Goal: Participate in discussion: Engage in conversation with other users on a specific topic

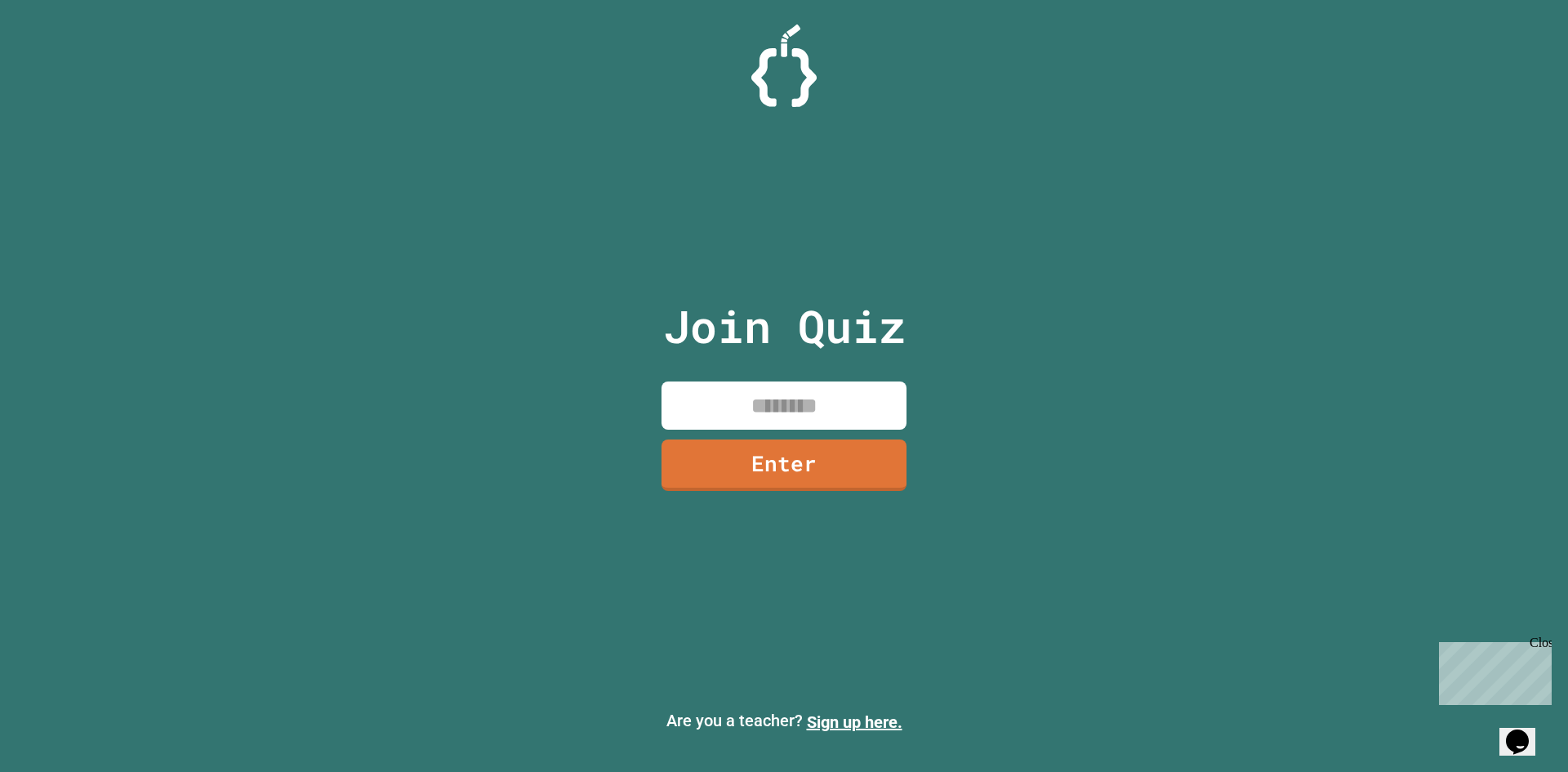
click at [778, 413] on input at bounding box center [784, 405] width 245 height 48
type input "********"
click at [743, 474] on link "Enter" at bounding box center [784, 462] width 222 height 54
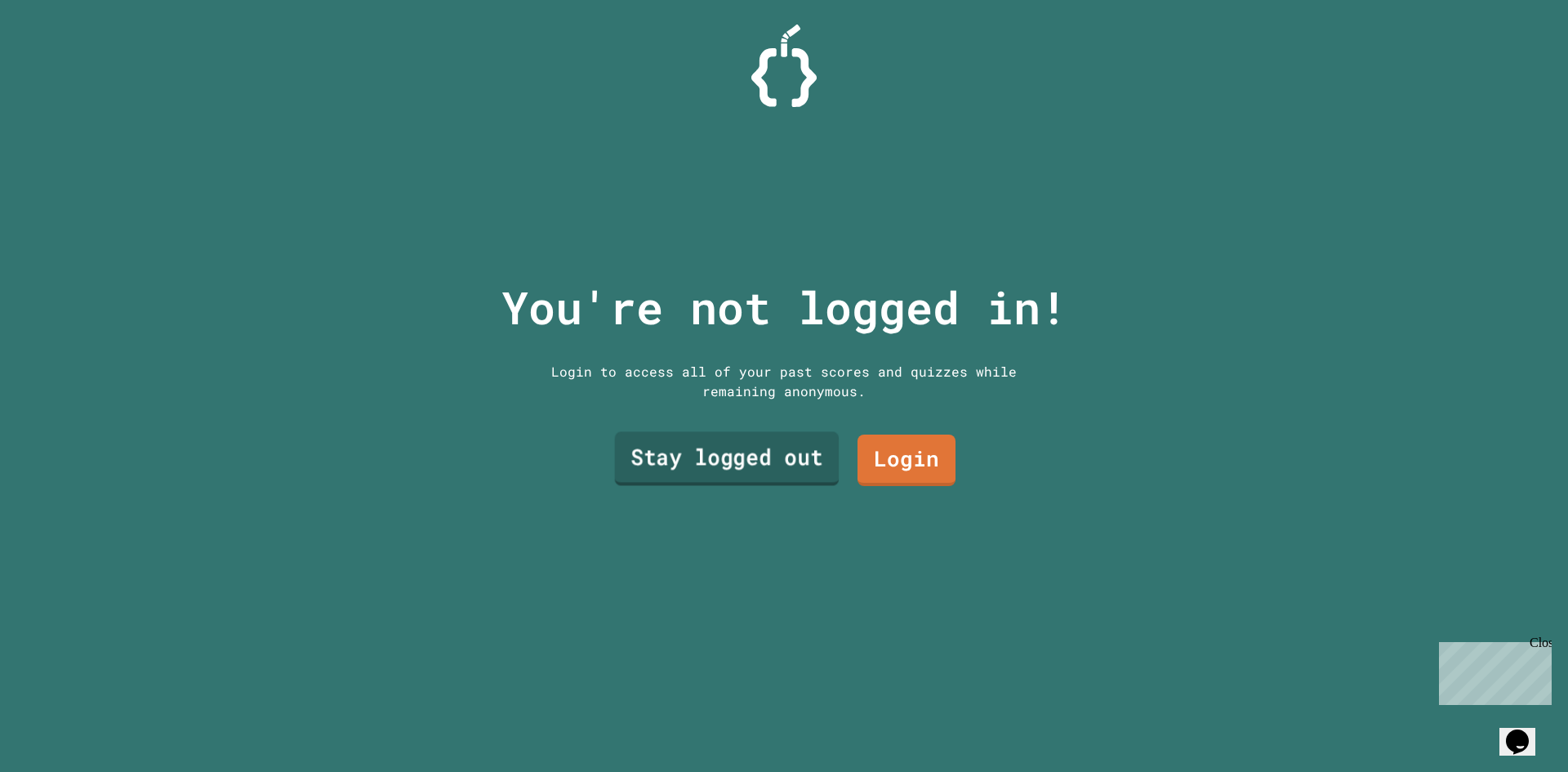
click at [760, 446] on link "Stay logged out" at bounding box center [727, 459] width 225 height 54
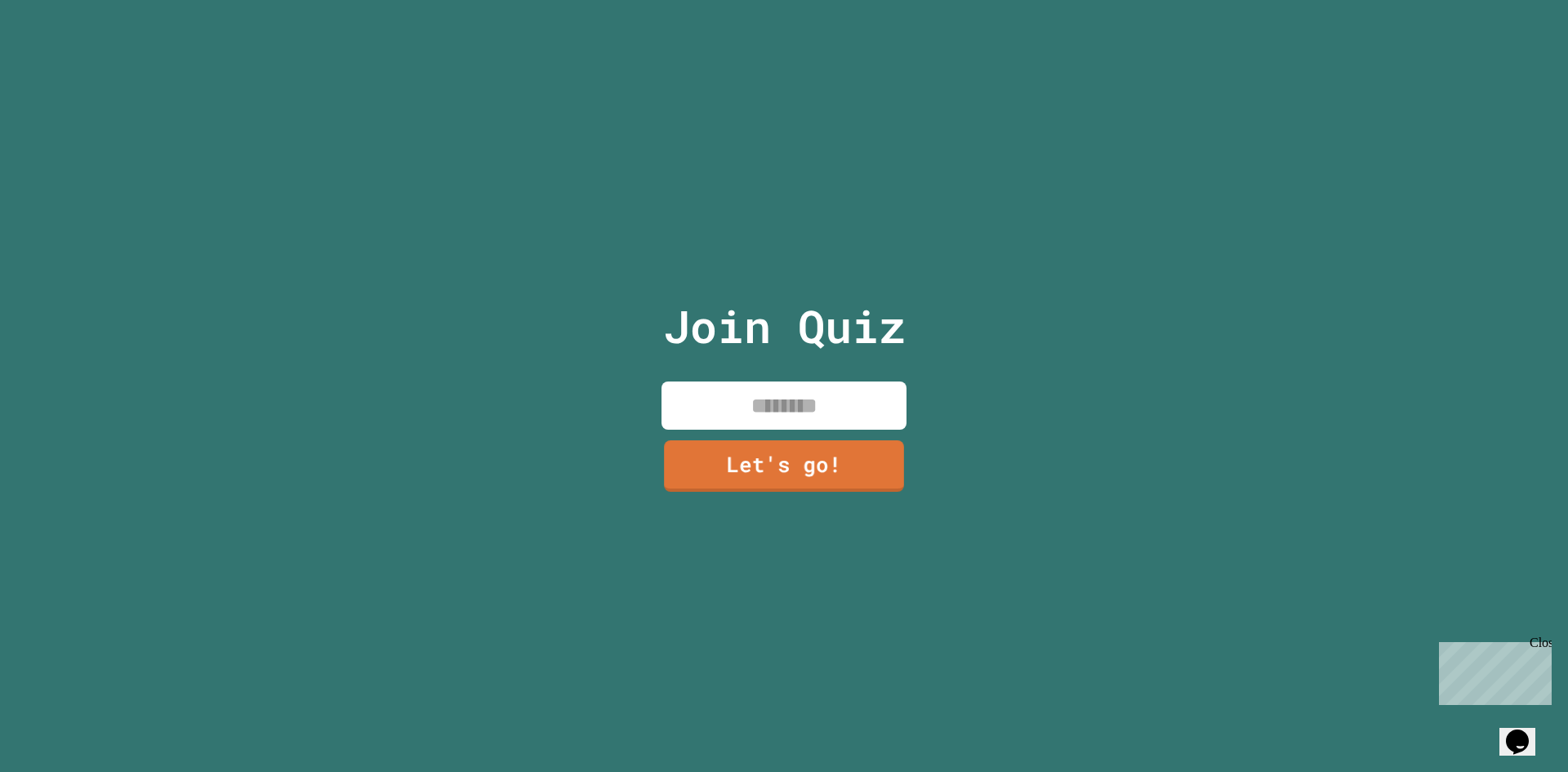
click at [760, 407] on input at bounding box center [784, 405] width 245 height 48
type input "******"
click at [825, 447] on link "Let's go!" at bounding box center [784, 464] width 248 height 54
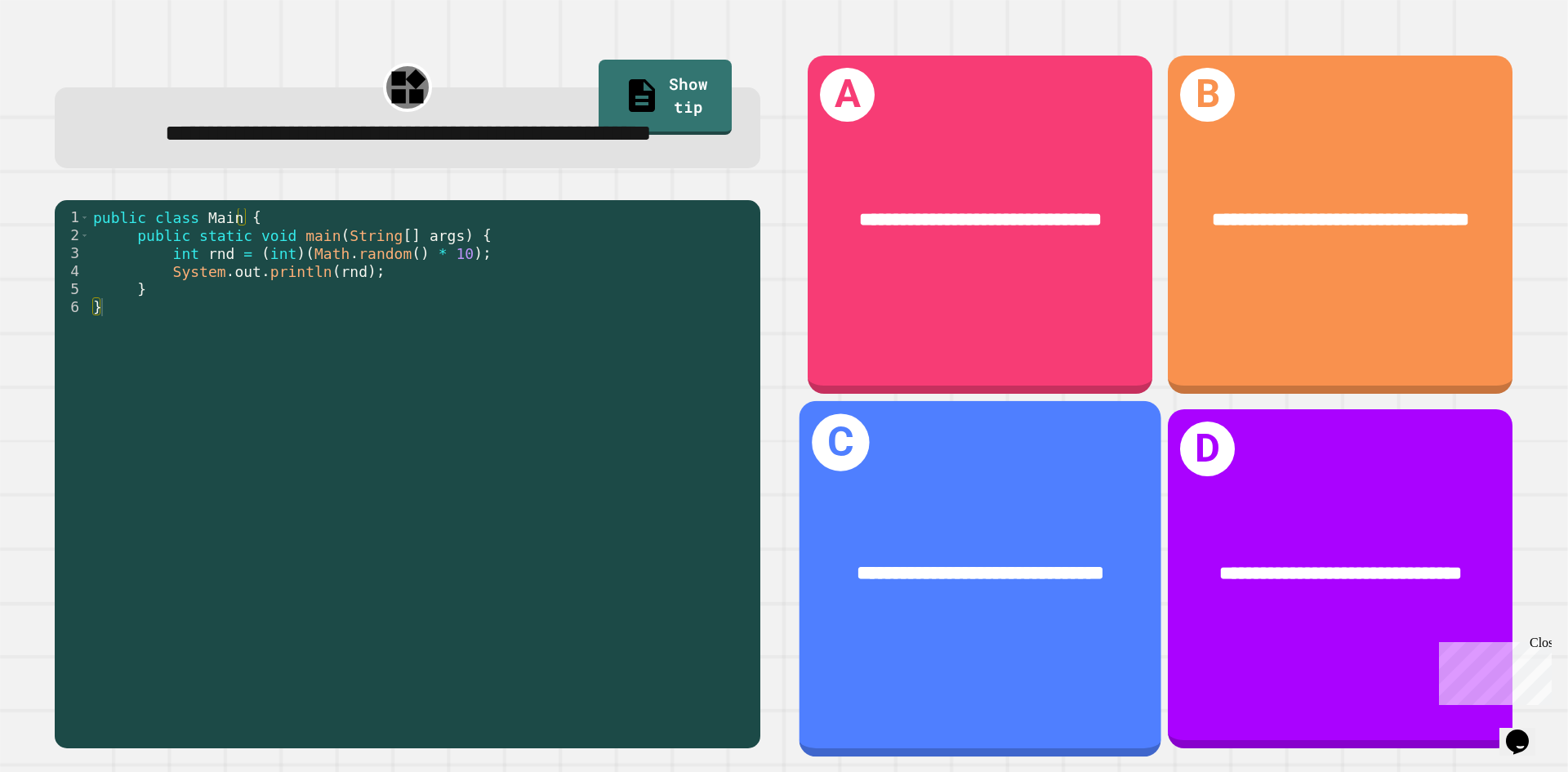
click at [1049, 481] on div "**********" at bounding box center [980, 577] width 361 height 355
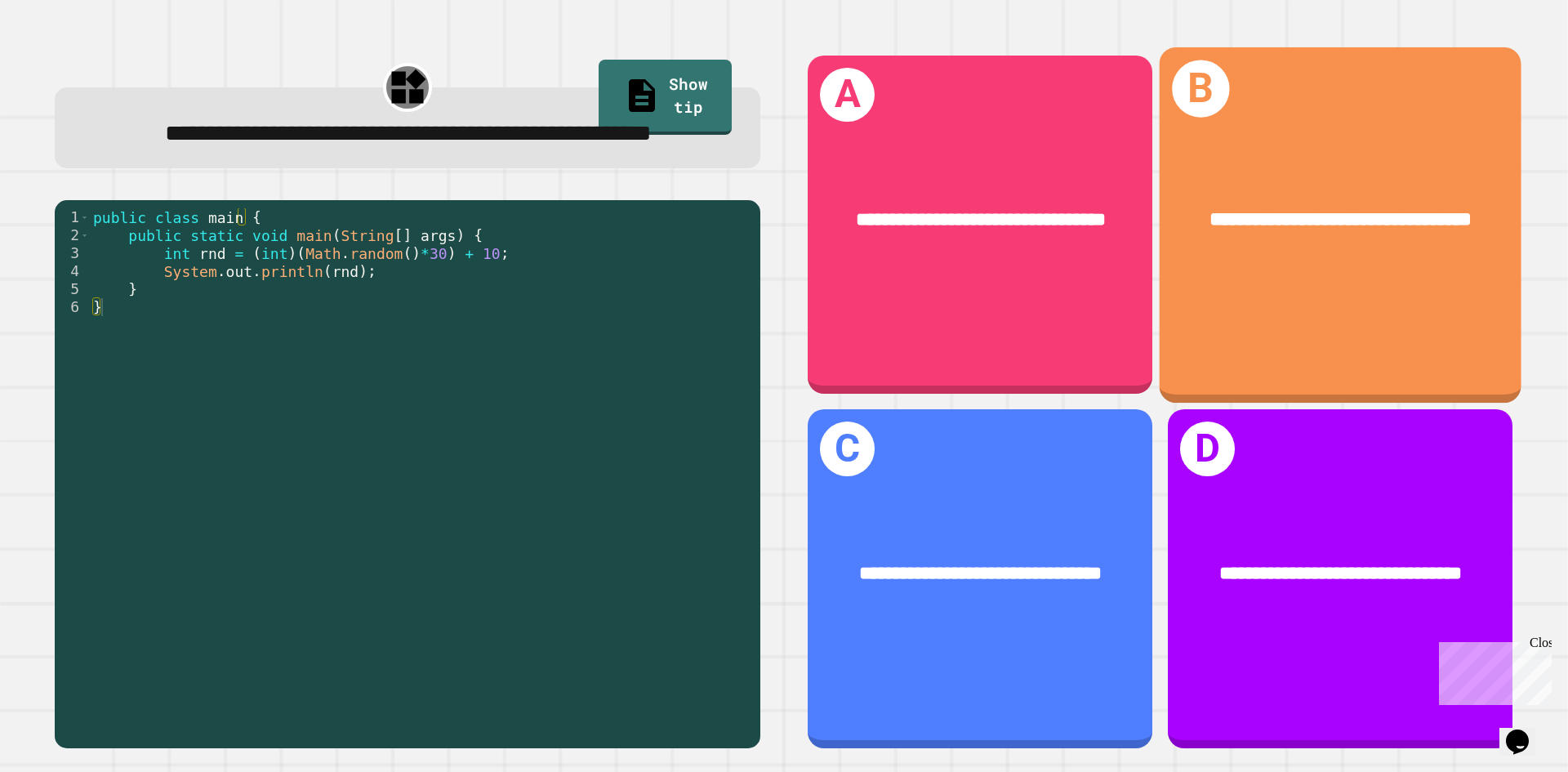
click at [1334, 312] on div "**********" at bounding box center [1341, 223] width 361 height 355
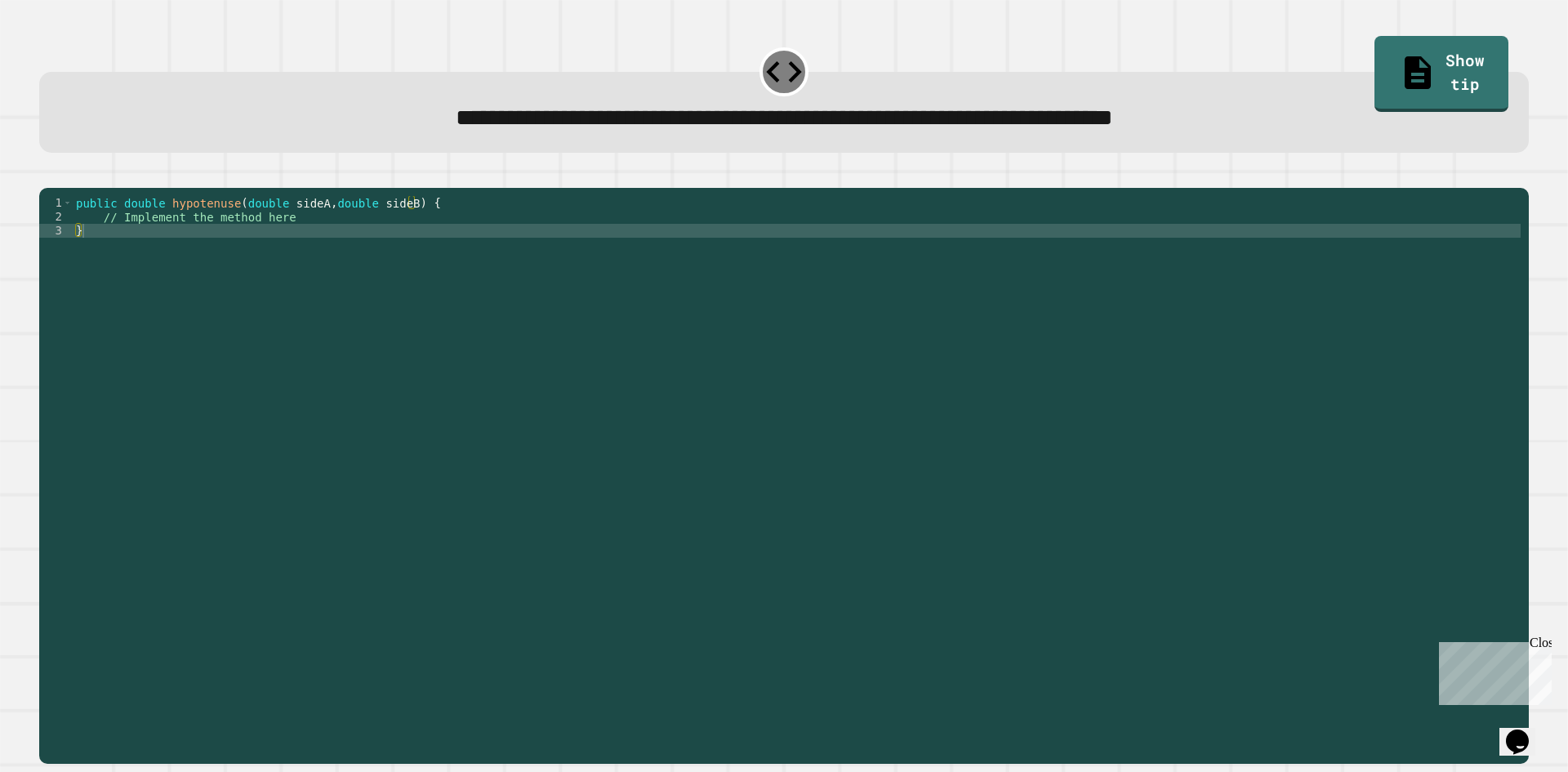
click at [288, 255] on div "public double hypotenuse ( double sideA , double sideB ) { // Implement the met…" at bounding box center [797, 459] width 1448 height 527
click at [306, 242] on div "public double hypotenuse ( double sideA , double sideB ) { // Implement the met…" at bounding box center [797, 459] width 1448 height 527
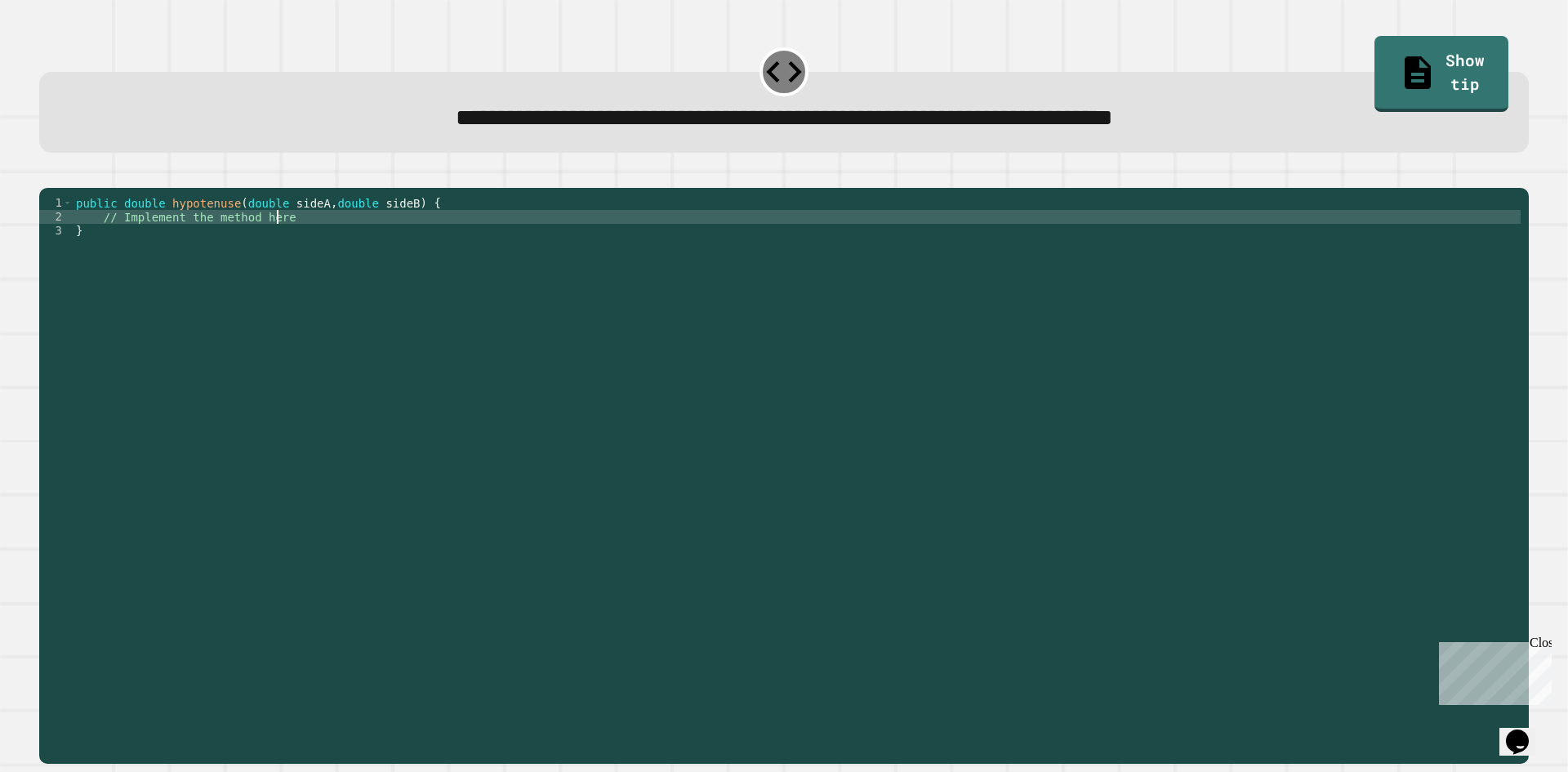
type textarea "**********"
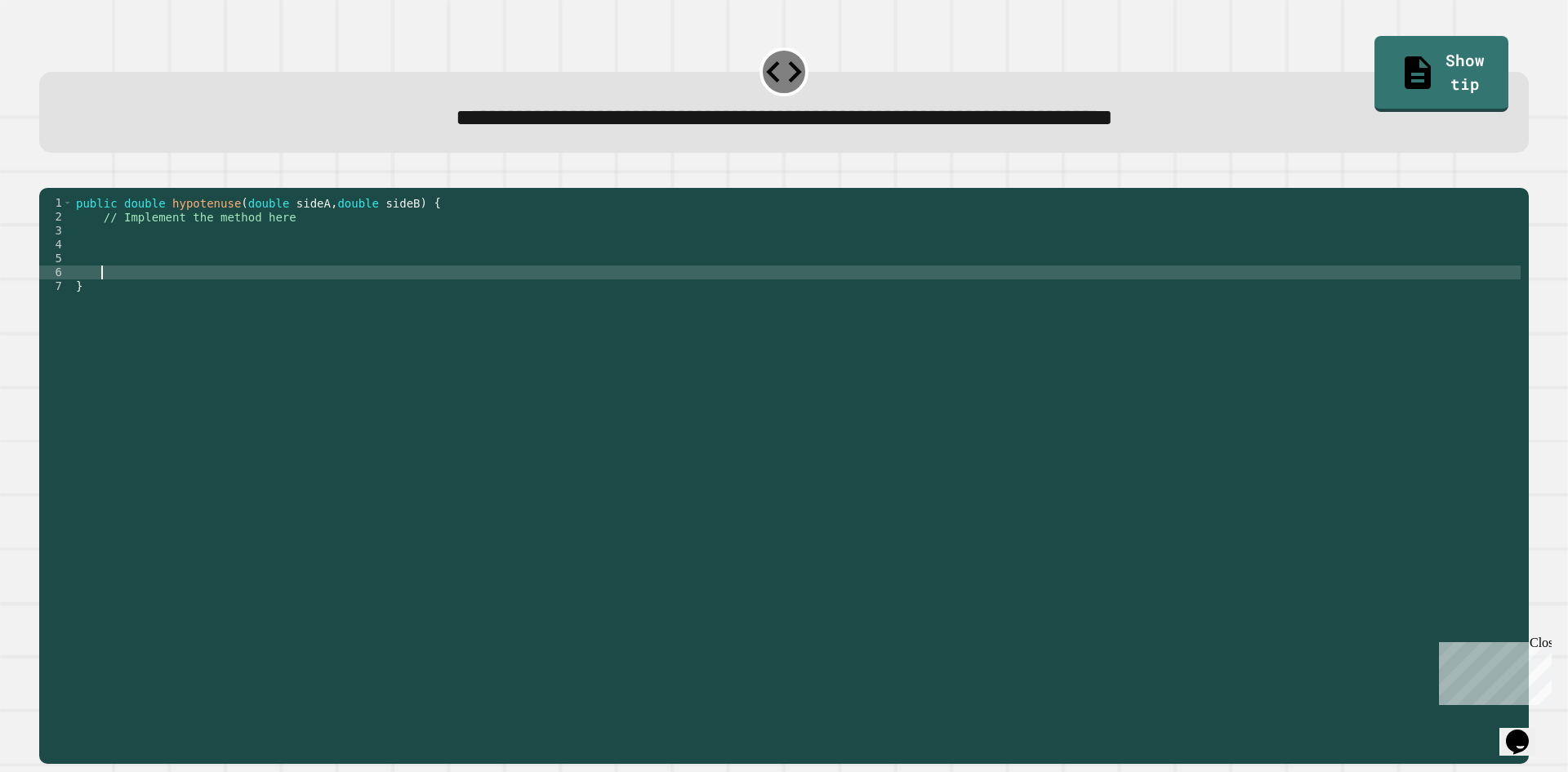
click at [109, 255] on div "public double hypotenuse ( double sideA , double sideB ) { // Implement the met…" at bounding box center [797, 459] width 1448 height 527
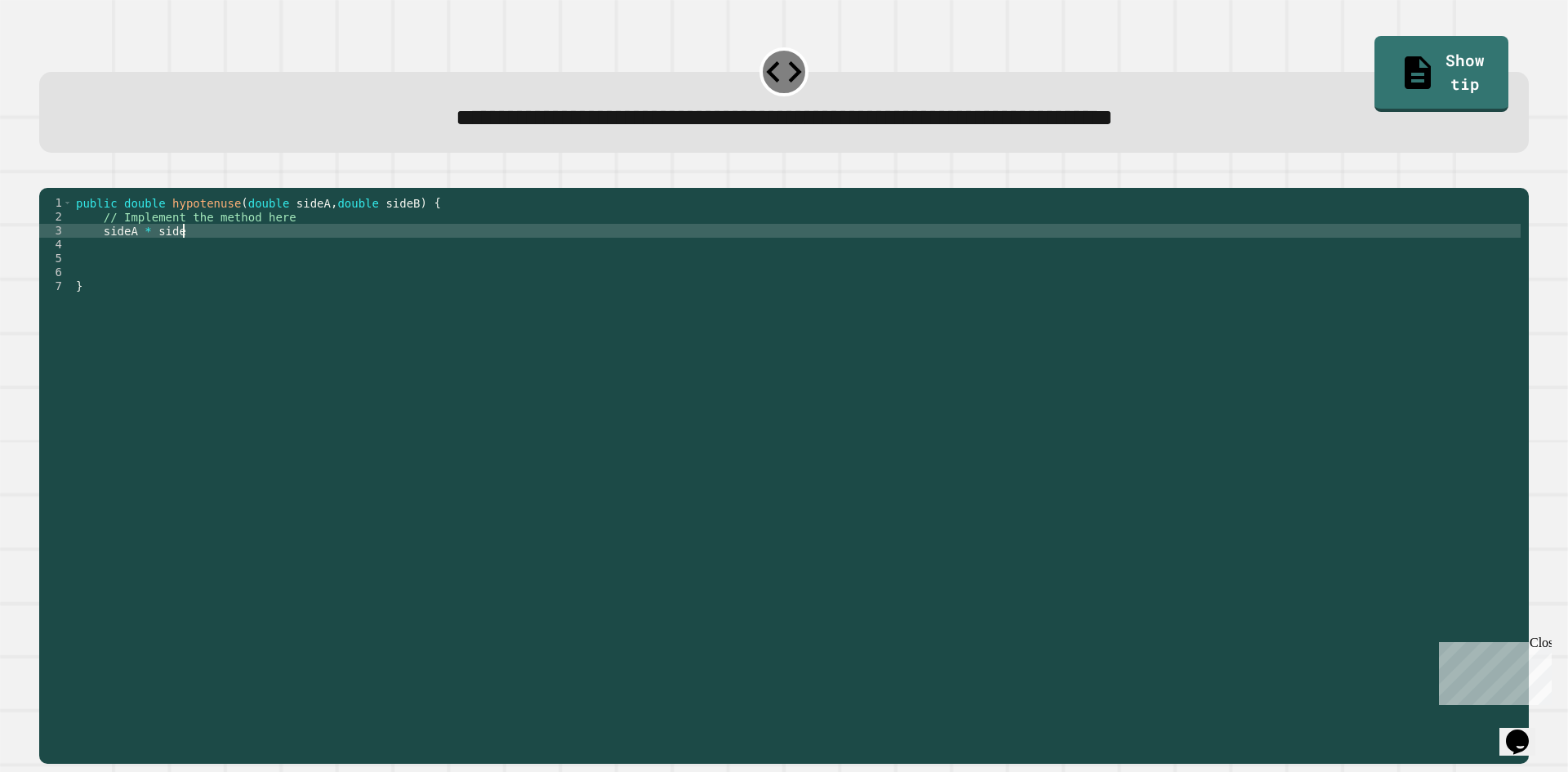
scroll to position [0, 7]
type textarea "**********"
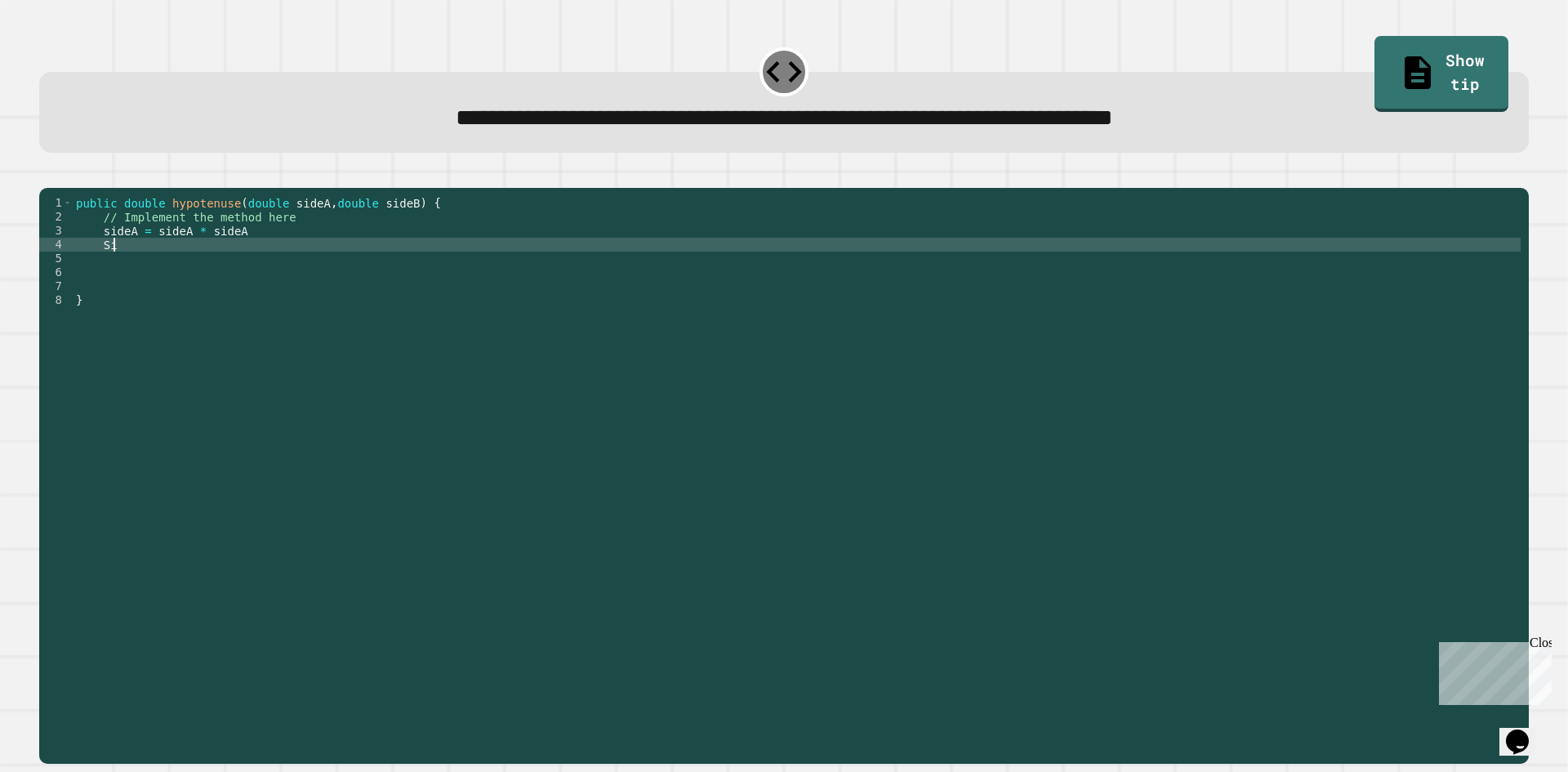
type textarea "*"
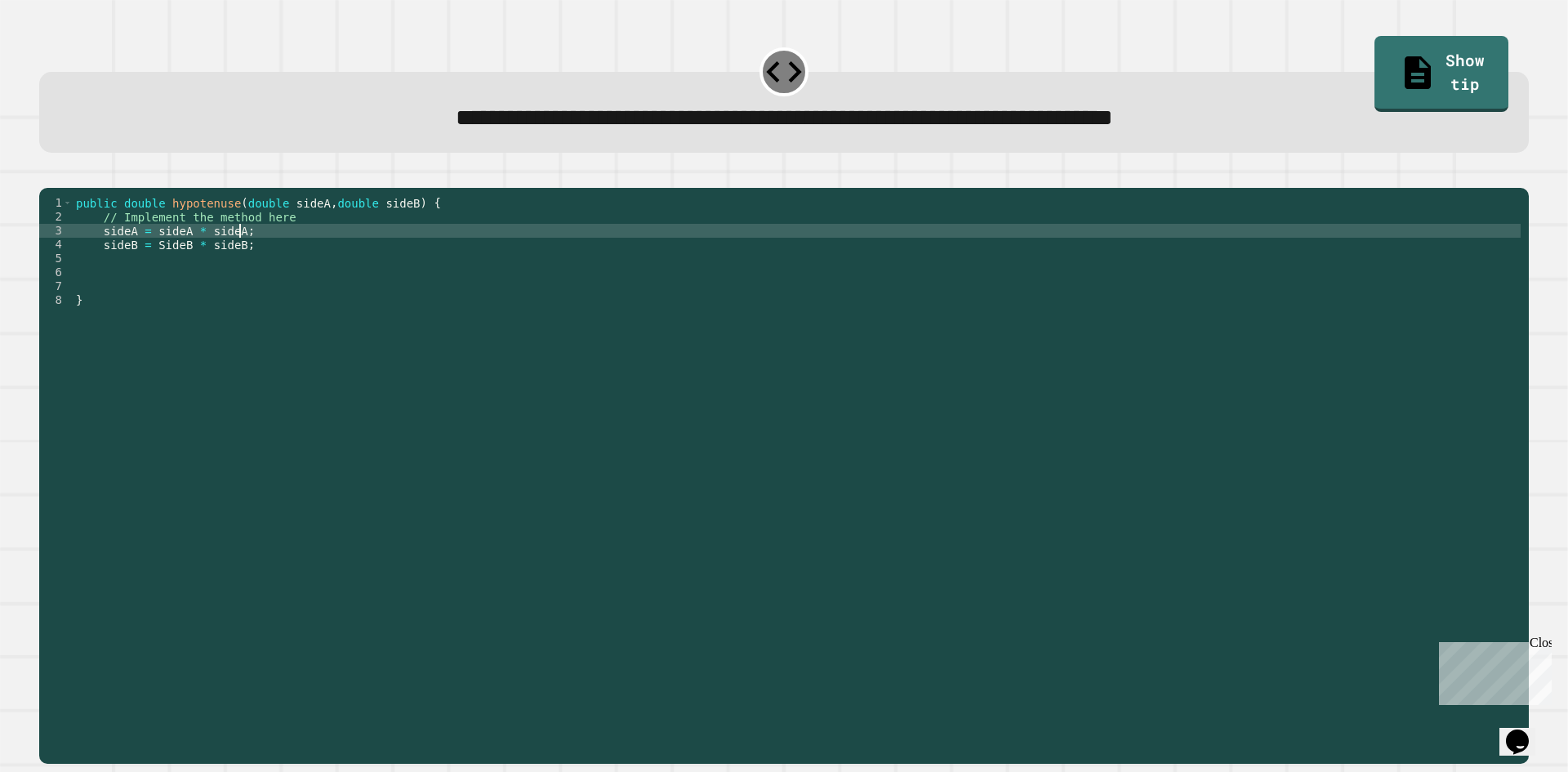
type textarea "**********"
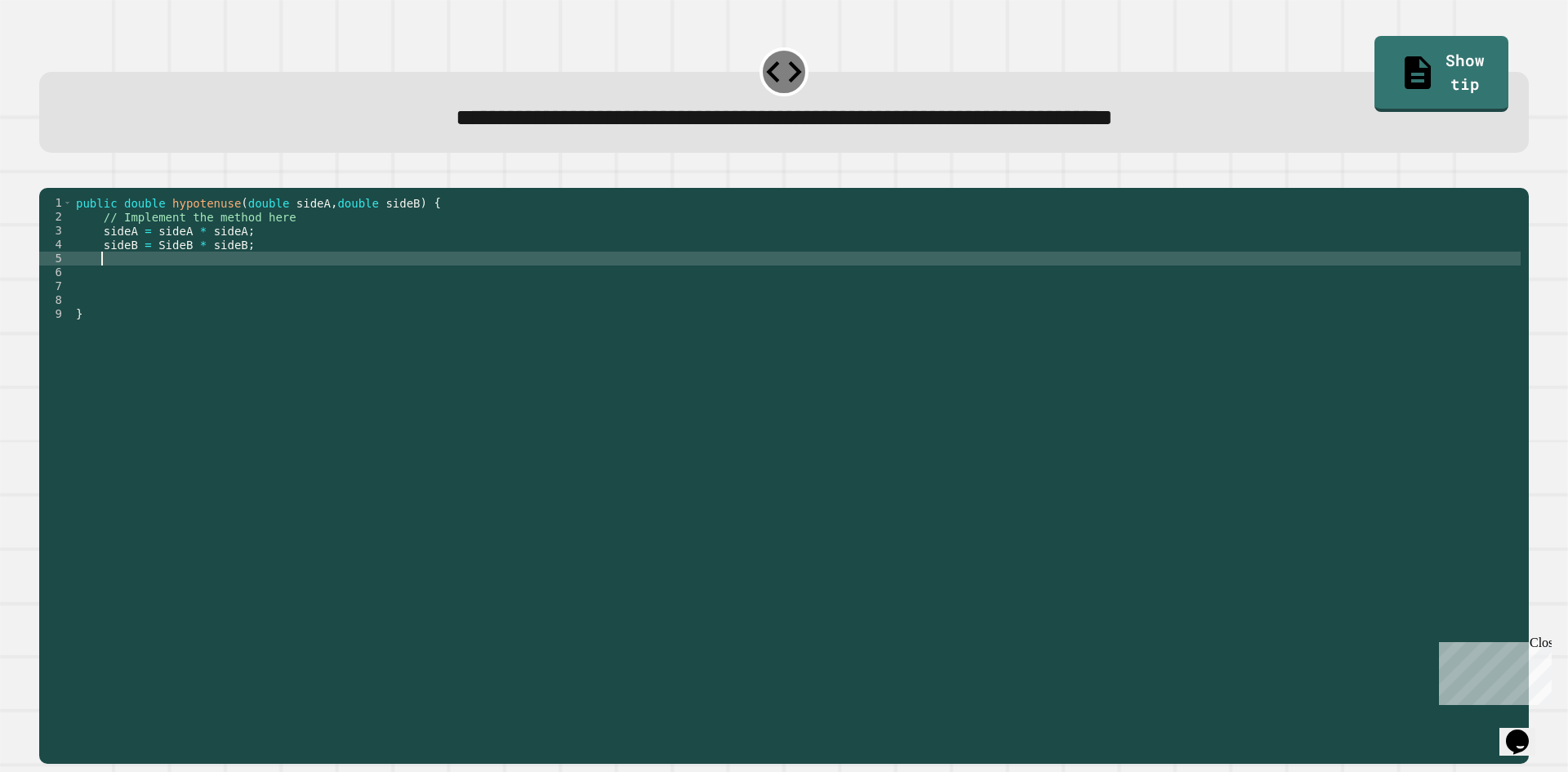
scroll to position [0, 1]
type textarea "**********"
type textarea "*"
click at [61, 190] on icon "button" at bounding box center [59, 184] width 9 height 11
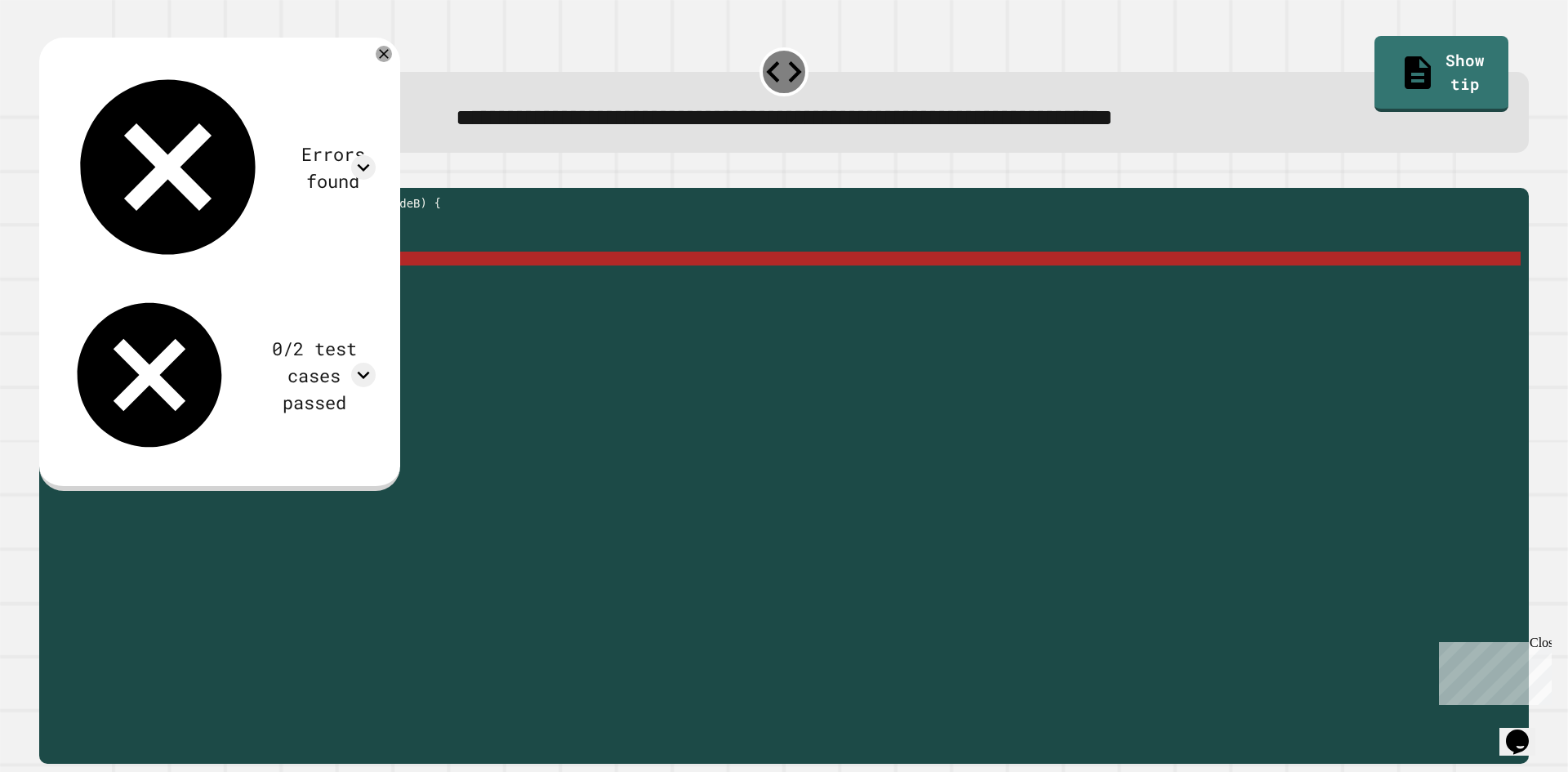
click at [248, 279] on div "public double hypotenuse ( double sideA , double sideB ) { // Implement the met…" at bounding box center [797, 459] width 1448 height 527
type textarea "**********"
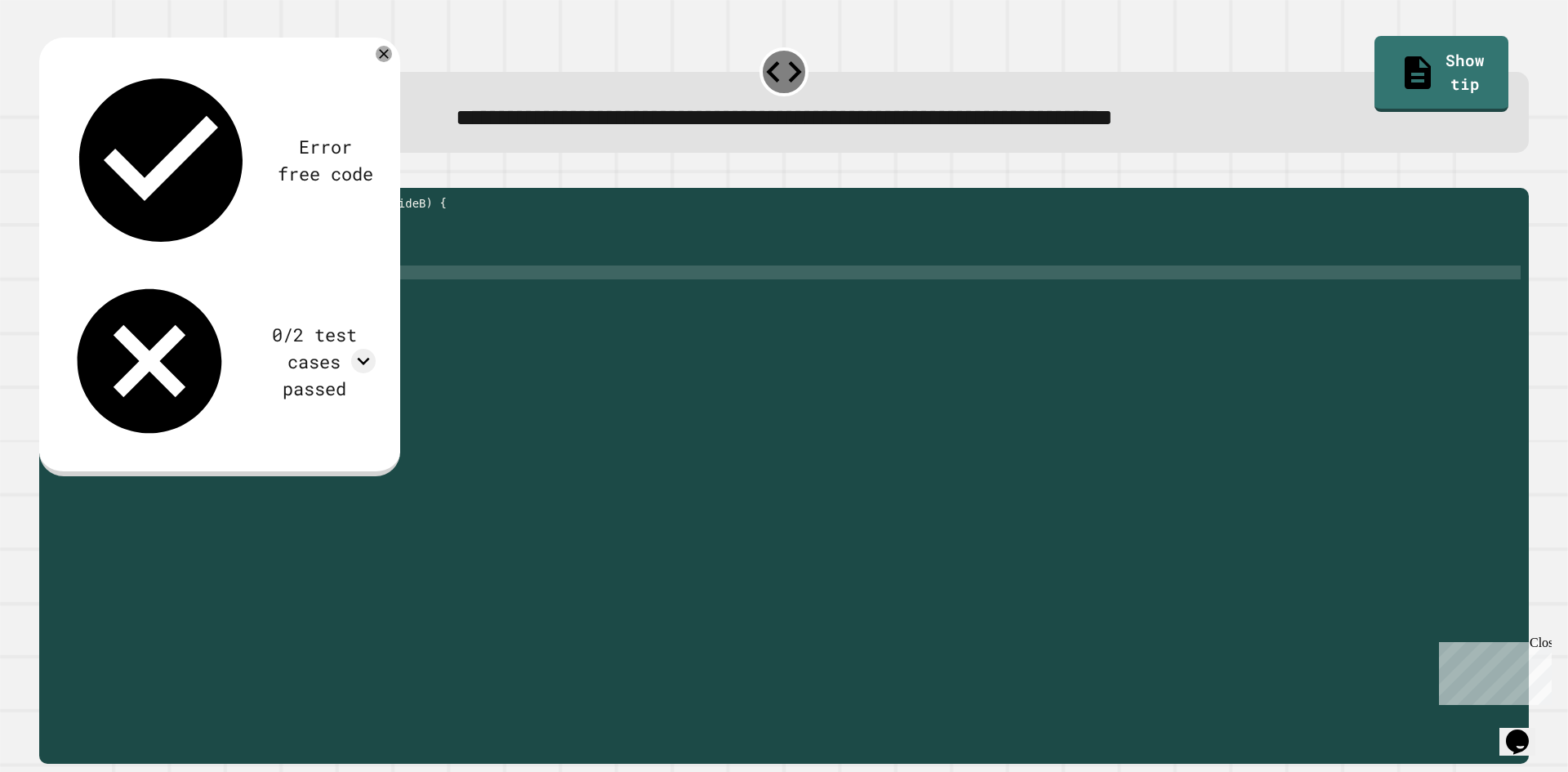
scroll to position [0, 4]
click at [48, 175] on button "button" at bounding box center [48, 175] width 0 height 0
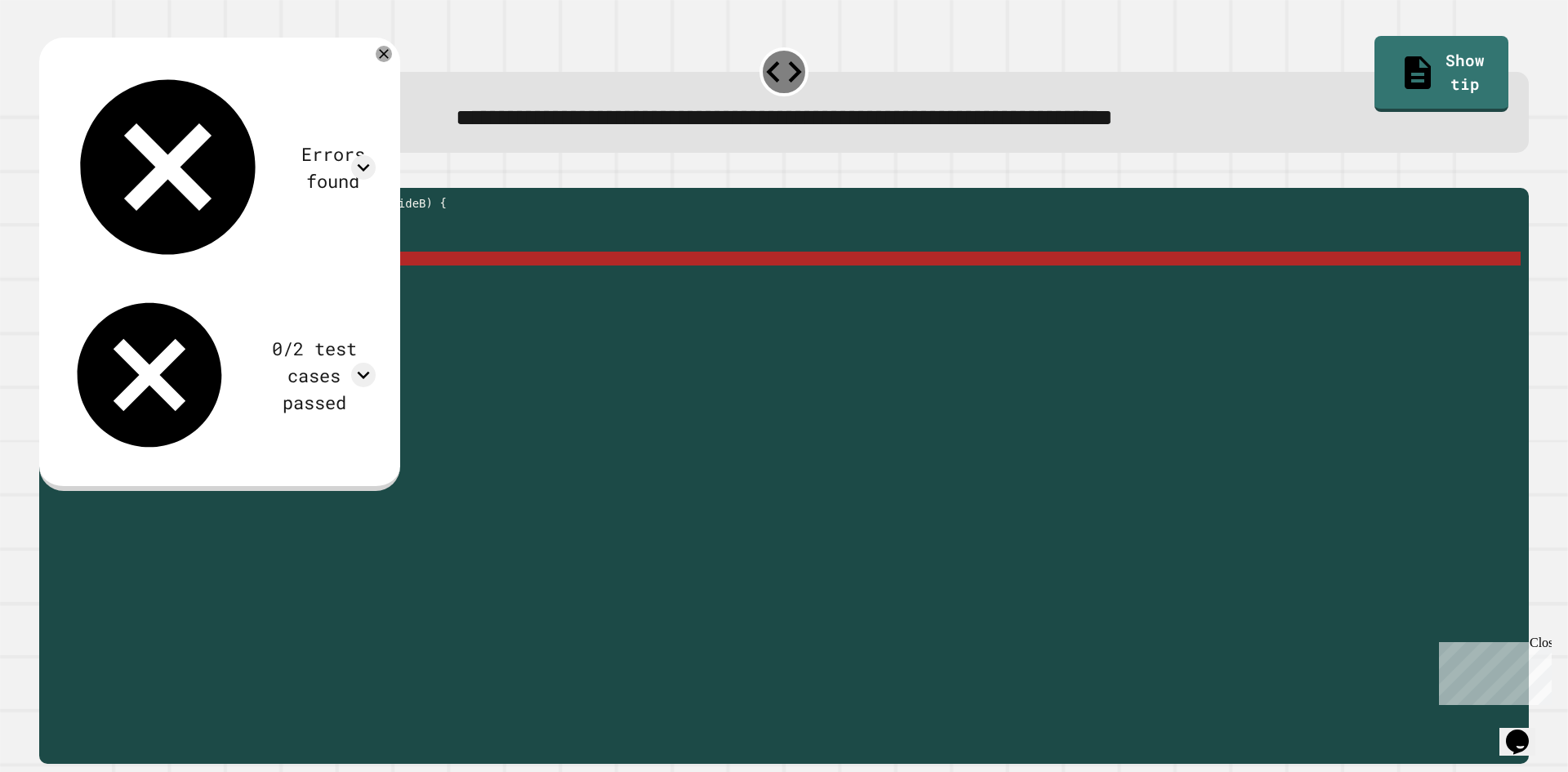
click at [200, 281] on div "public double hypotenuse ( double sideA , double sideB ) { // Implement the met…" at bounding box center [799, 459] width 1442 height 527
click at [105, 287] on div "public double hypotenuse ( double sideA , double sideB ) { // Implement the met…" at bounding box center [799, 459] width 1442 height 527
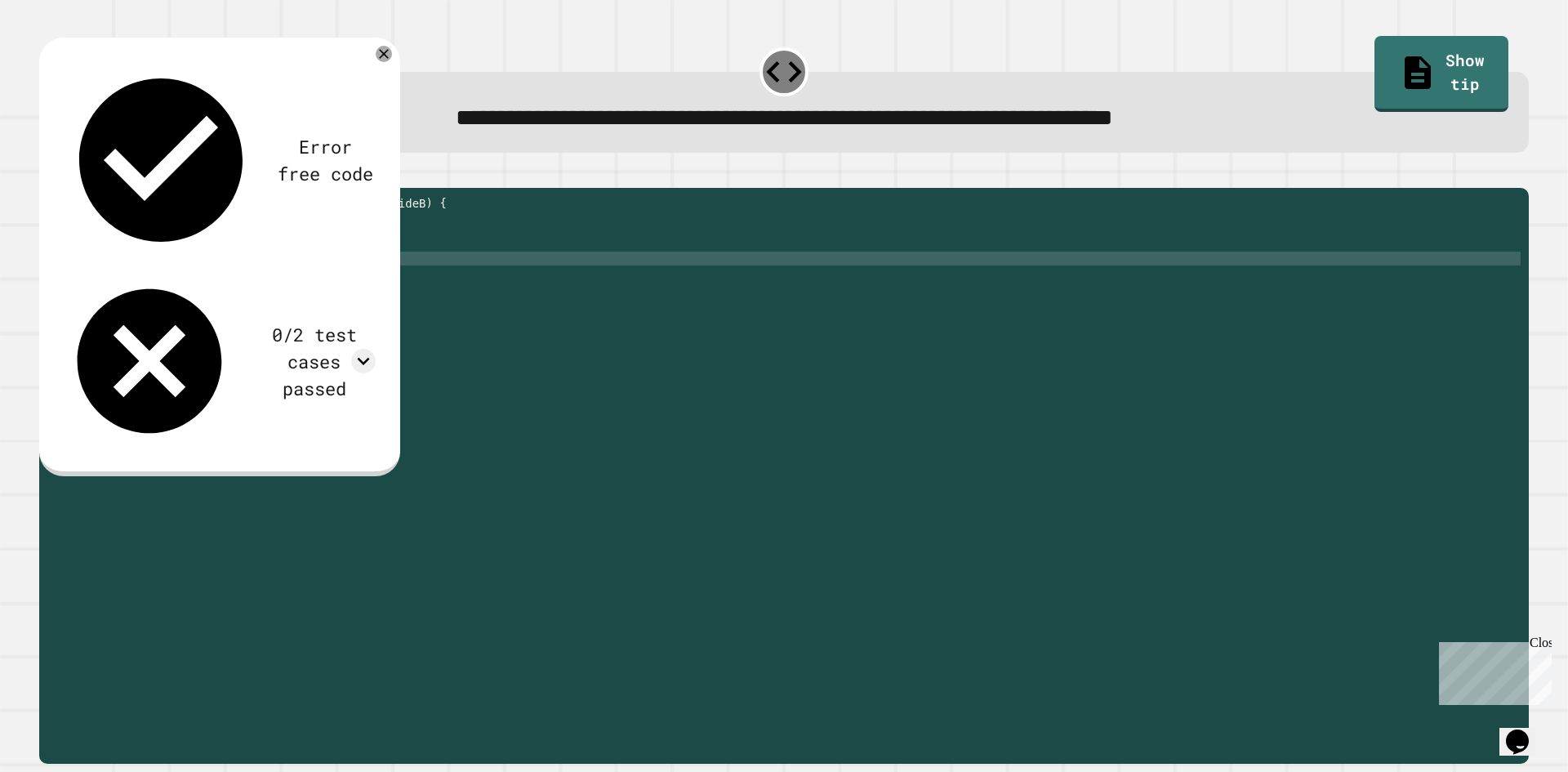
scroll to position [0, 5]
click at [276, 287] on div "public double hypotenuse ( double sideA , double sideB ) { // Implement the met…" at bounding box center [799, 459] width 1442 height 527
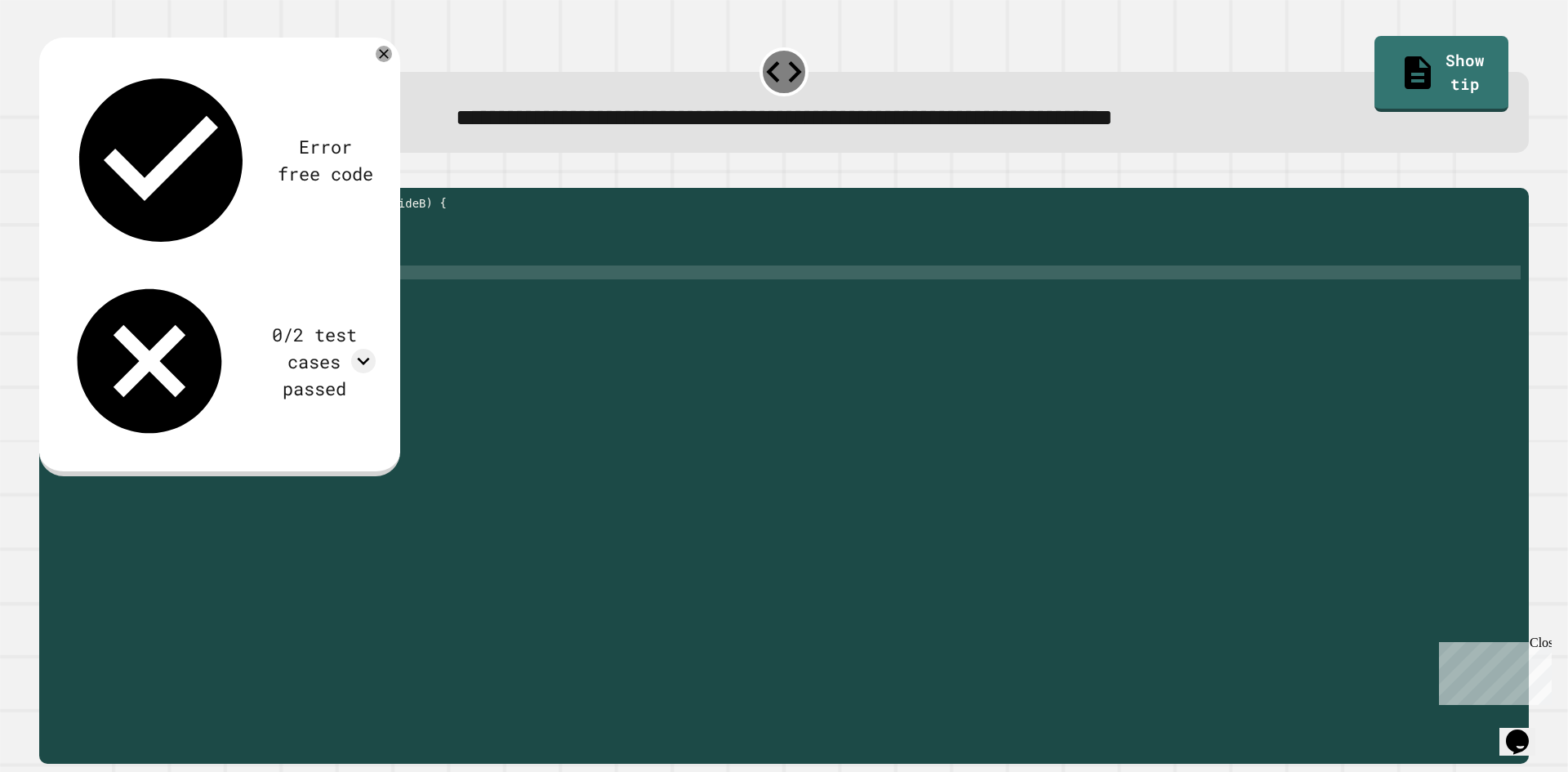
scroll to position [0, 0]
type textarea "**********"
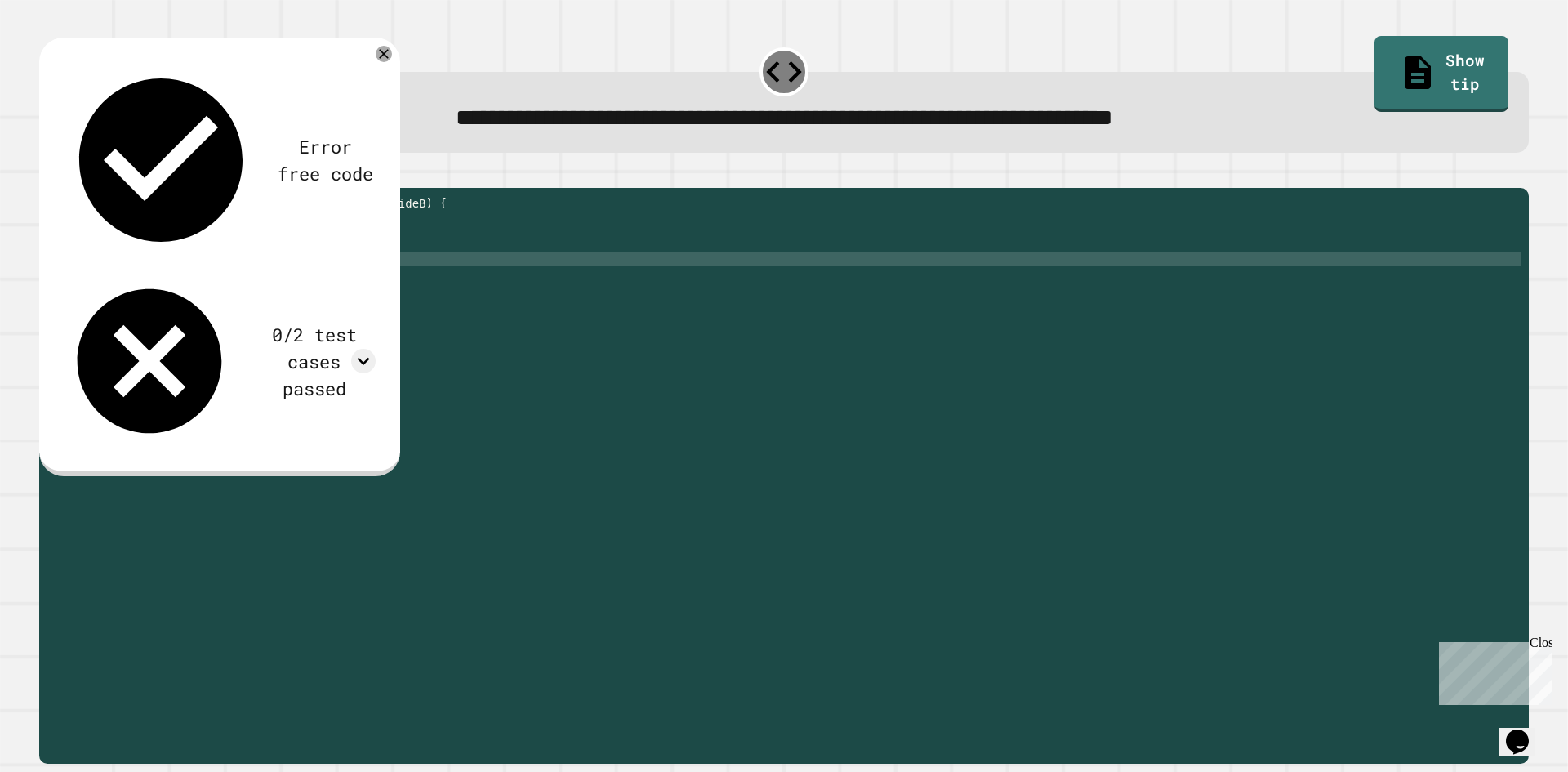
click at [255, 286] on div "public double hypotenuse ( double sideA , double sideB ) { // Implement the met…" at bounding box center [799, 459] width 1442 height 527
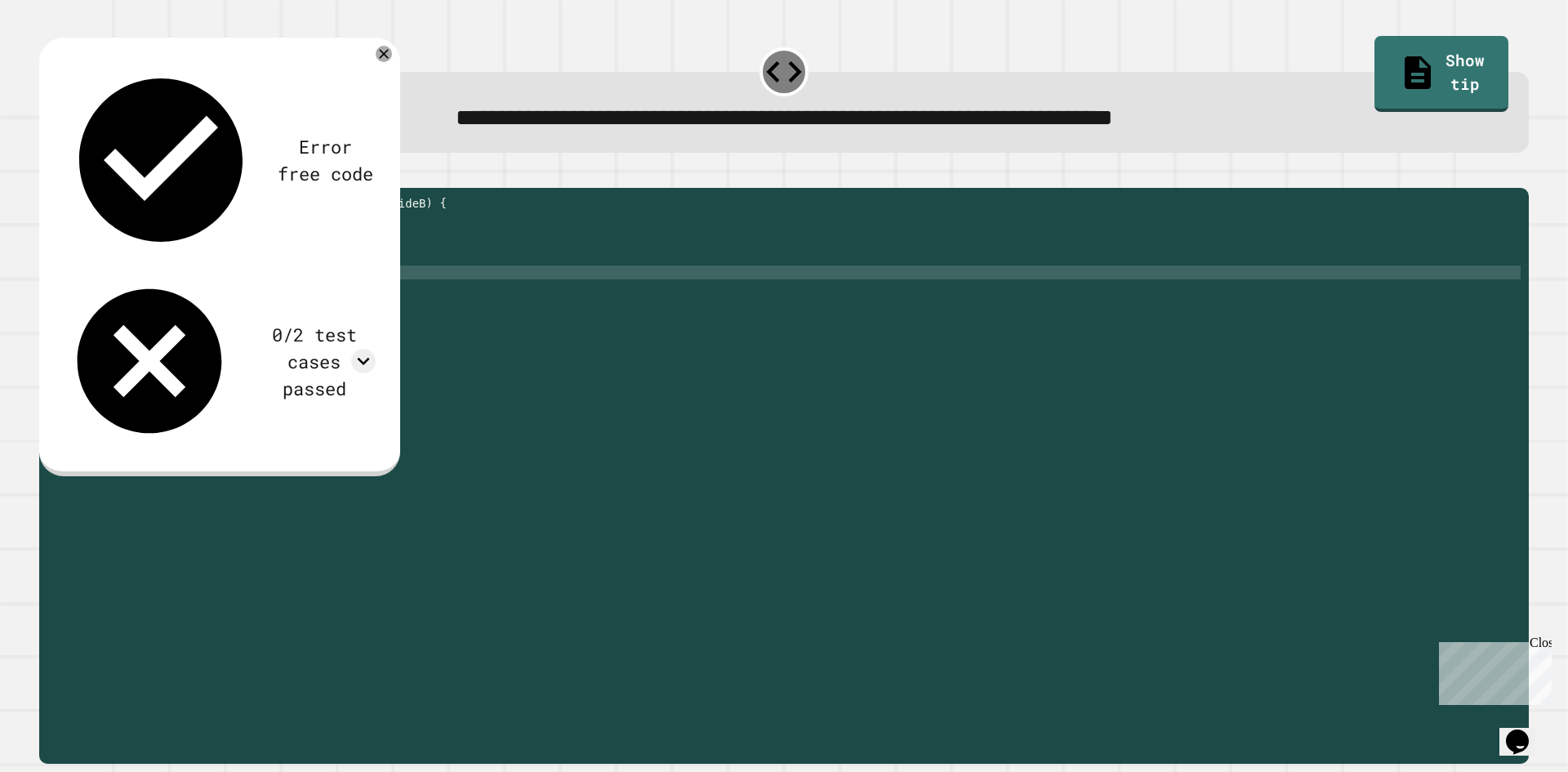
scroll to position [0, 10]
click at [166, 311] on div "public double hypotenuse ( double sideA , double sideB ) { // Implement the met…" at bounding box center [799, 459] width 1442 height 527
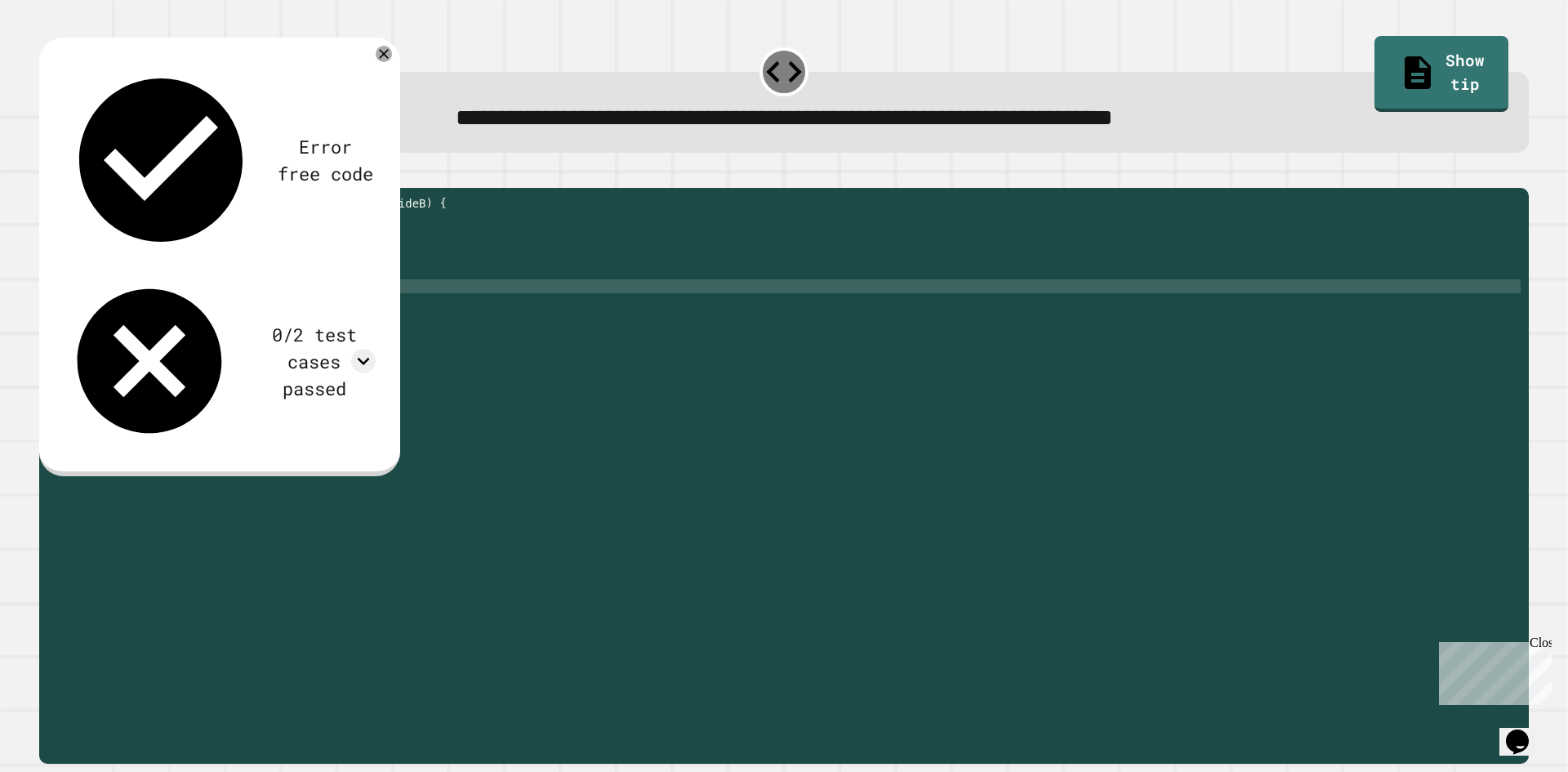
scroll to position [0, 6]
click at [63, 187] on icon "button" at bounding box center [59, 184] width 9 height 11
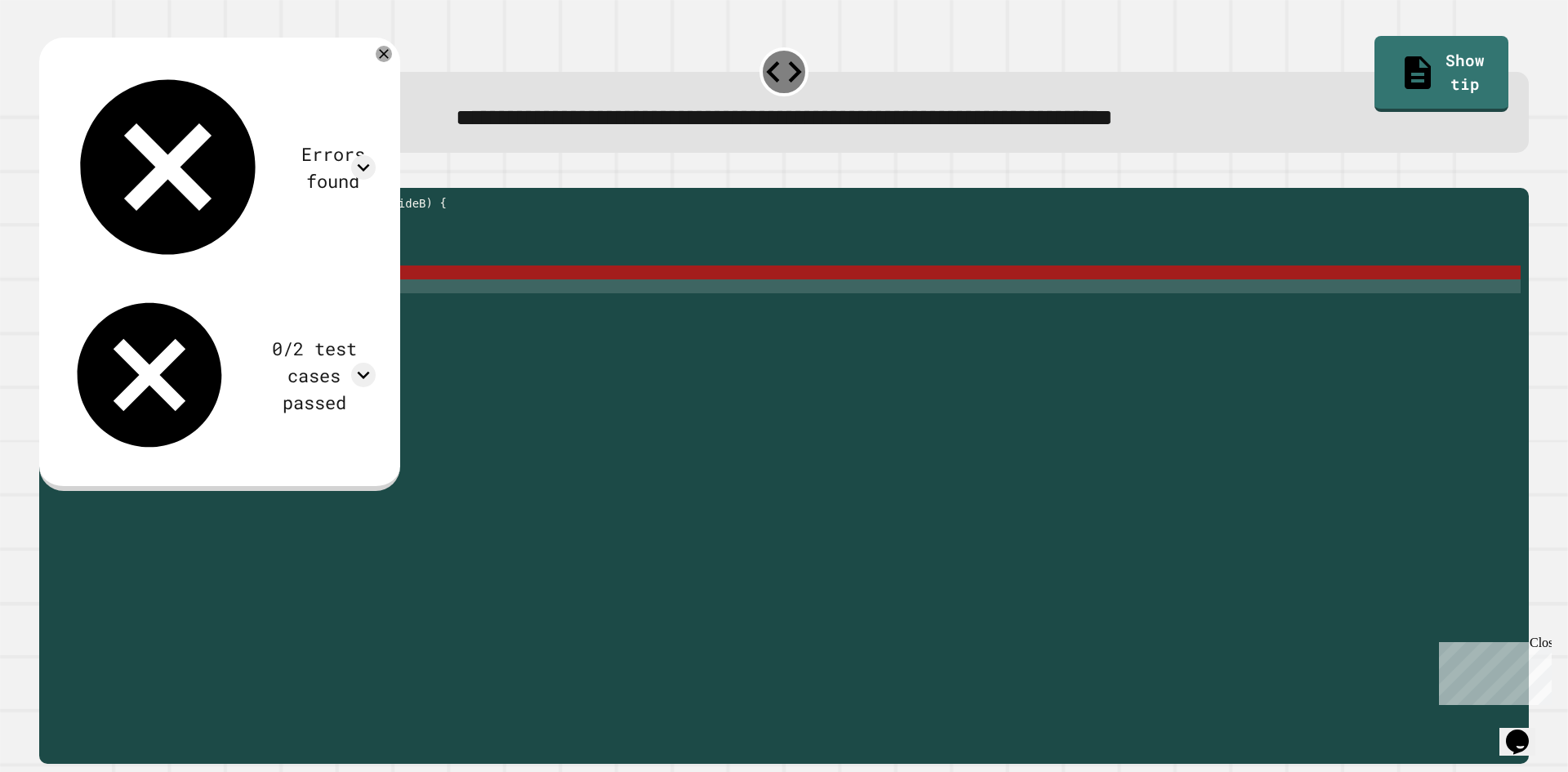
click at [245, 297] on div "public double hypotenuse ( double sideA , double sideB ) { // Implement the met…" at bounding box center [799, 459] width 1442 height 527
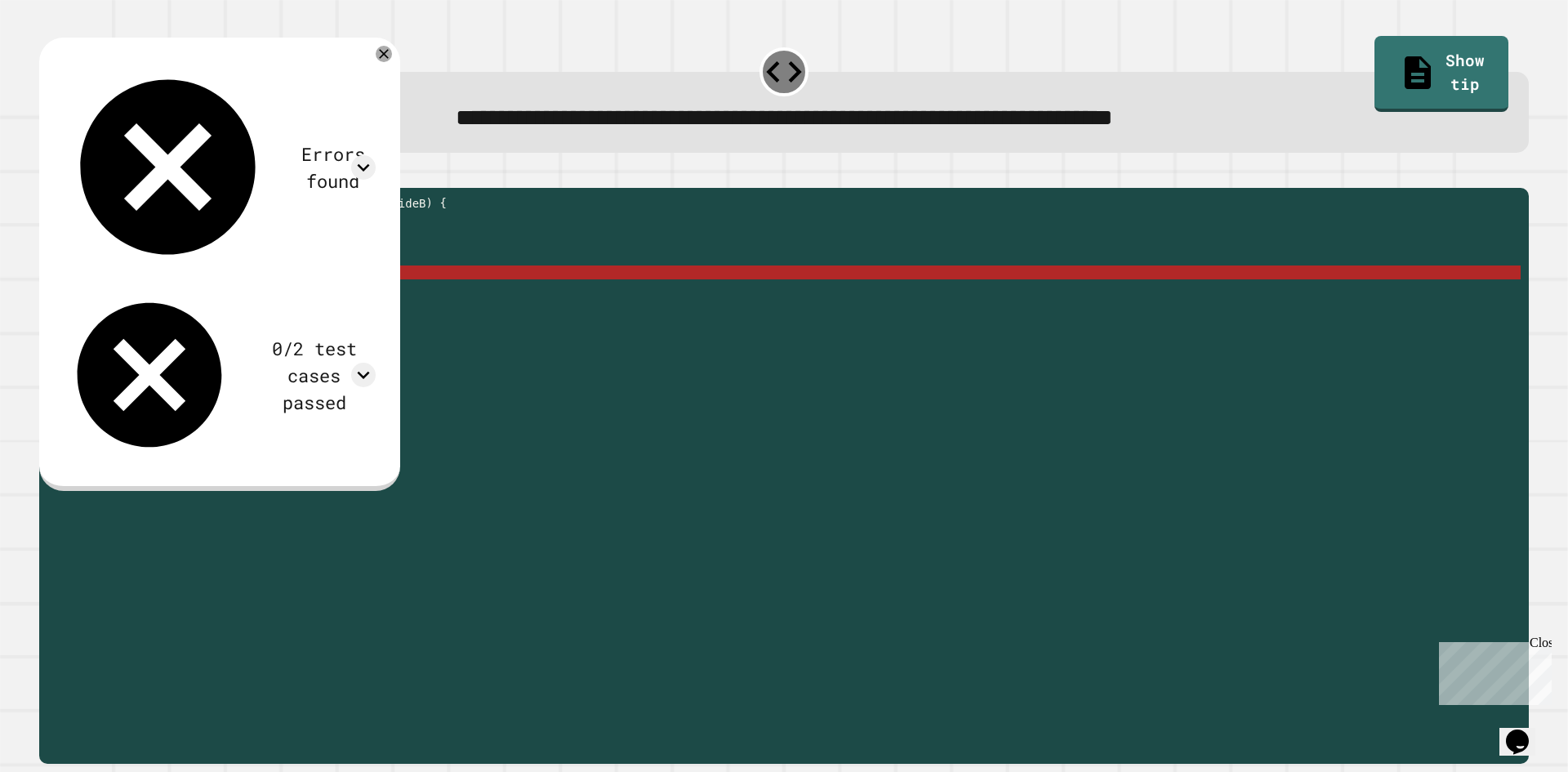
scroll to position [0, 10]
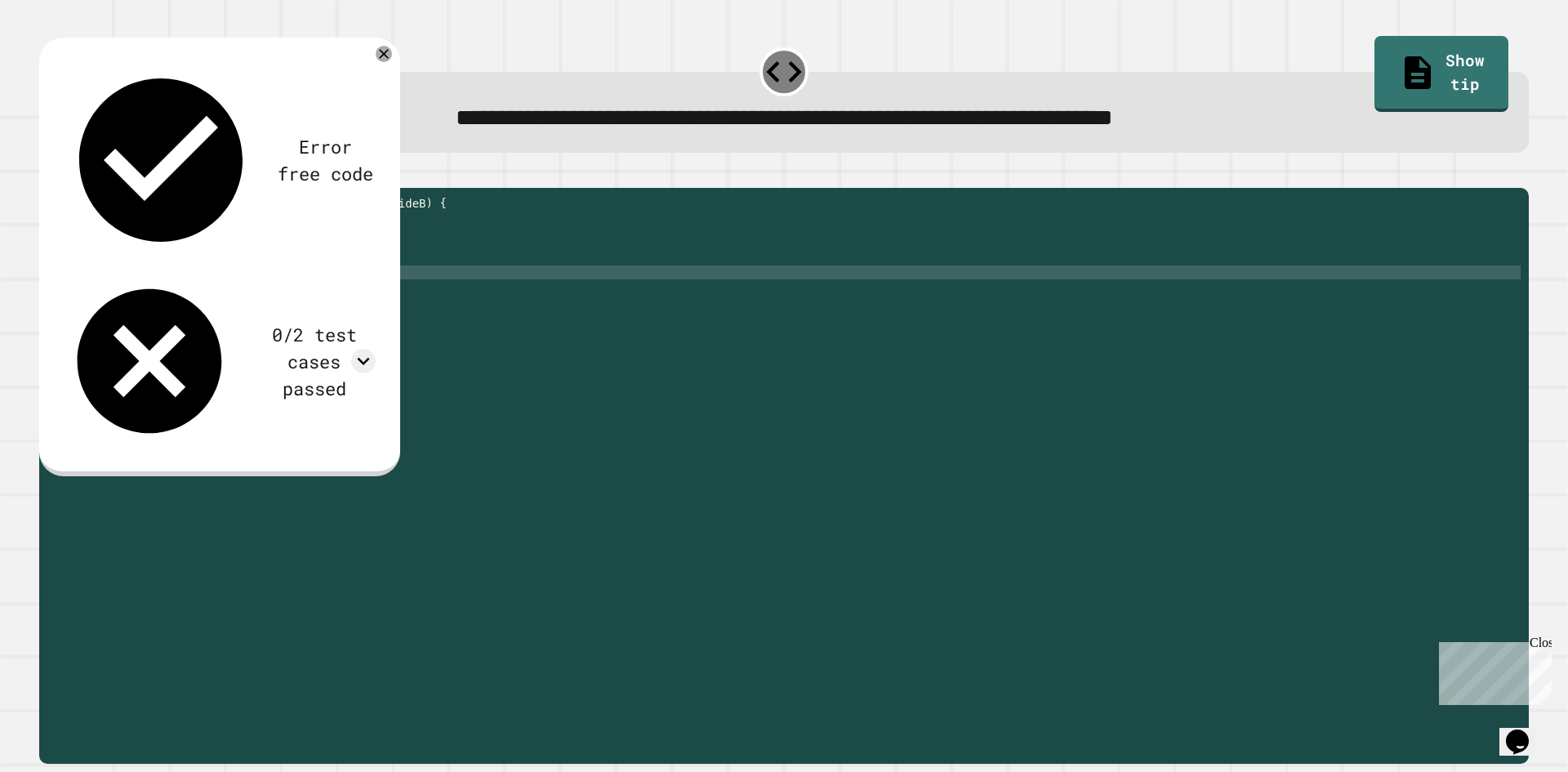
click at [48, 175] on button "button" at bounding box center [48, 175] width 0 height 0
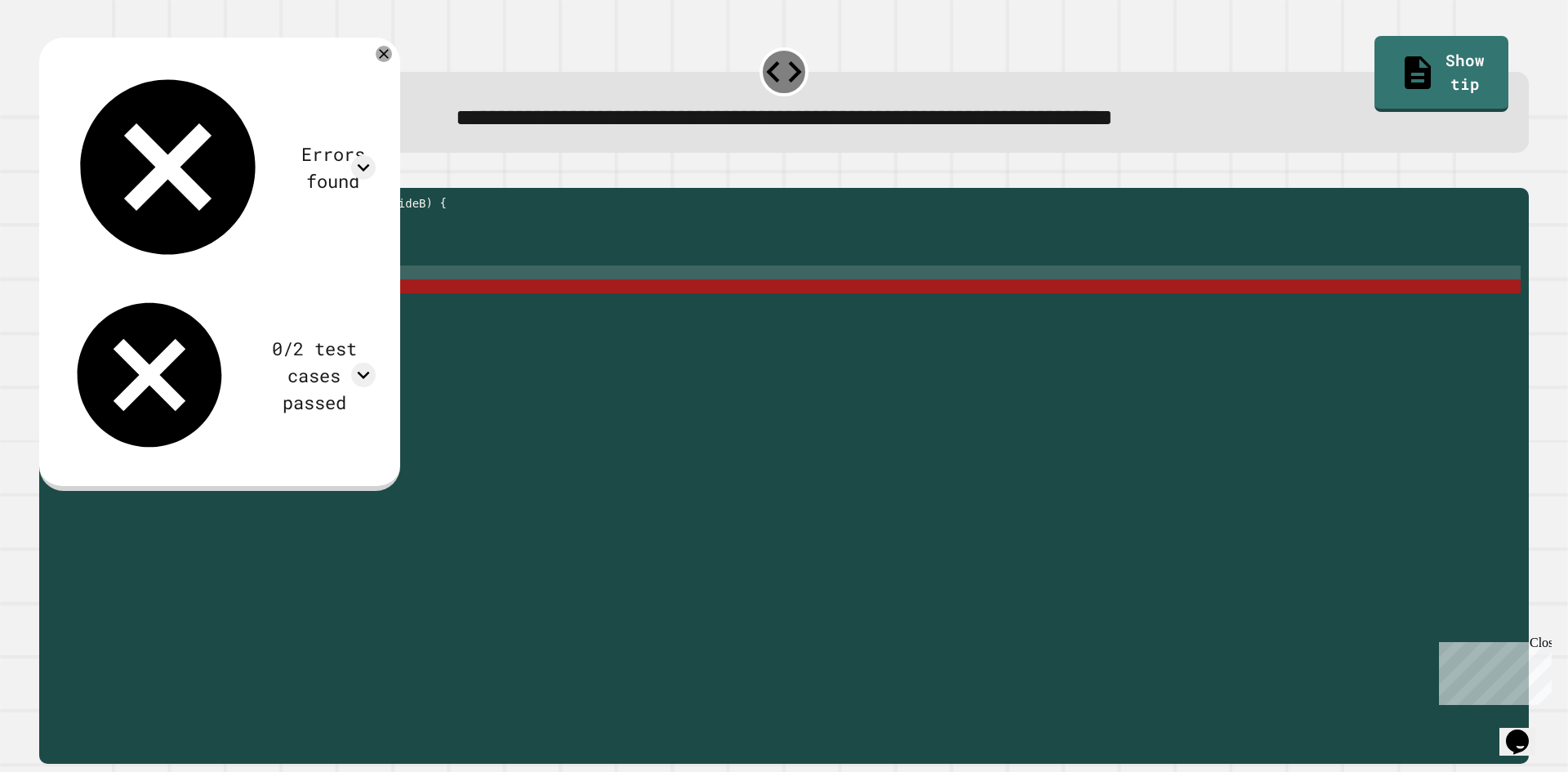
click at [199, 312] on div "public double hypotenuse ( double sideA , double sideB ) { // Implement the met…" at bounding box center [799, 459] width 1442 height 527
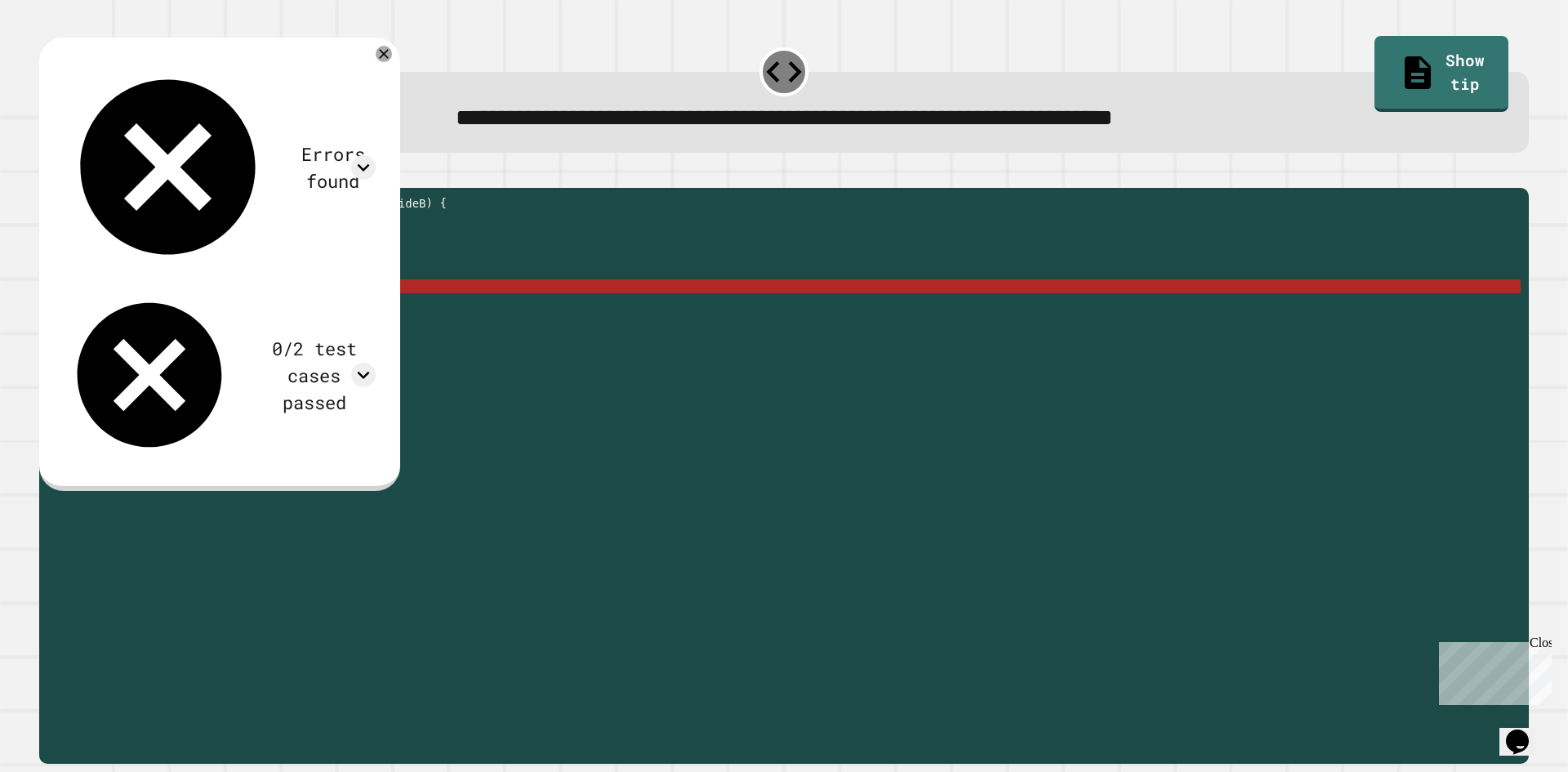
scroll to position [0, 4]
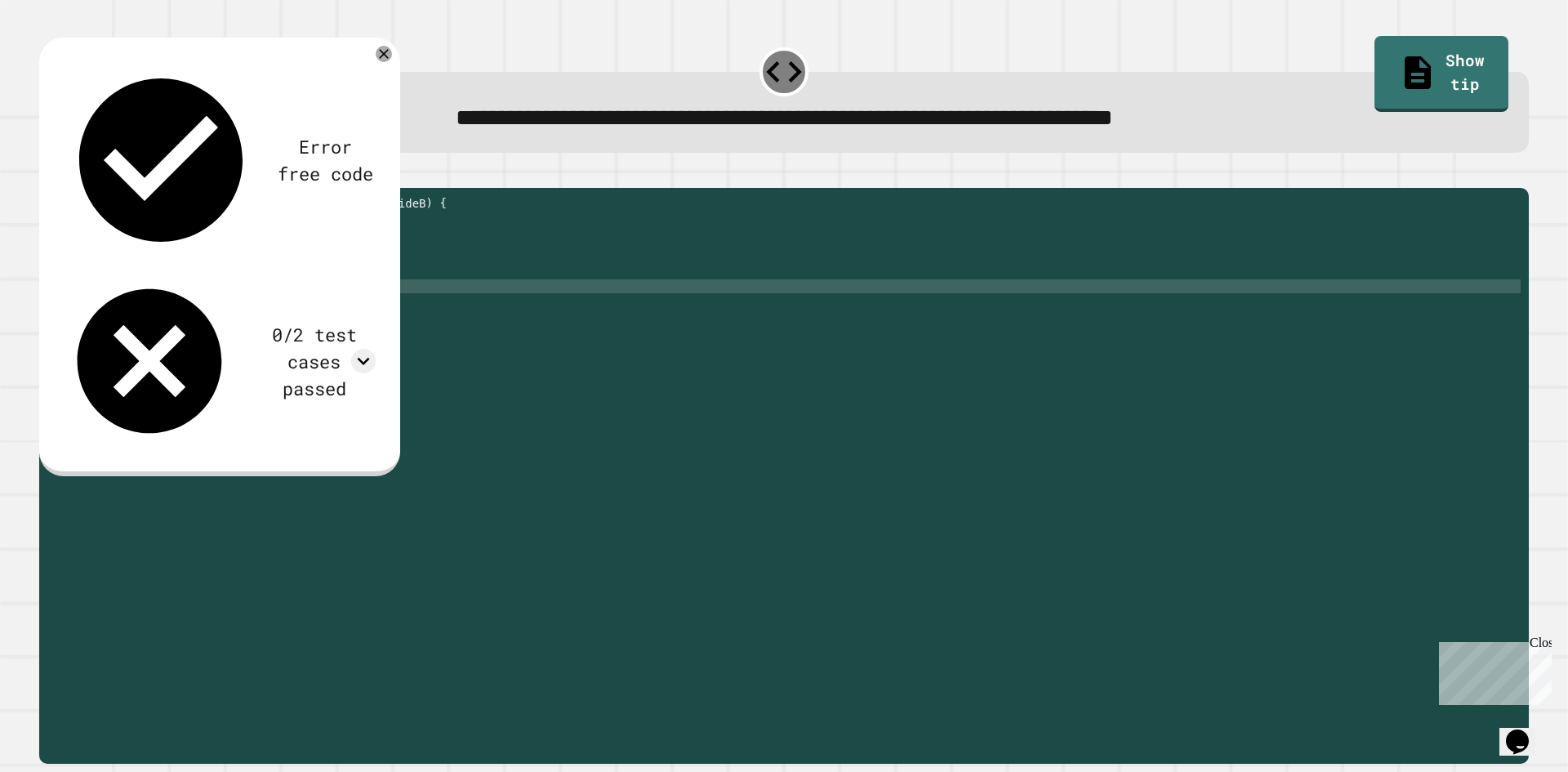
click at [48, 175] on icon "button" at bounding box center [48, 175] width 0 height 0
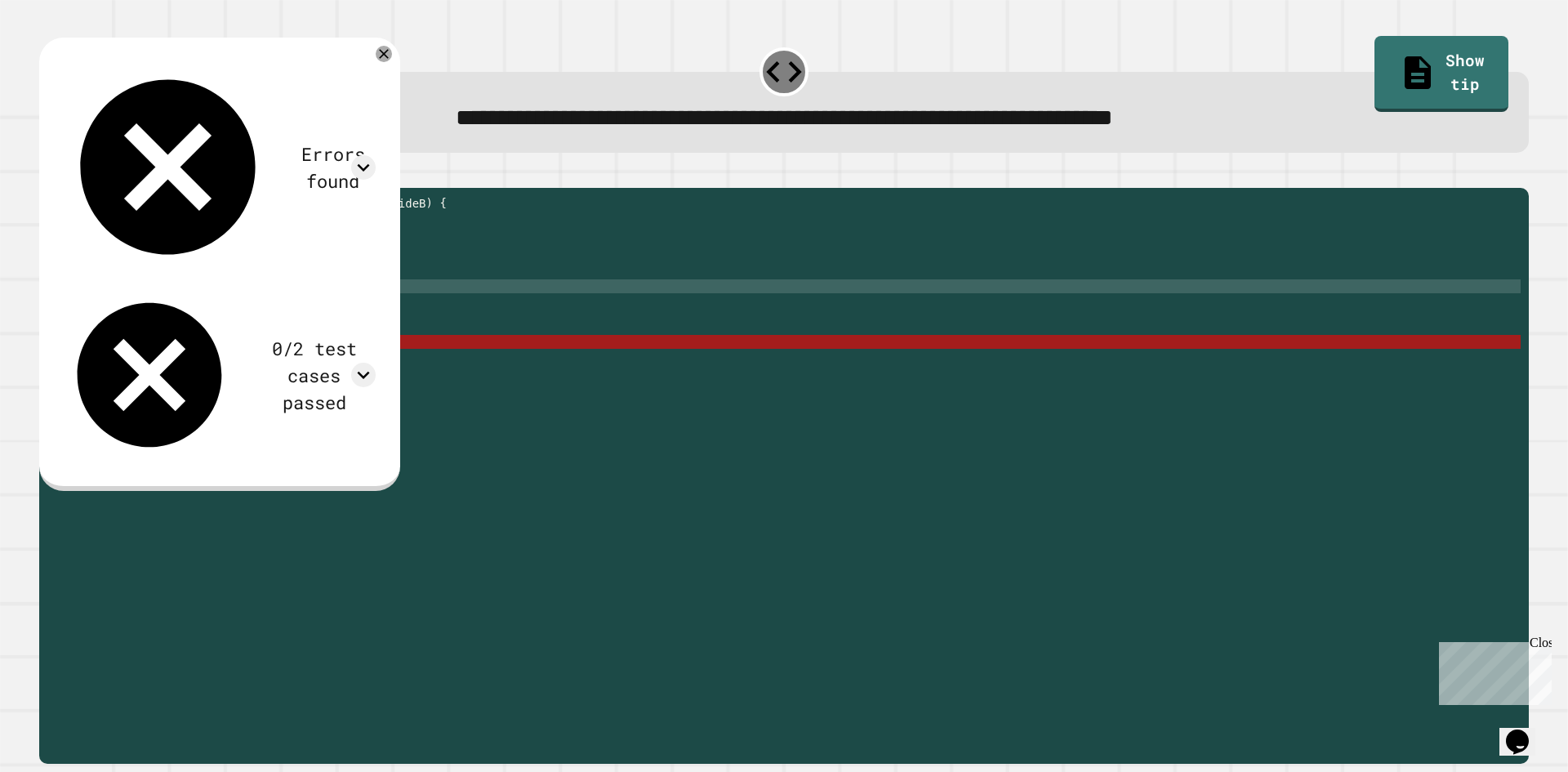
click at [178, 320] on div "public double hypotenuse ( double sideA , double sideB ) { // Implement the met…" at bounding box center [799, 459] width 1442 height 527
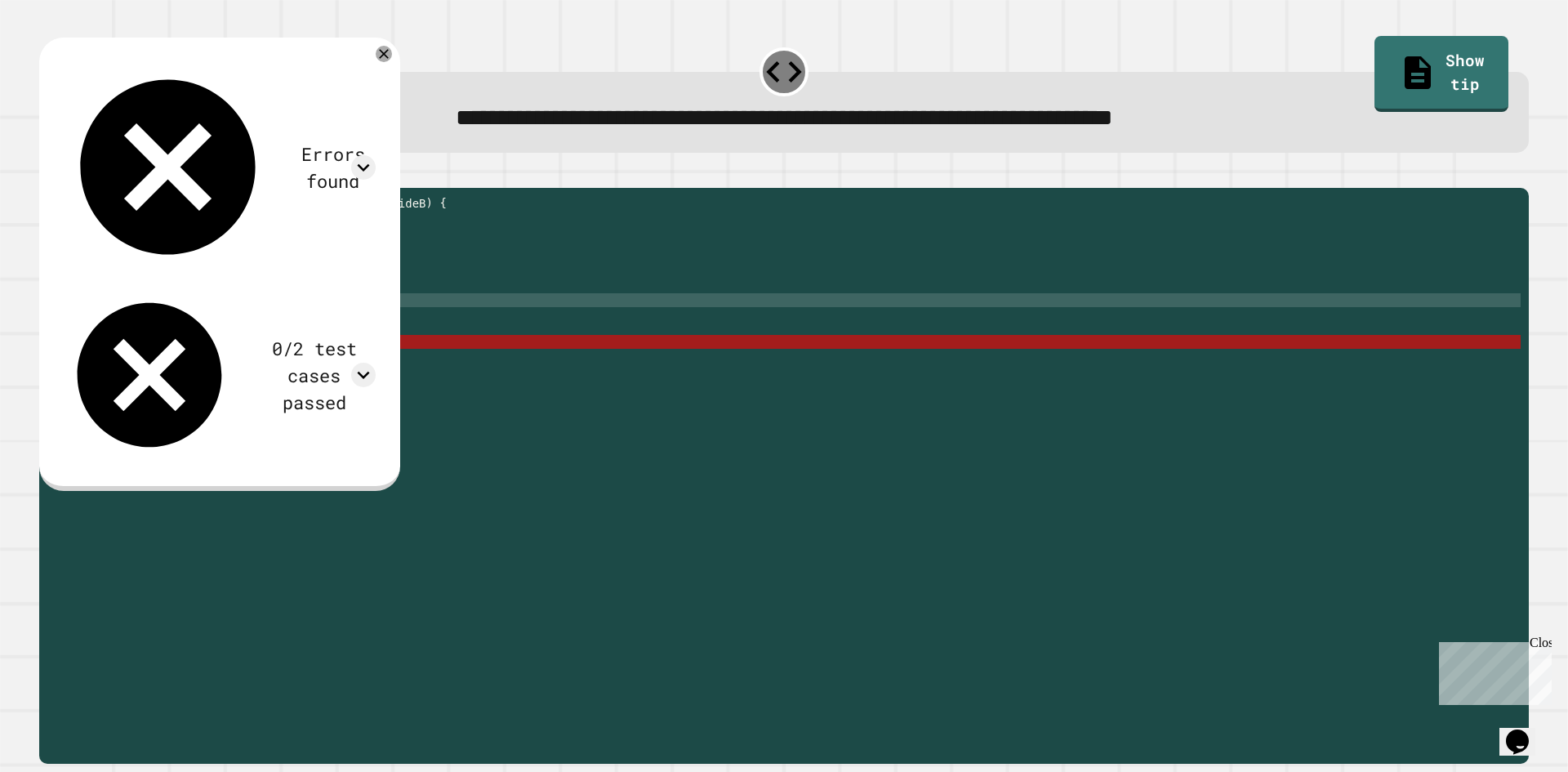
click at [198, 312] on div "public double hypotenuse ( double sideA , double sideB ) { // Implement the met…" at bounding box center [799, 459] width 1442 height 527
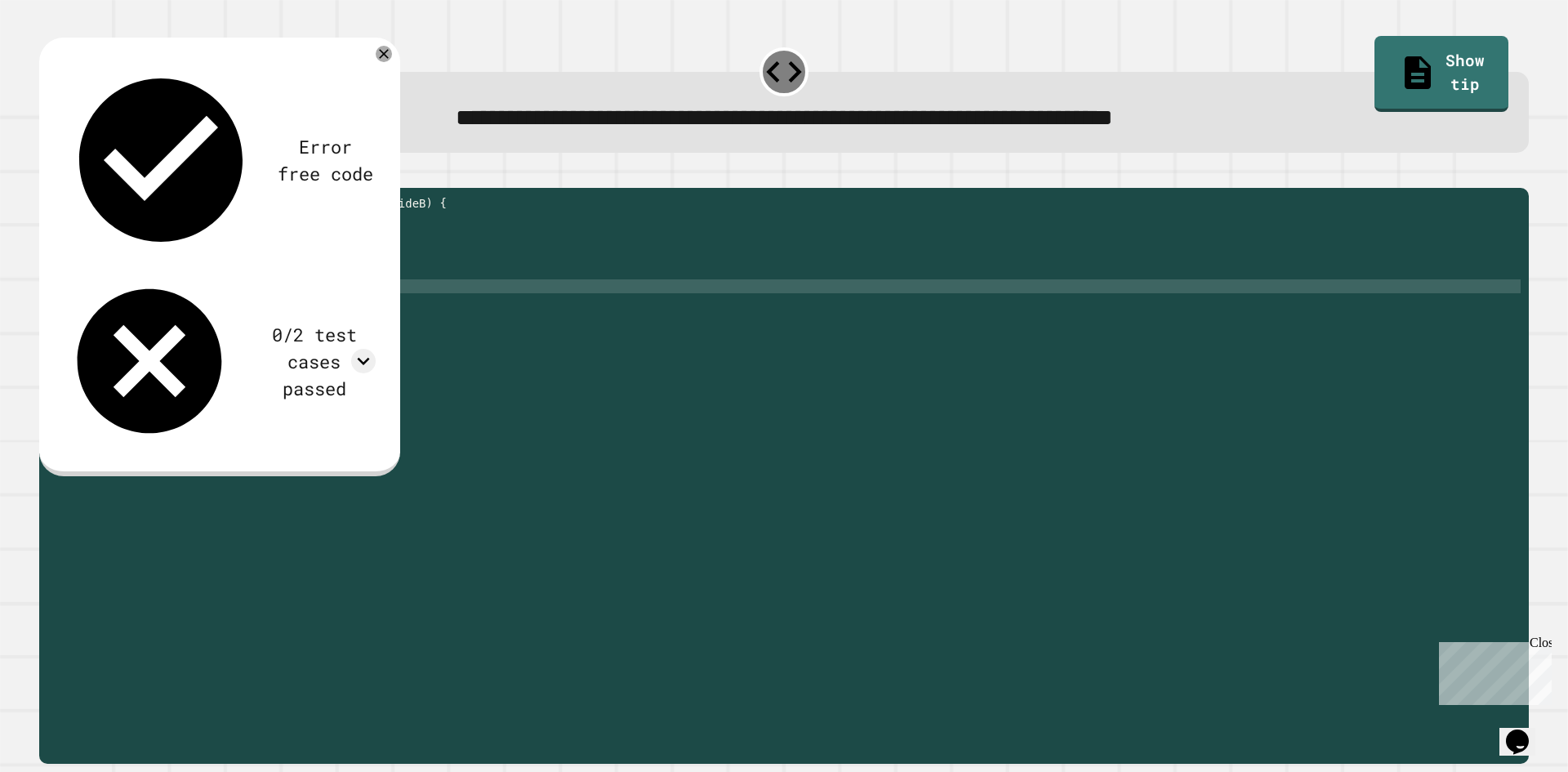
scroll to position [0, 8]
click at [48, 175] on button "button" at bounding box center [48, 175] width 0 height 0
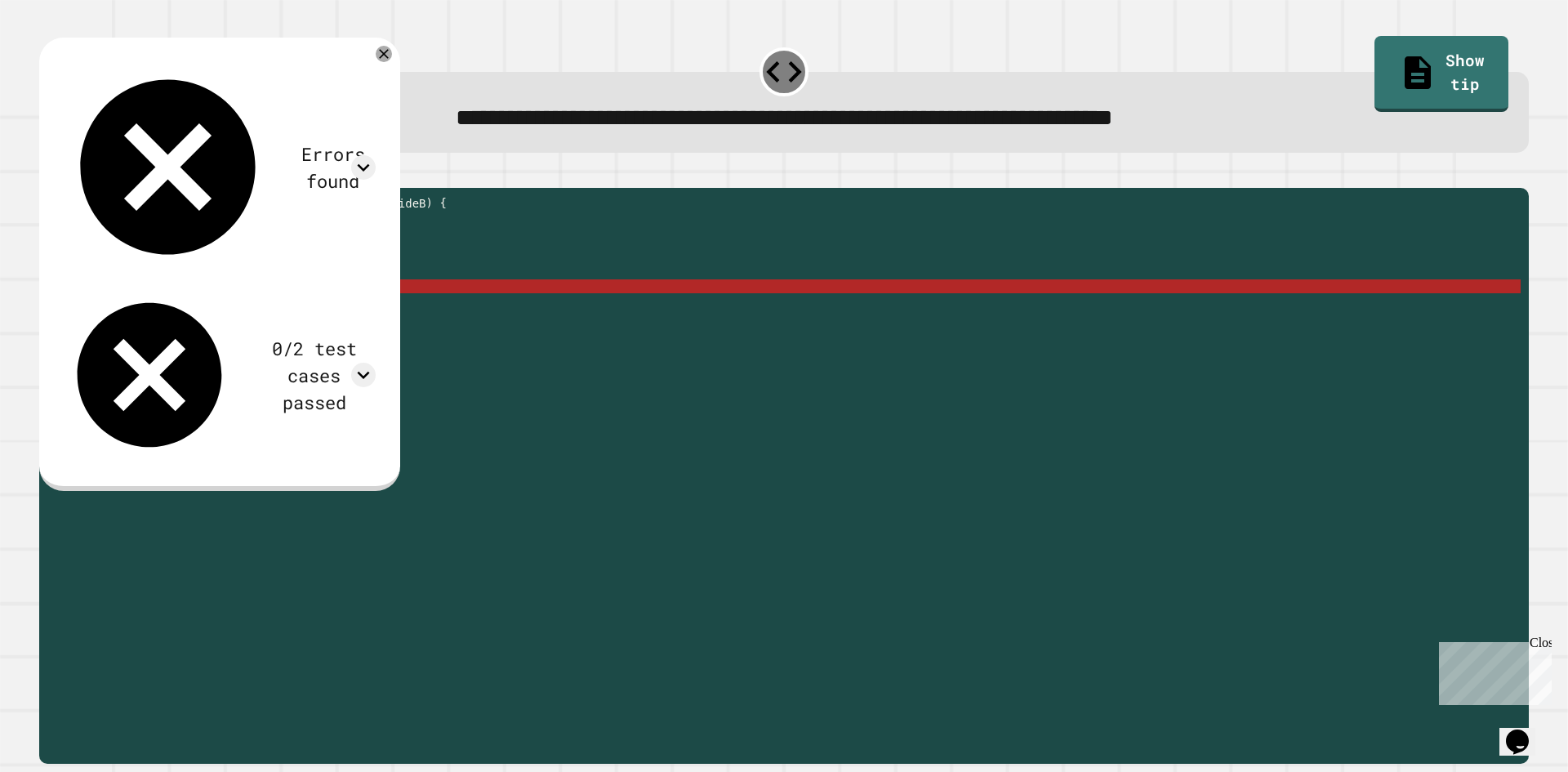
click at [236, 311] on div "public double hypotenuse ( double sideA , double sideB ) { // Implement the met…" at bounding box center [799, 459] width 1442 height 527
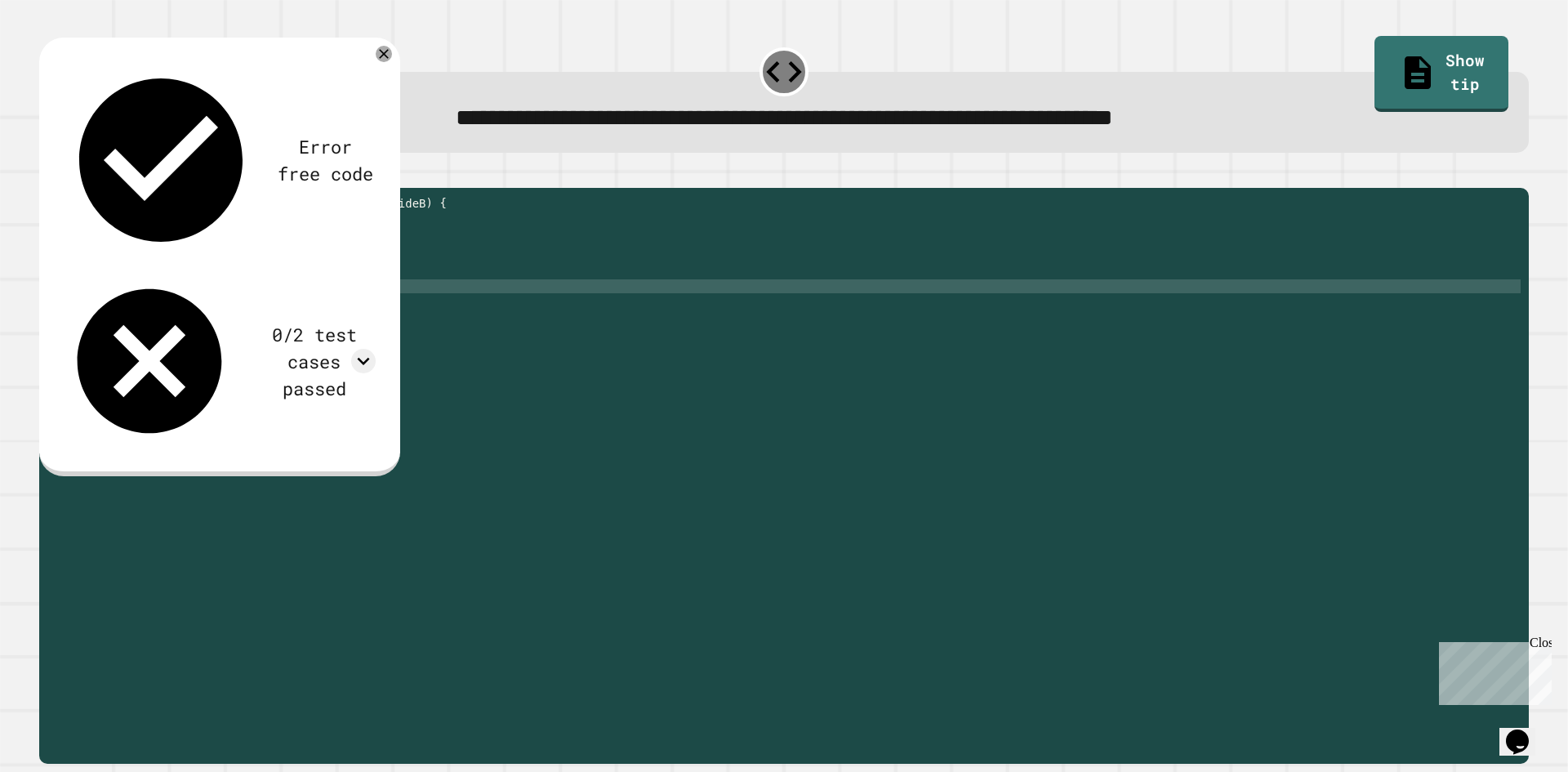
type textarea "**********"
click at [48, 175] on icon "button" at bounding box center [48, 175] width 0 height 0
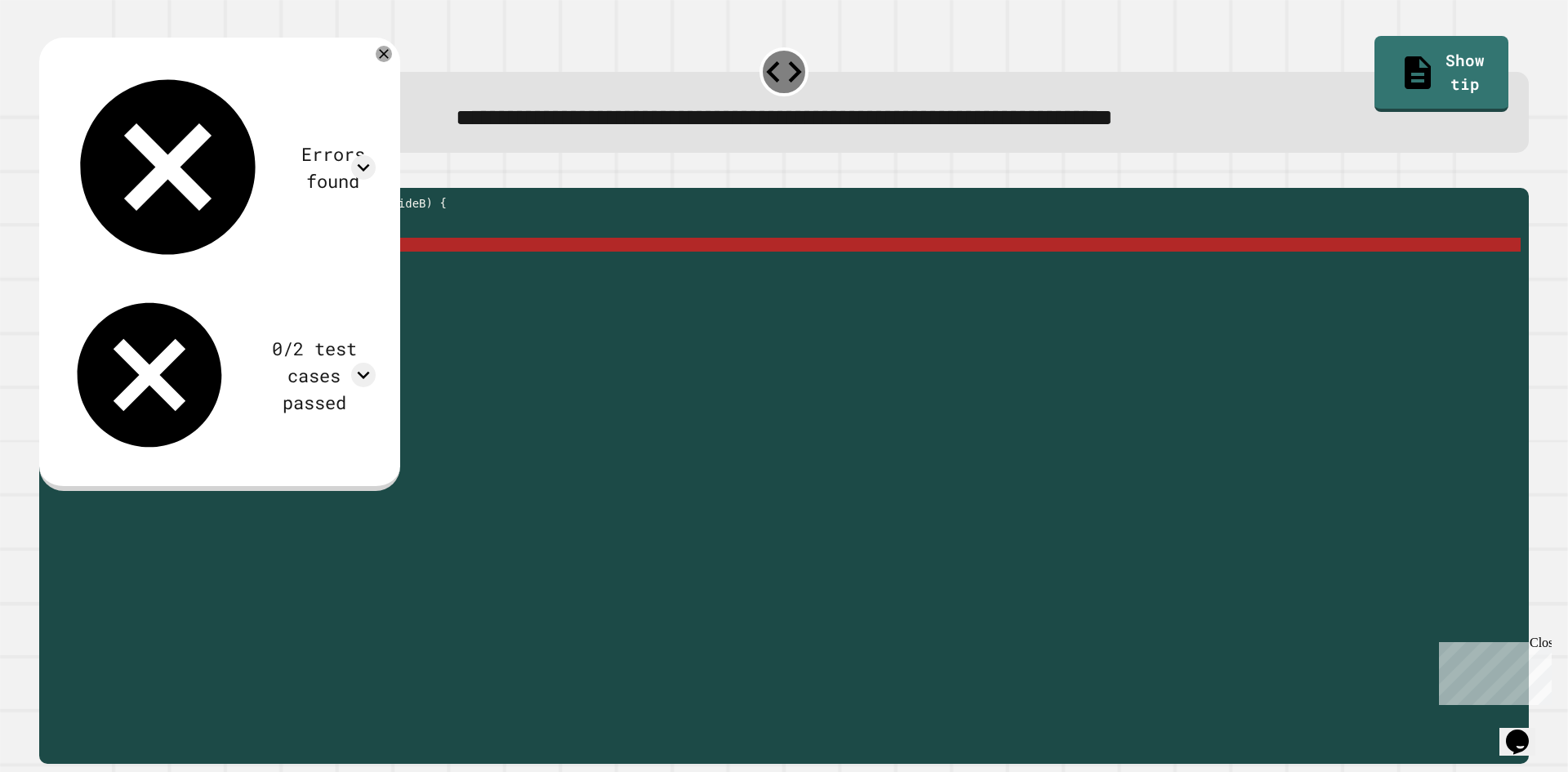
click at [258, 275] on div "public double hypotenuse ( double sideA , double sideB ) { // Implement the met…" at bounding box center [799, 459] width 1442 height 527
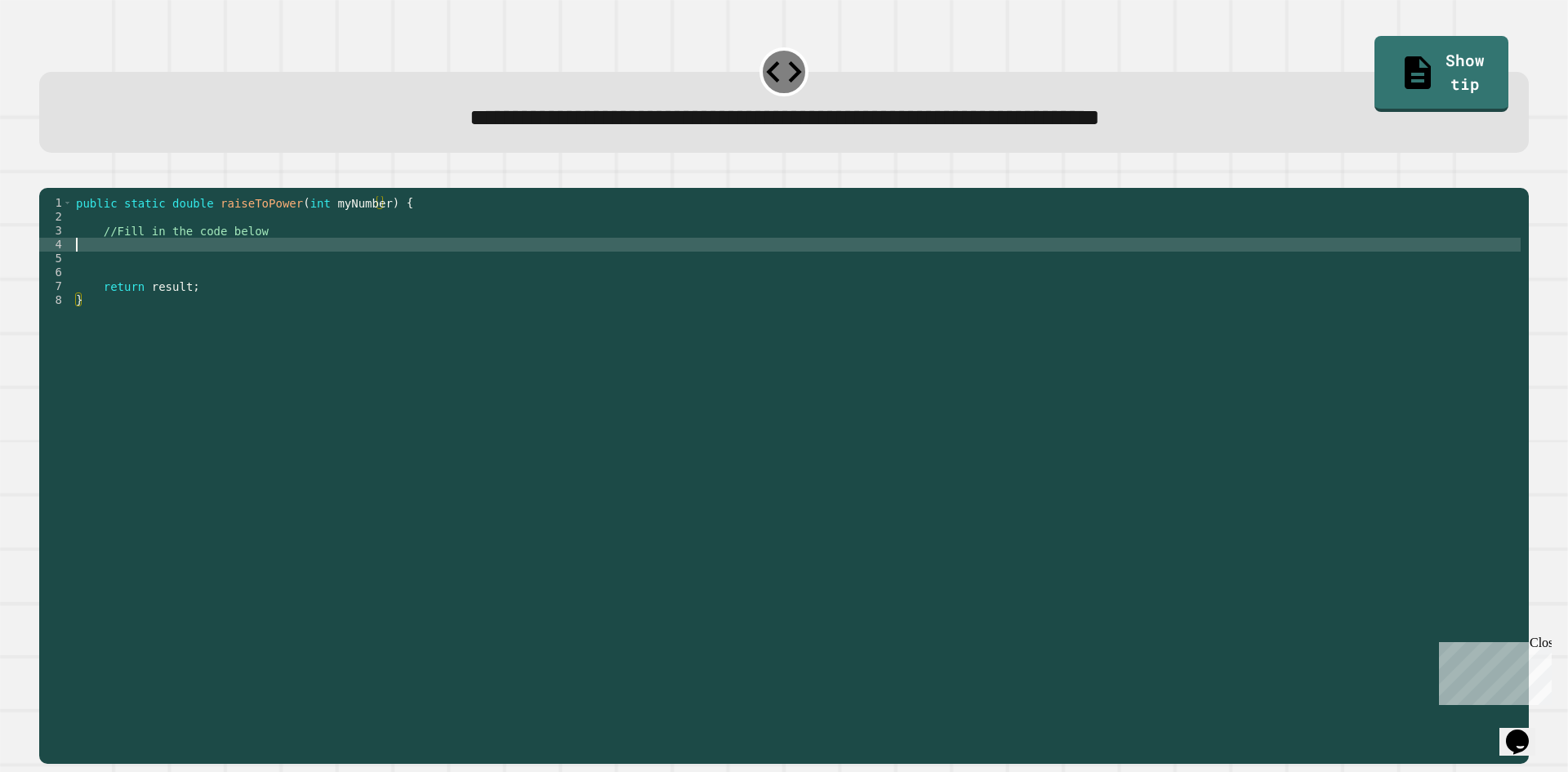
click at [205, 275] on div "public static double raiseToPower ( int myNumber ) { //Fill in the code below r…" at bounding box center [797, 459] width 1448 height 527
type textarea "*"
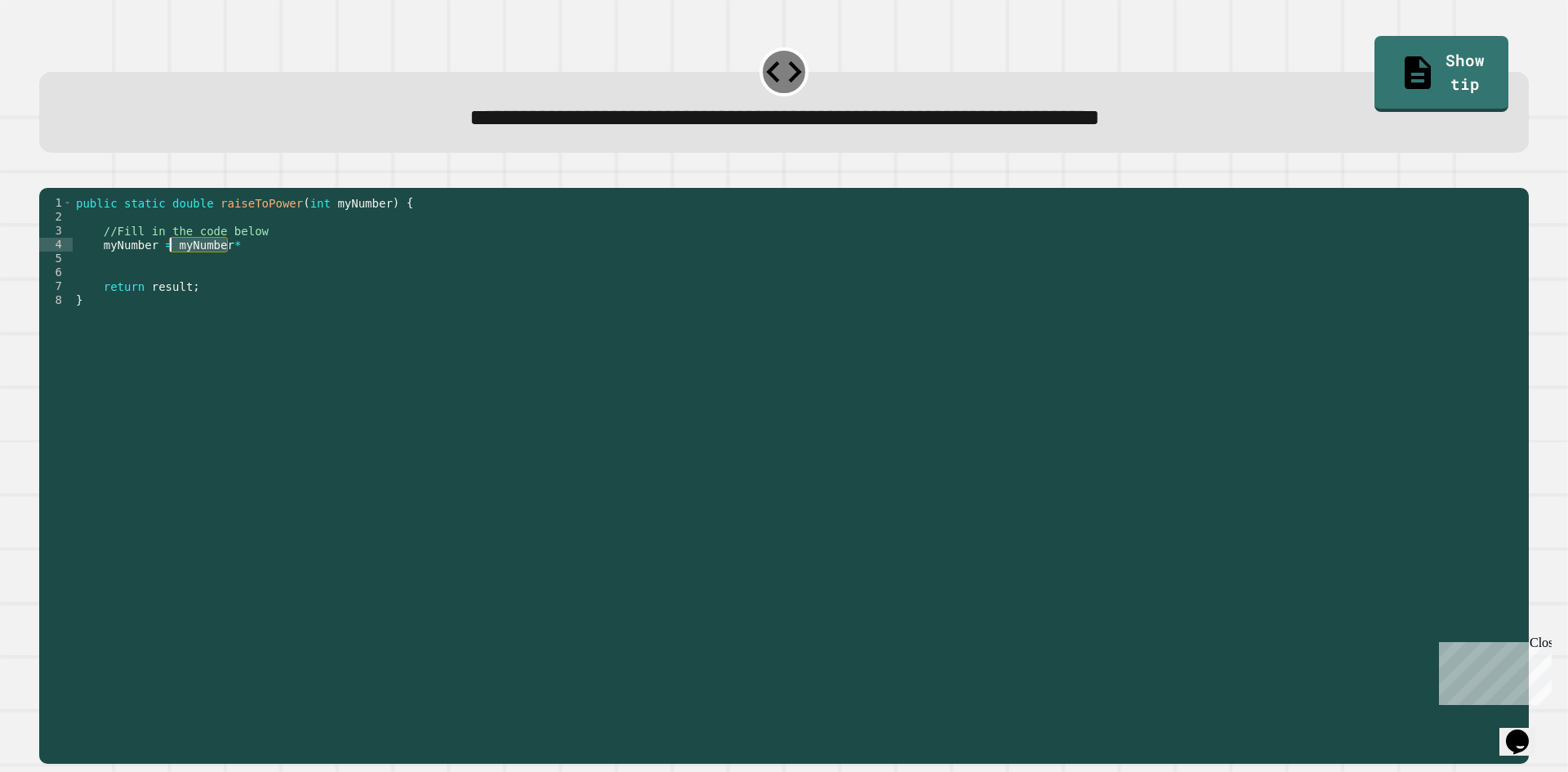
drag, startPoint x: 258, startPoint y: 264, endPoint x: 171, endPoint y: 274, distance: 87.6
click at [171, 274] on div "public static double raiseToPower ( int myNumber ) { //Fill in the code below m…" at bounding box center [797, 459] width 1448 height 527
click at [242, 273] on div "public static double raiseToPower ( int myNumber ) { //Fill in the code below m…" at bounding box center [797, 445] width 1448 height 500
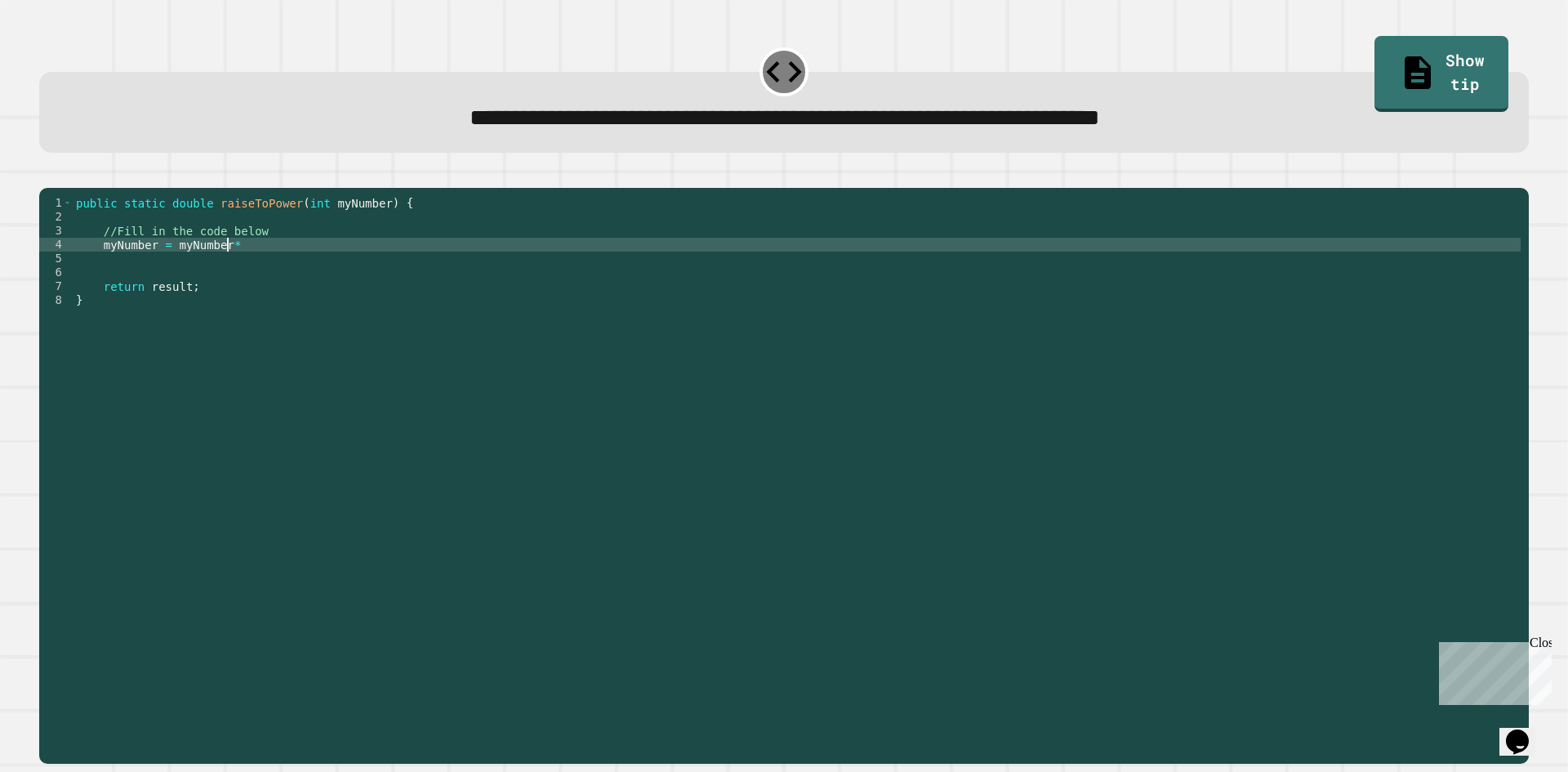
paste textarea "*********"
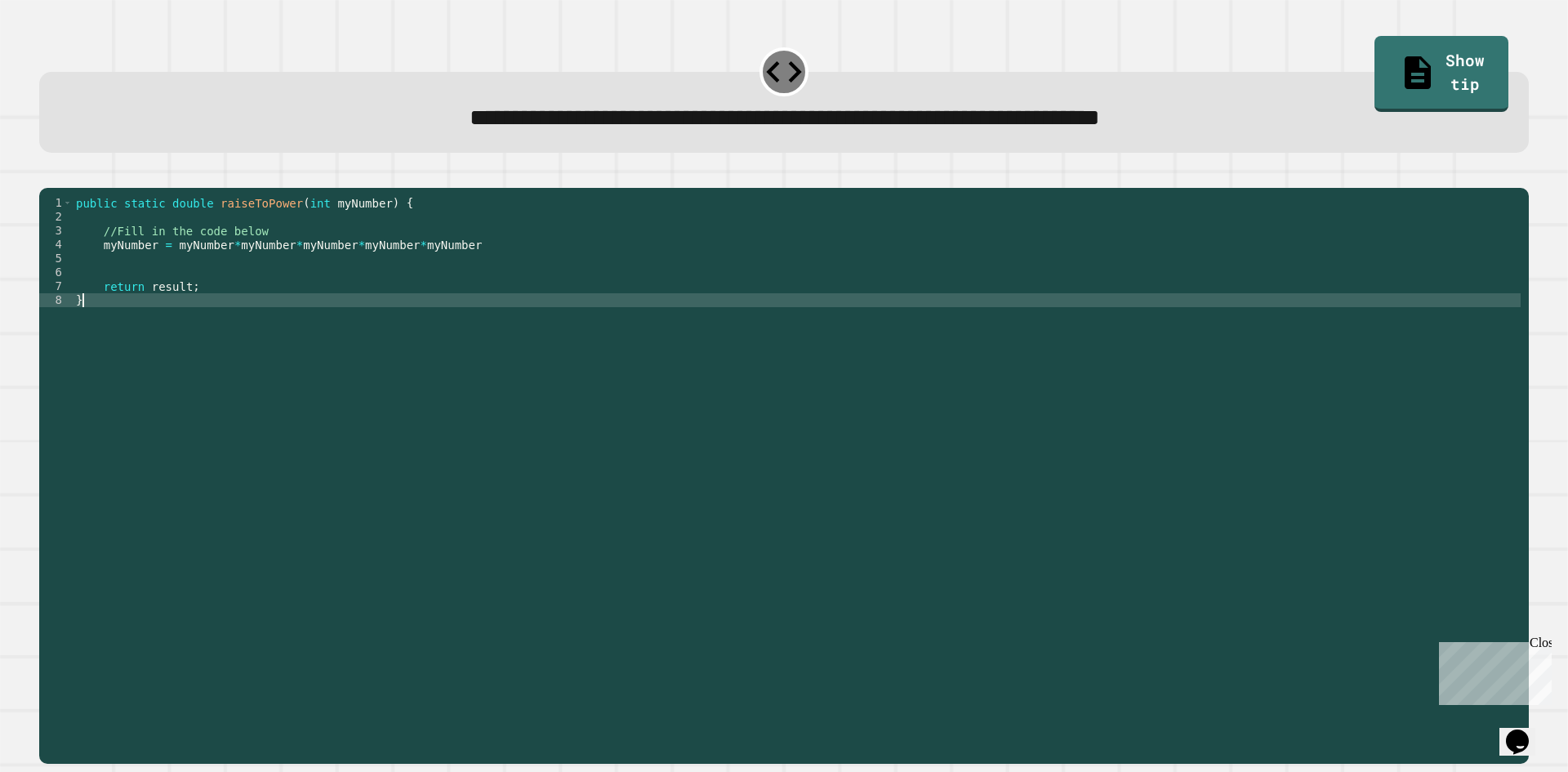
click at [266, 318] on div "public static double raiseToPower ( int myNumber ) { //Fill in the code below m…" at bounding box center [797, 459] width 1448 height 527
click at [153, 264] on div "public static double raiseToPower ( int myNumber ) { //Fill in the code below m…" at bounding box center [797, 459] width 1448 height 527
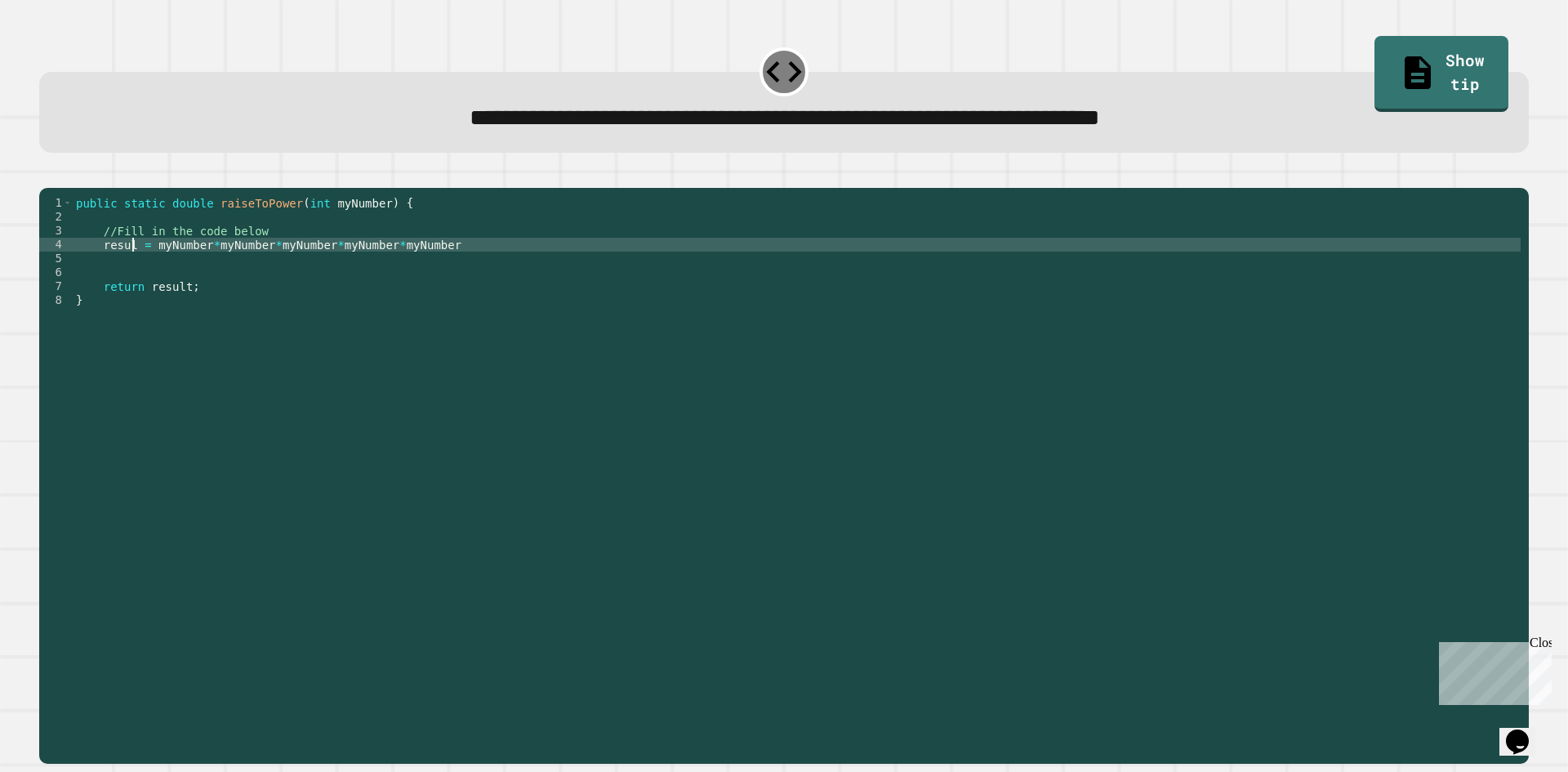
scroll to position [0, 4]
click at [48, 175] on button "button" at bounding box center [48, 175] width 0 height 0
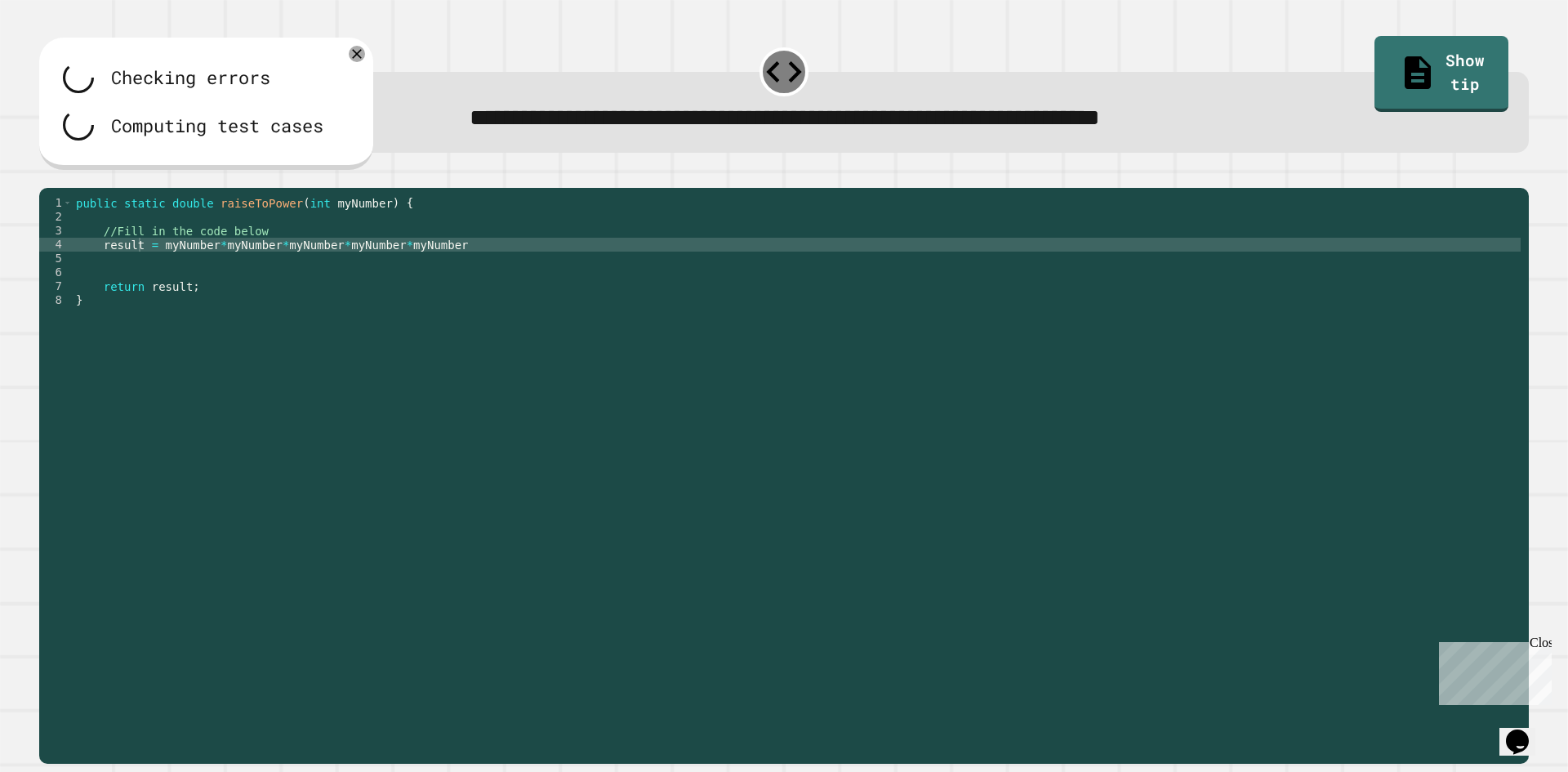
click at [455, 260] on div "public static double raiseToPower ( int myNumber ) { //Fill in the code below r…" at bounding box center [797, 459] width 1448 height 527
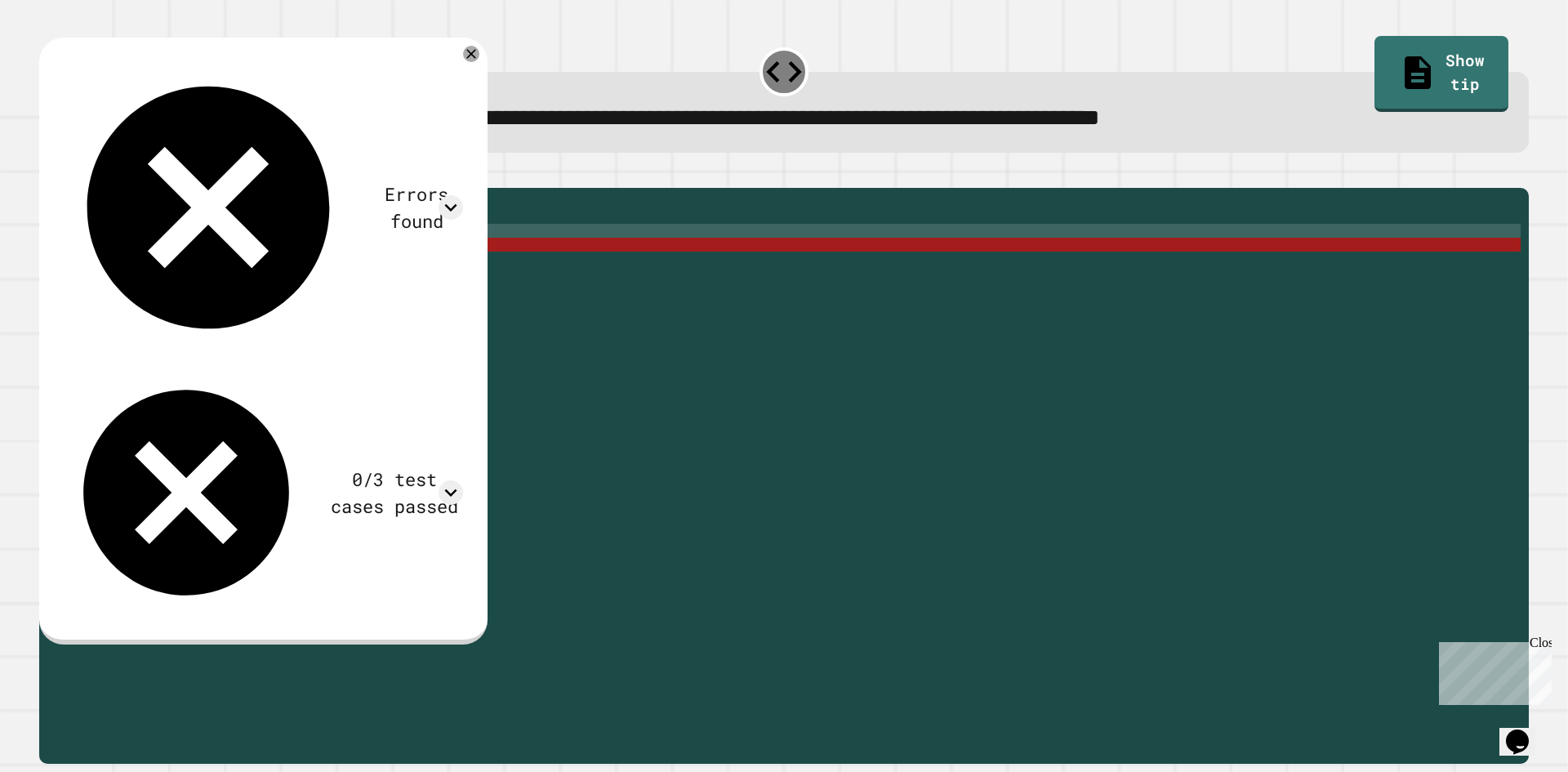
click at [455, 270] on div "public static double raiseToPower ( int myNumber ) { //Fill in the code below r…" at bounding box center [797, 459] width 1448 height 527
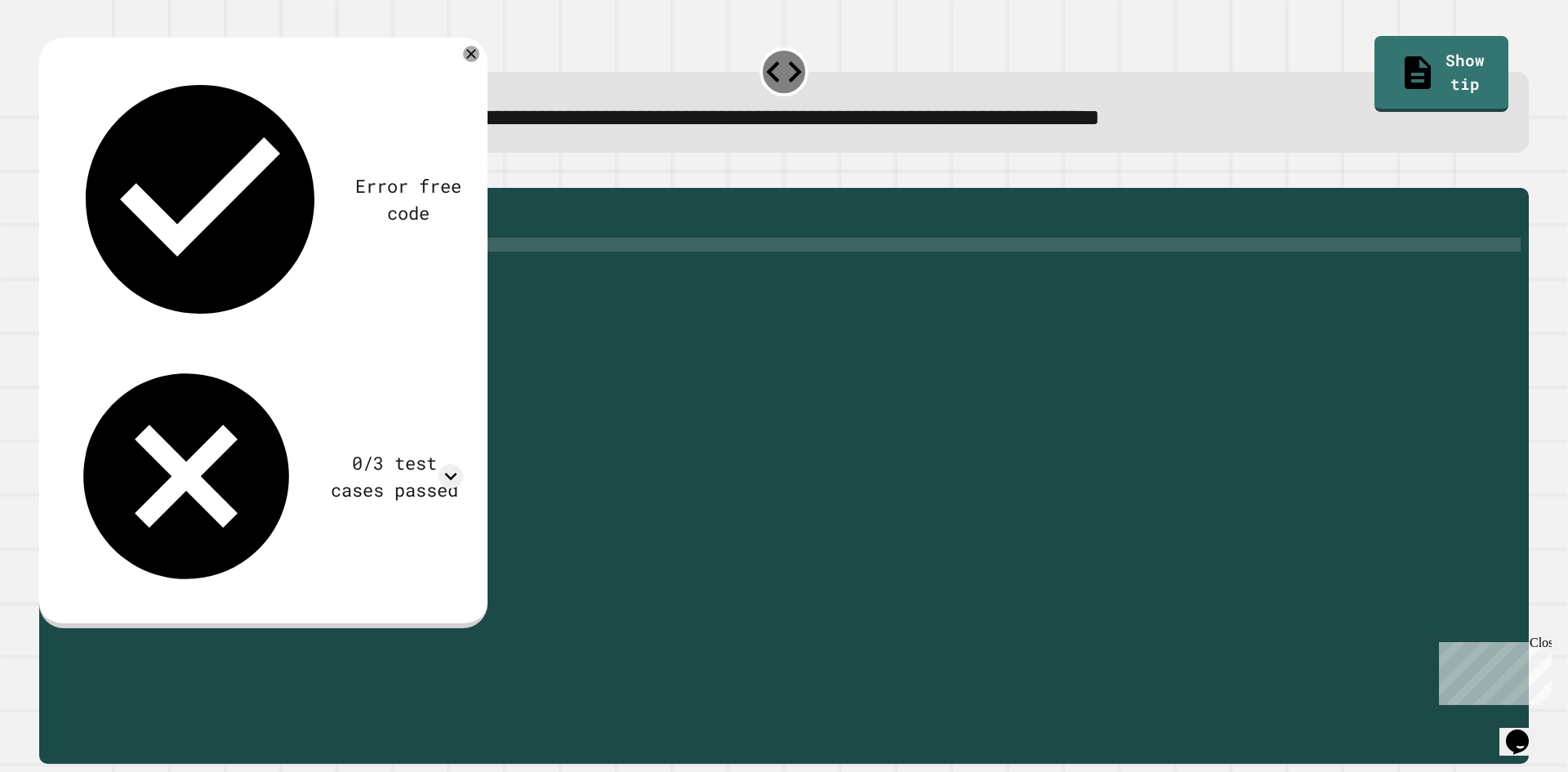
click at [48, 175] on button "button" at bounding box center [48, 175] width 0 height 0
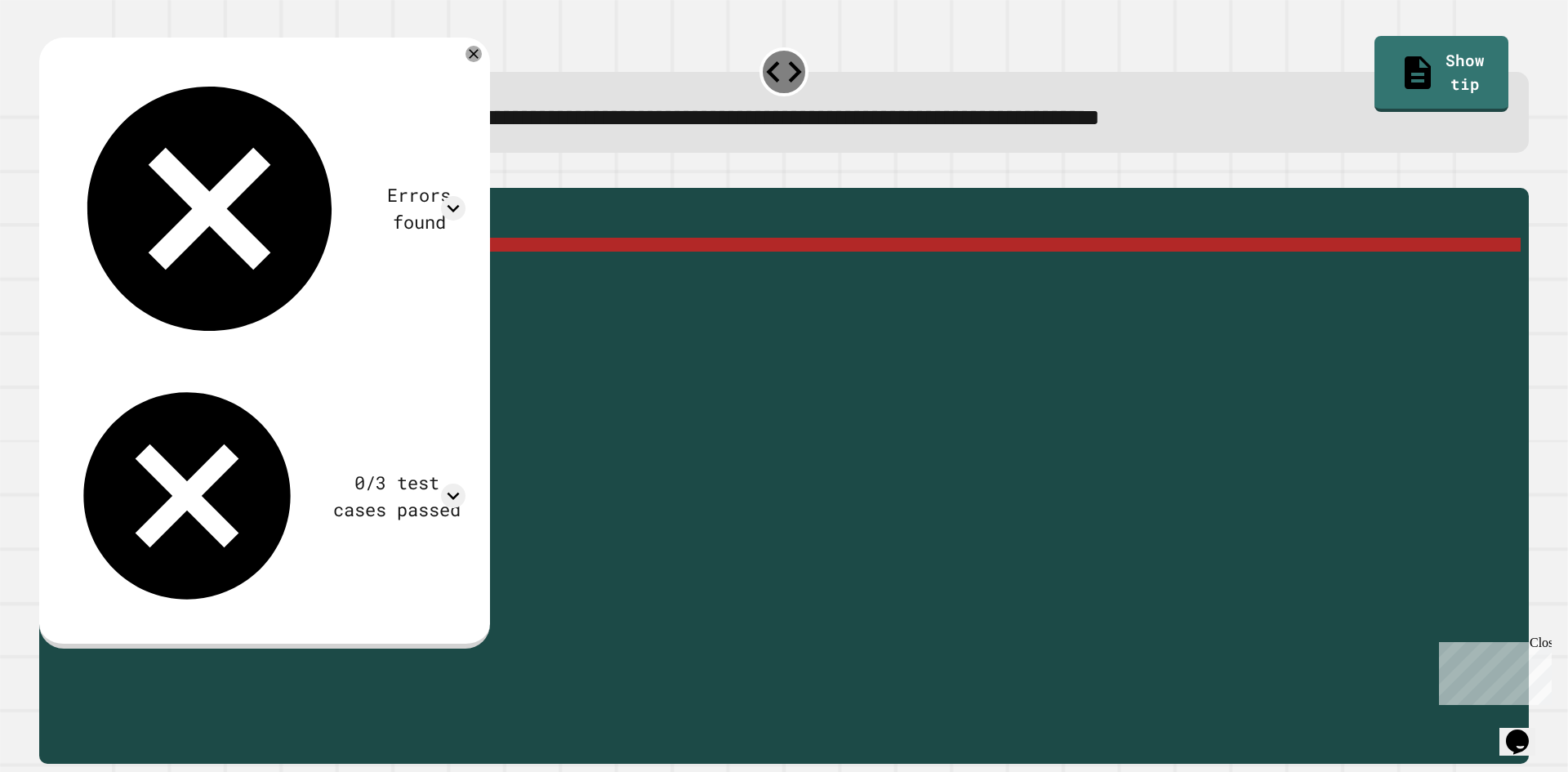
click at [396, 264] on div "public static double raiseToPower ( int myNumber ) { //Fill in the code below r…" at bounding box center [797, 459] width 1448 height 527
click at [375, 236] on div "public static double raiseToPower ( int myNumber ) { //Fill in the code below r…" at bounding box center [797, 459] width 1448 height 527
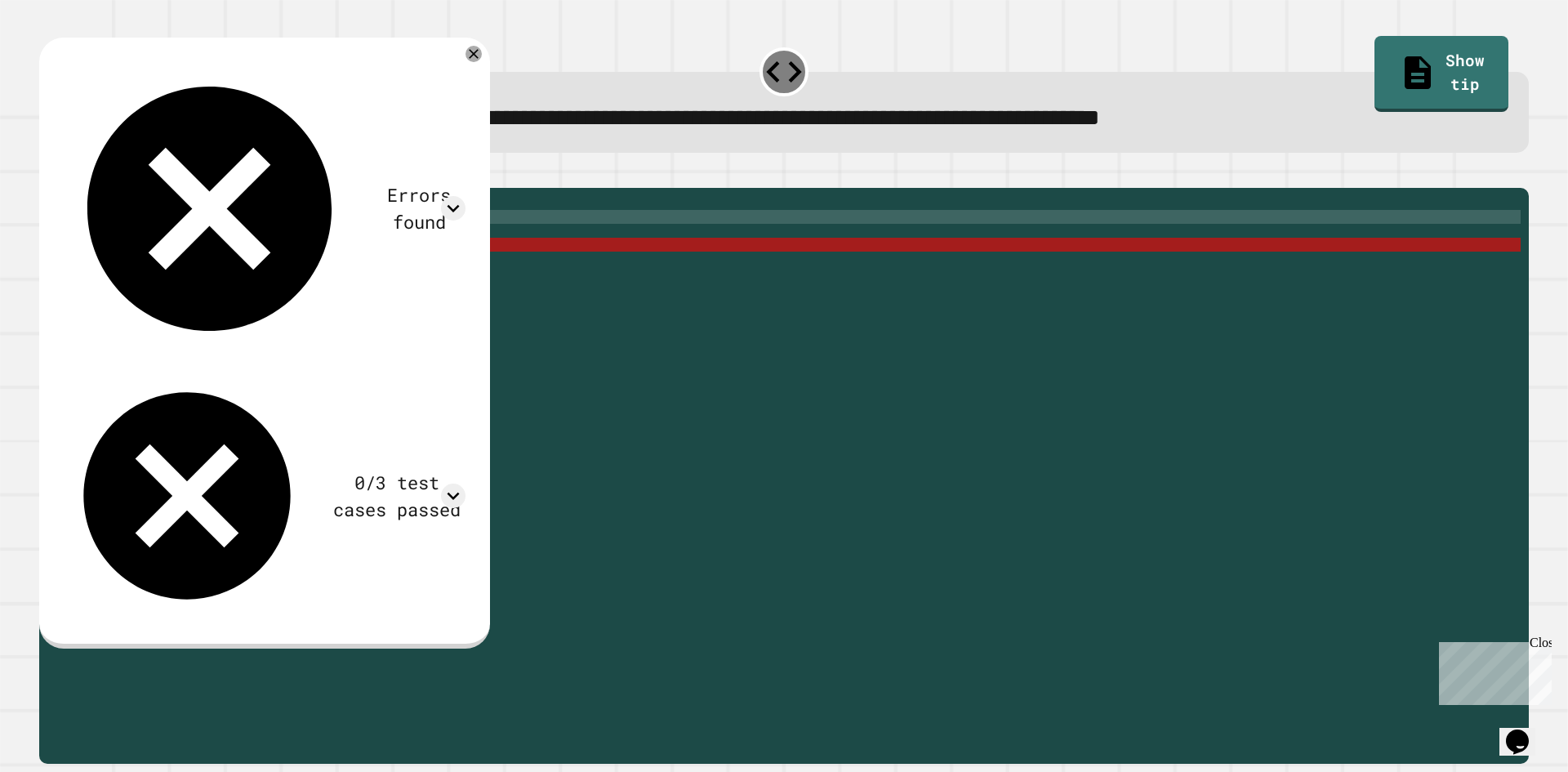
click at [176, 267] on div "public static double raiseToPower ( int myNumber ) { //Fill in the code below r…" at bounding box center [797, 459] width 1448 height 527
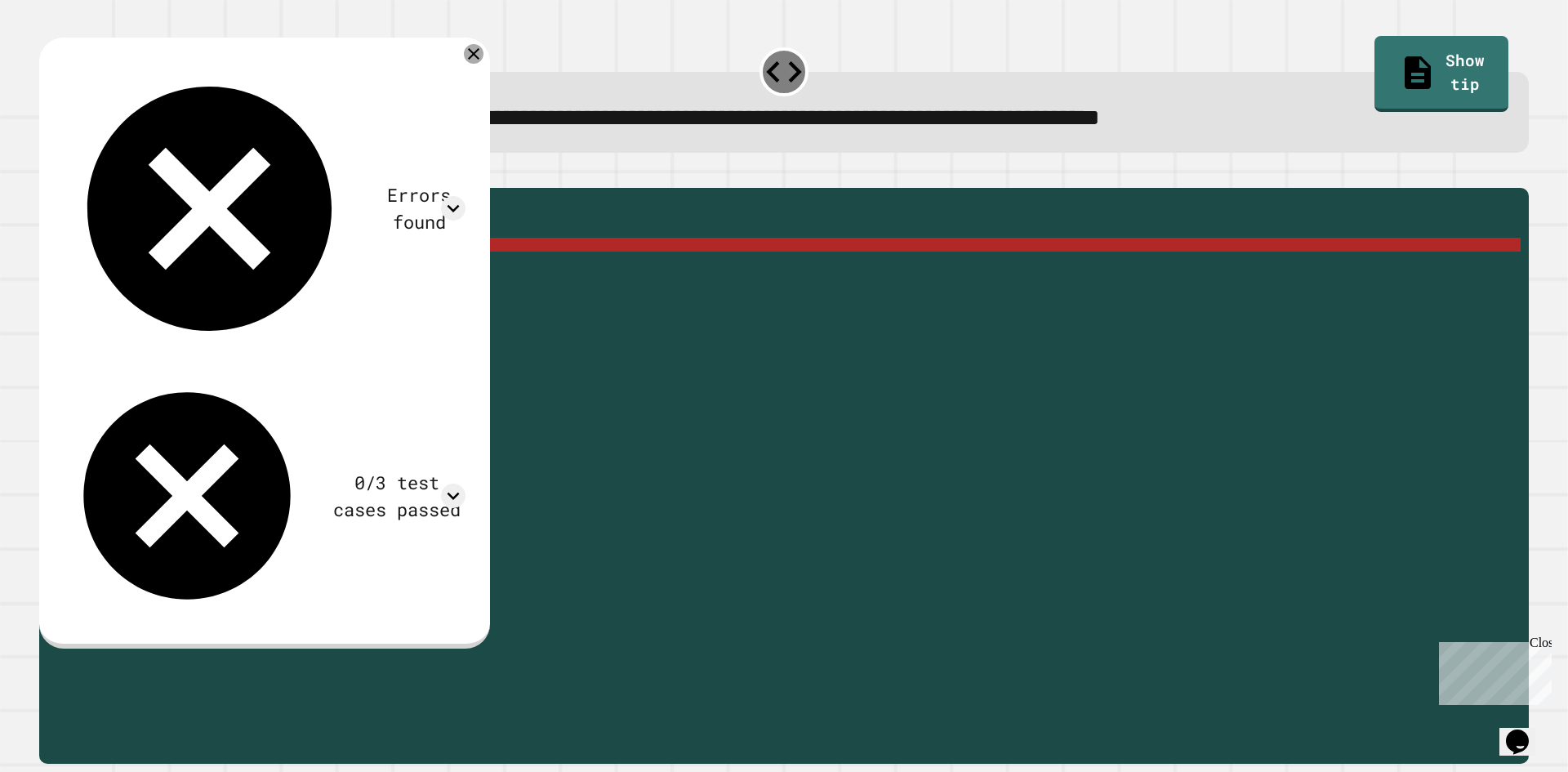
click at [481, 56] on icon at bounding box center [473, 53] width 20 height 20
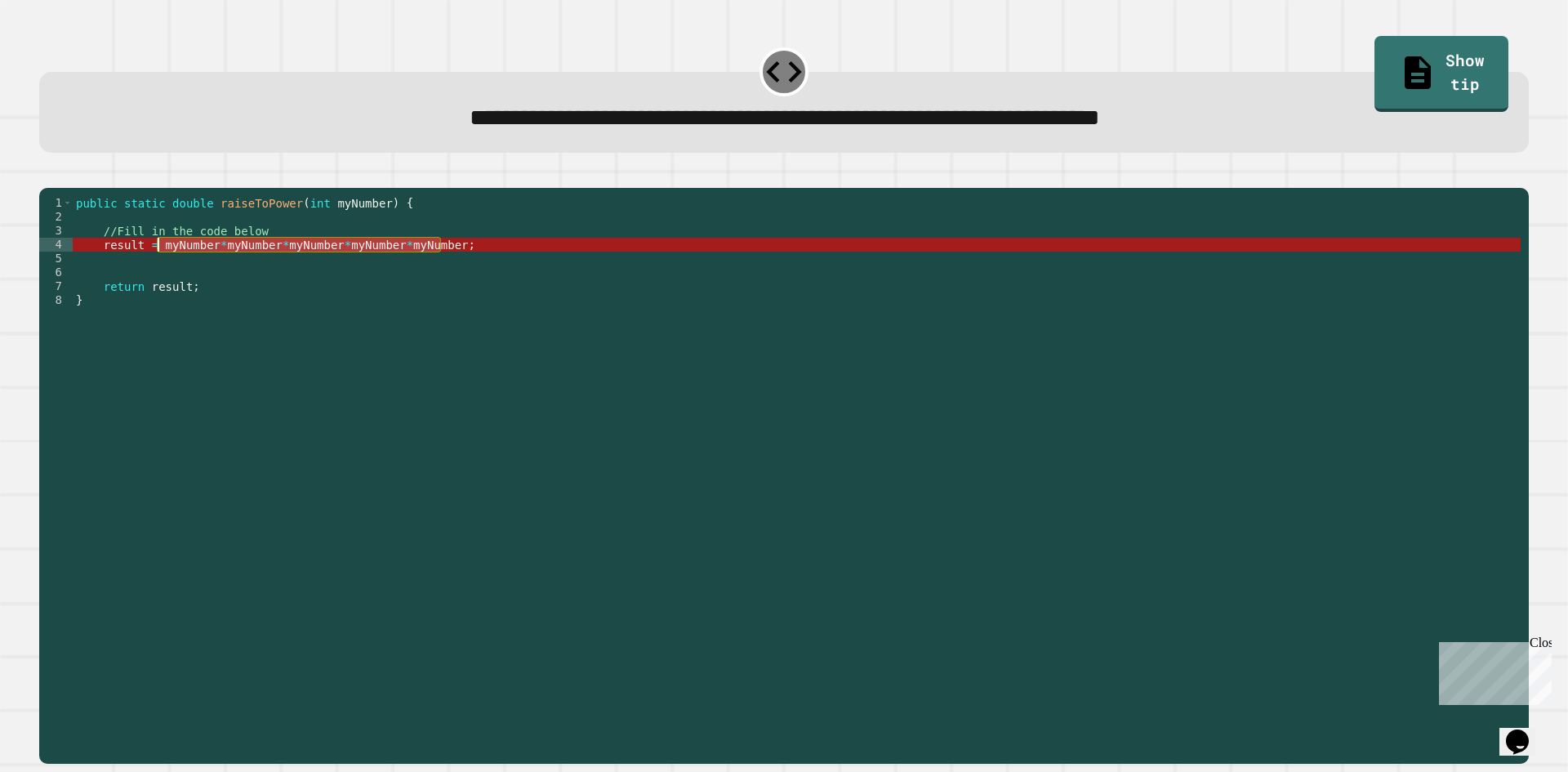
drag, startPoint x: 465, startPoint y: 271, endPoint x: 160, endPoint y: 270, distance: 305.0
click at [160, 270] on div "public static double raiseToPower ( int myNumber ) { //Fill in the code below r…" at bounding box center [797, 459] width 1448 height 527
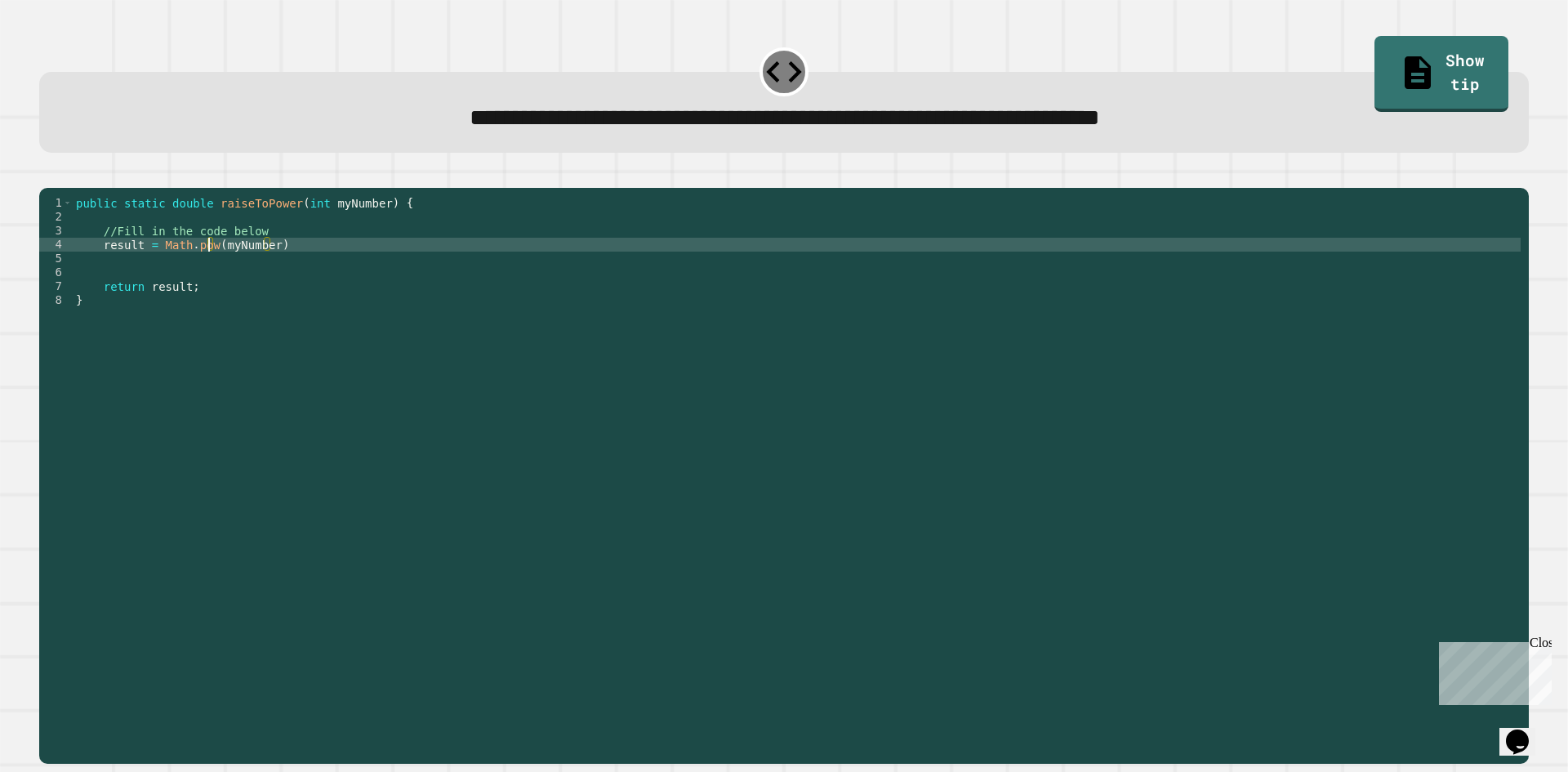
scroll to position [0, 10]
click at [48, 175] on button "button" at bounding box center [48, 175] width 0 height 0
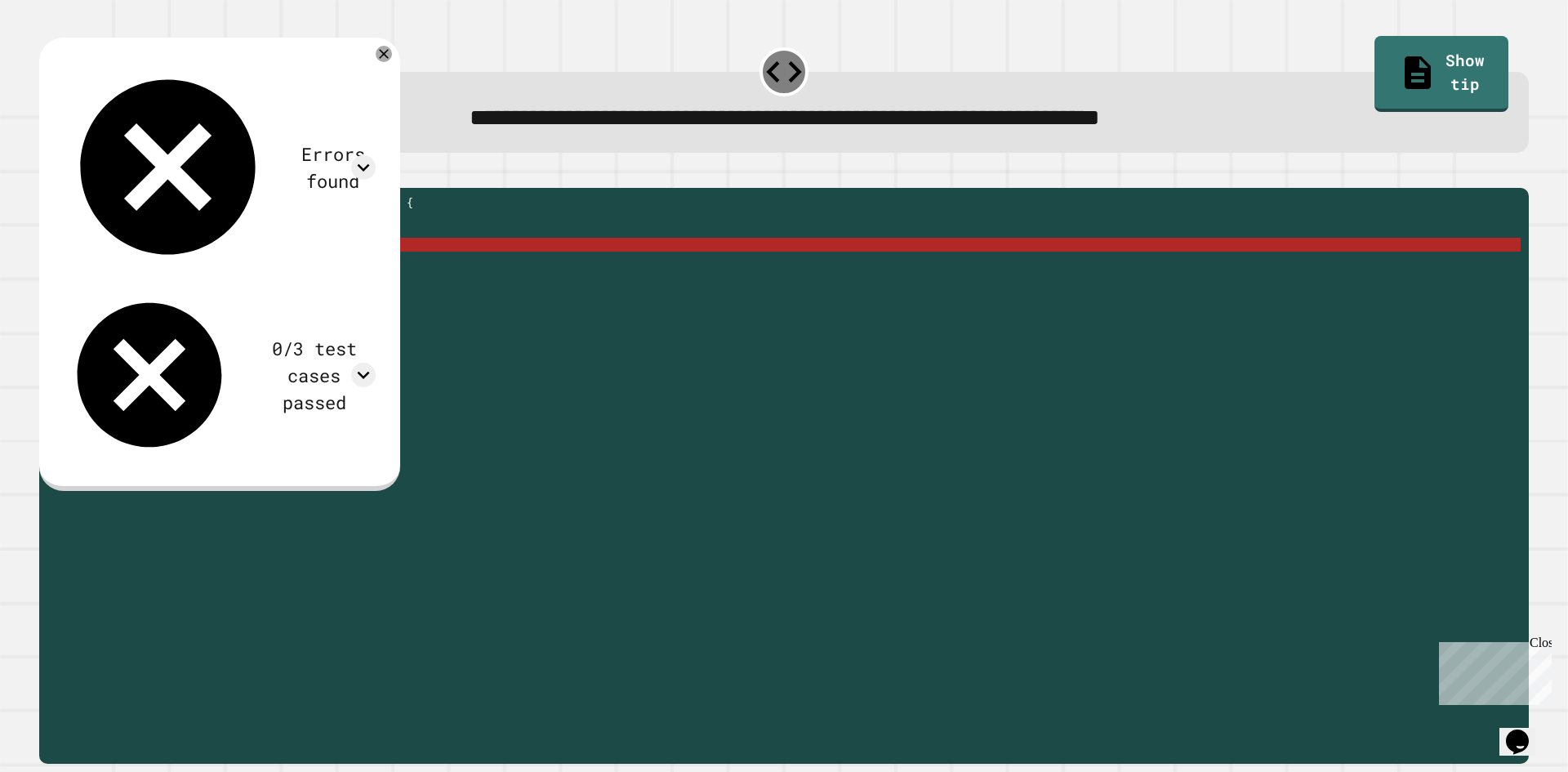
click at [307, 273] on div "public static double raiseToPower ( int myNumber ) { //Fill in the code below r…" at bounding box center [797, 459] width 1448 height 527
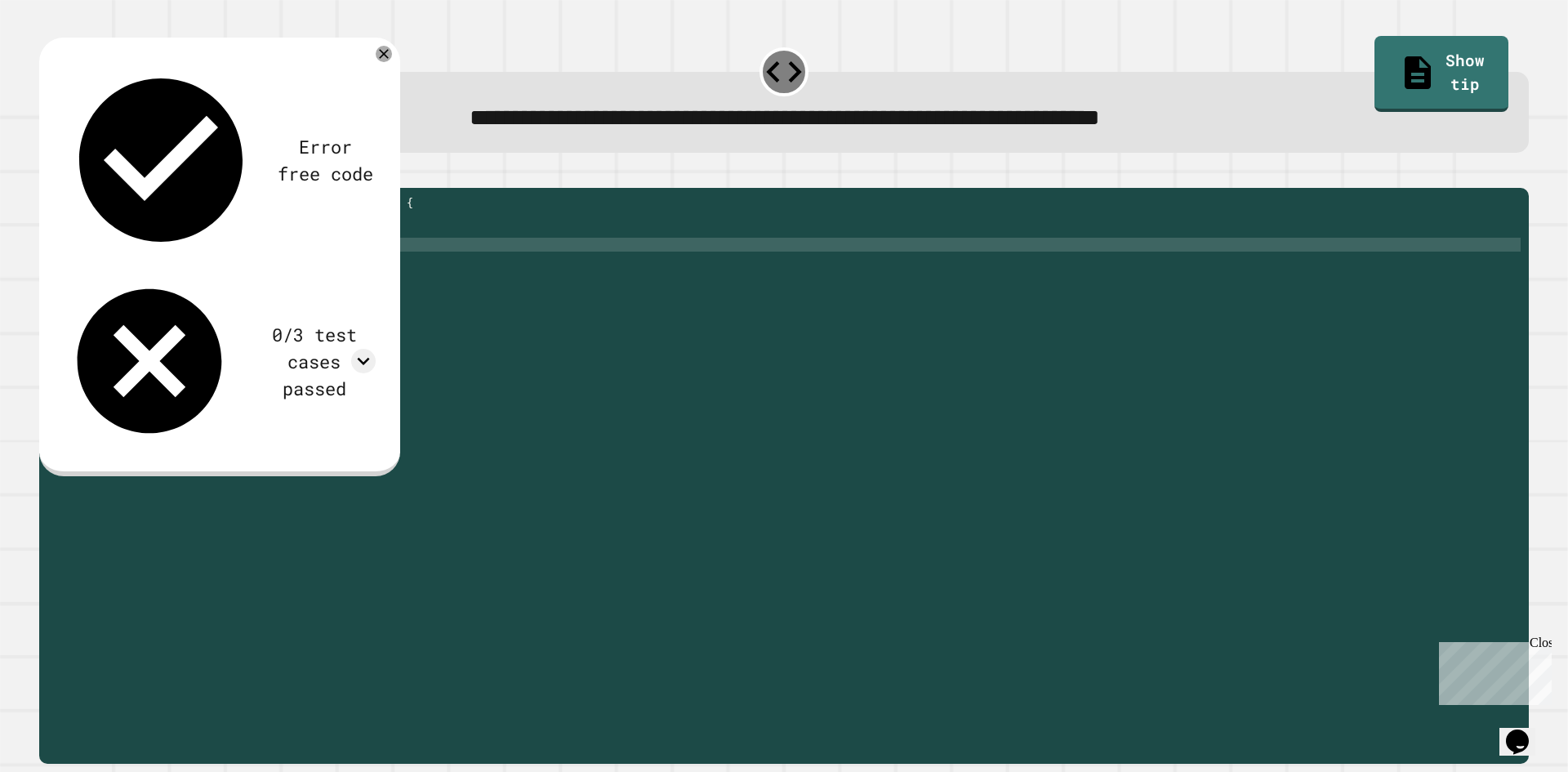
scroll to position [0, 15]
click at [48, 175] on icon "button" at bounding box center [48, 175] width 0 height 0
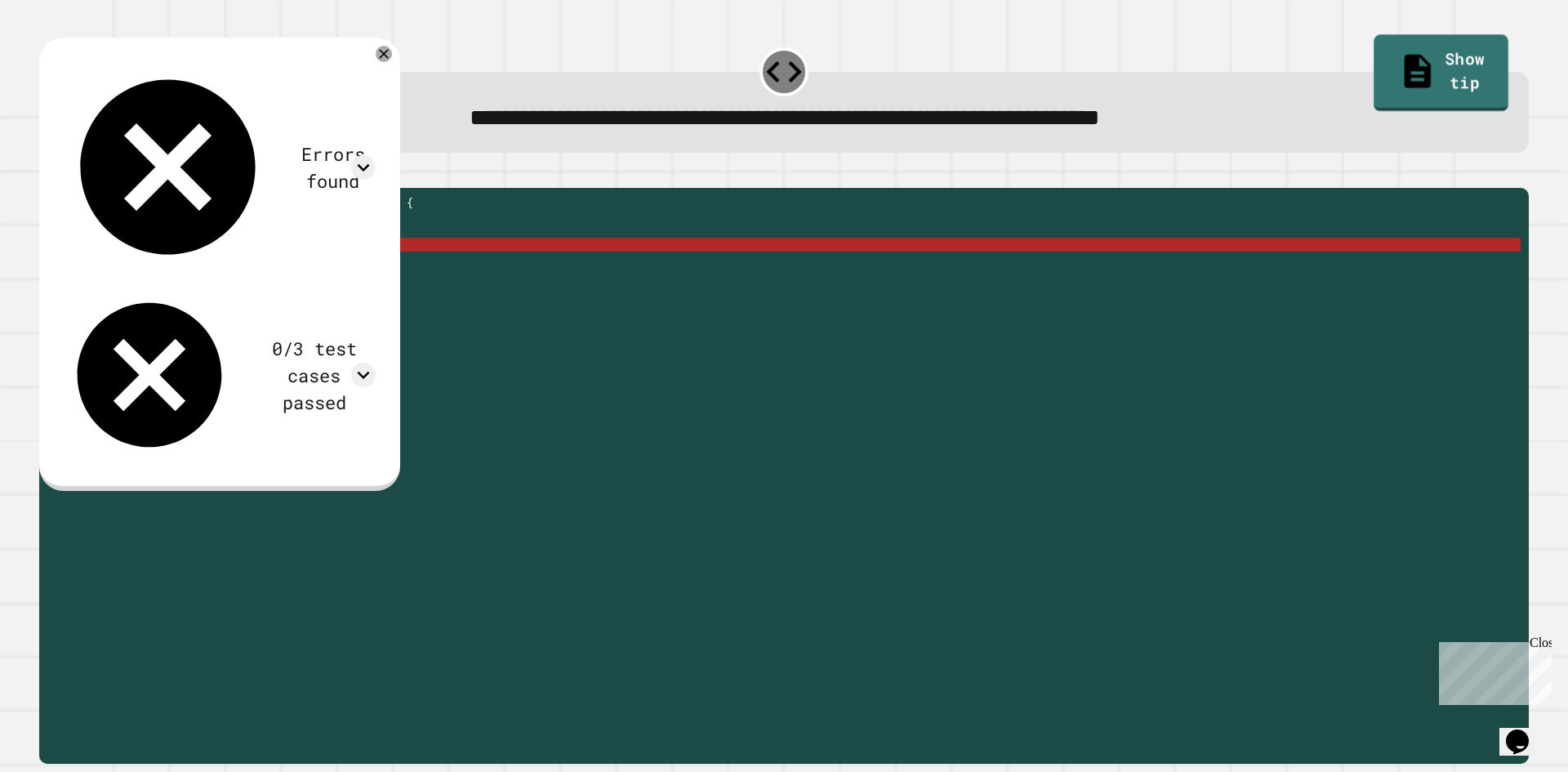
click at [1391, 69] on link "Show tip" at bounding box center [1442, 74] width 135 height 76
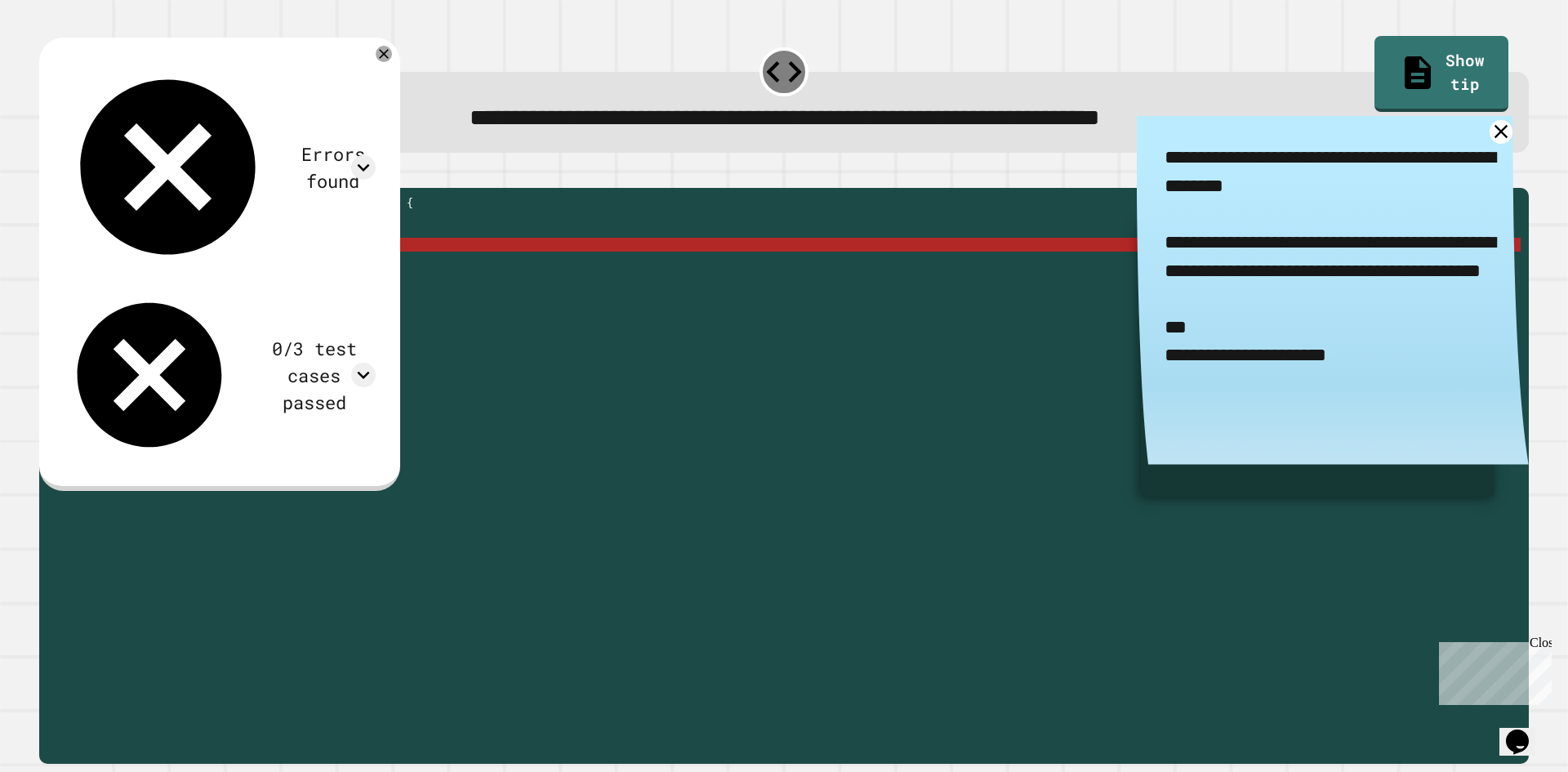
click at [222, 268] on div "public static double raiseToPower ( int myNumber ) { //Fill in the code below r…" at bounding box center [797, 459] width 1448 height 527
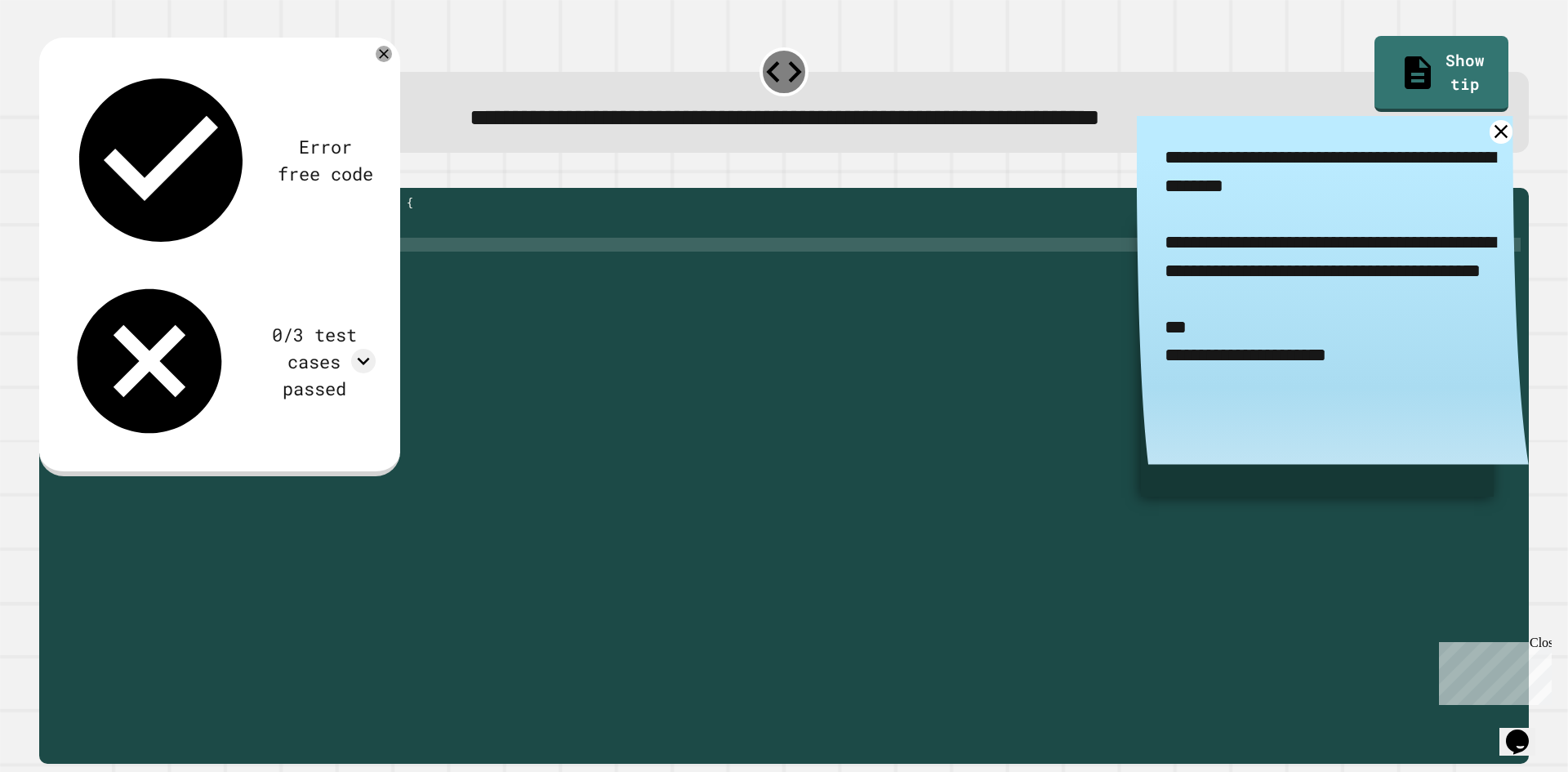
scroll to position [0, 10]
click at [48, 175] on button "button" at bounding box center [48, 175] width 0 height 0
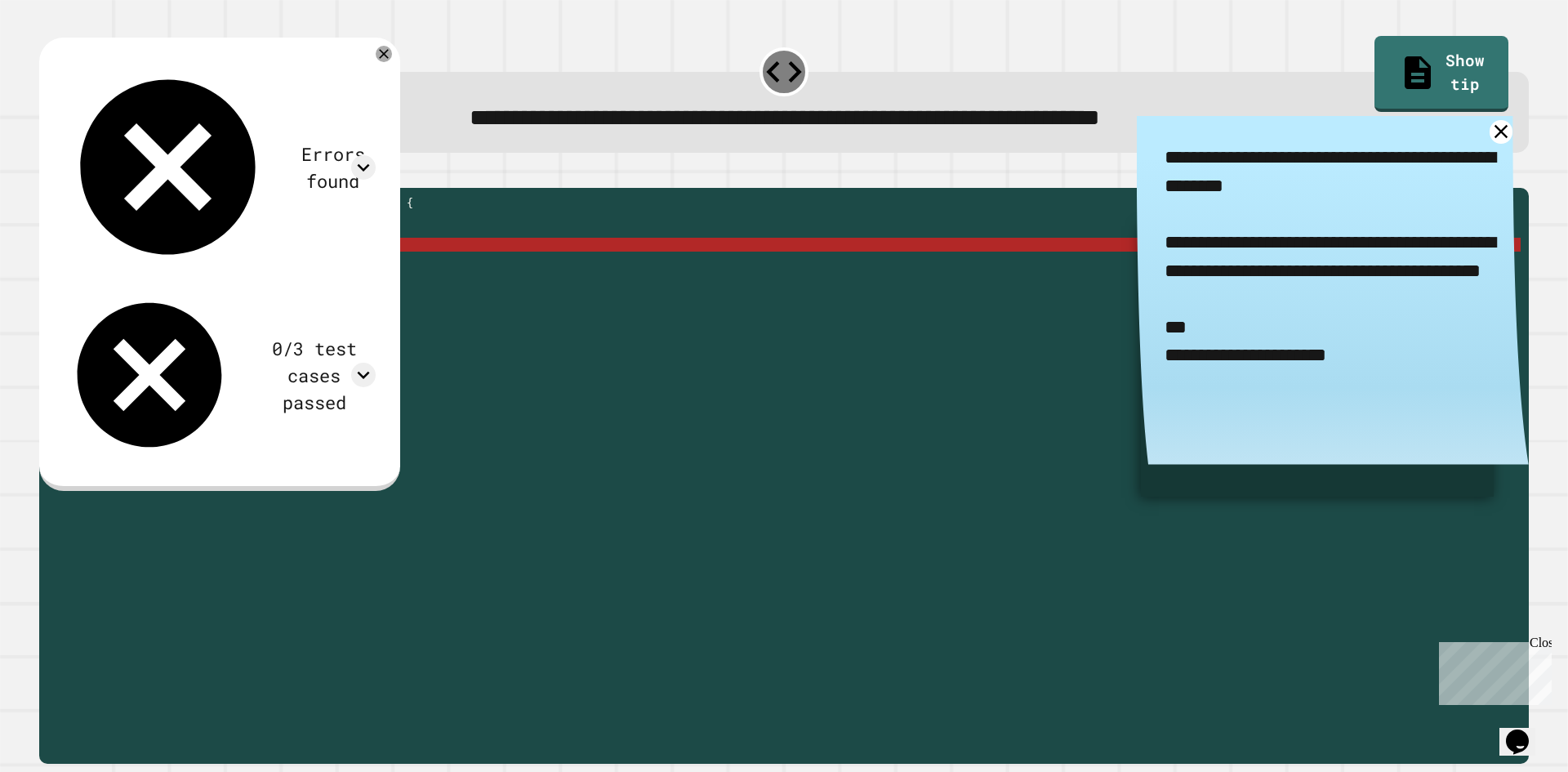
click at [225, 267] on div "public static double raiseToPower ( int myNumber ) { //Fill in the code below r…" at bounding box center [797, 459] width 1448 height 527
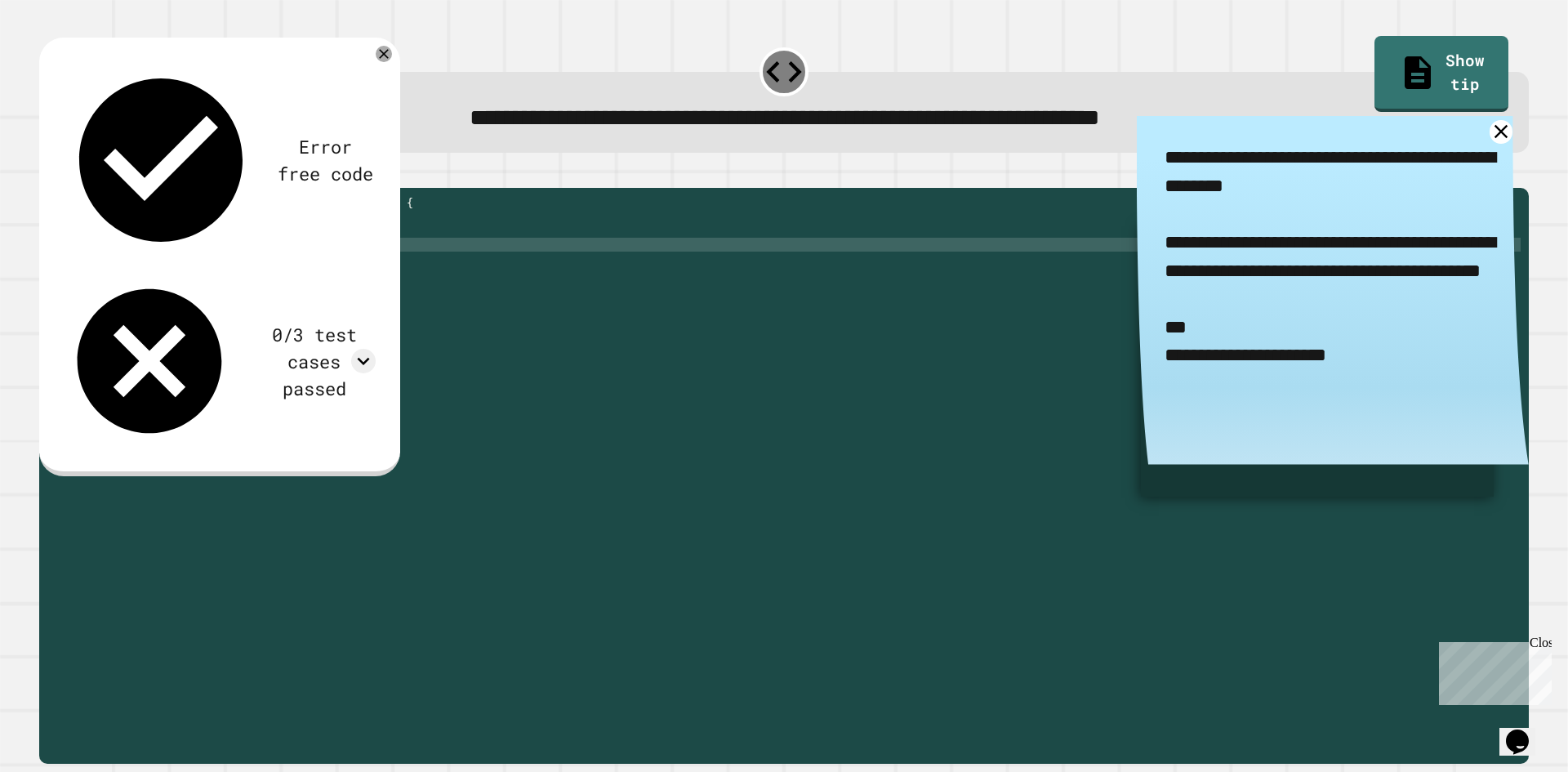
type textarea "**********"
click at [48, 175] on icon "button" at bounding box center [48, 175] width 0 height 0
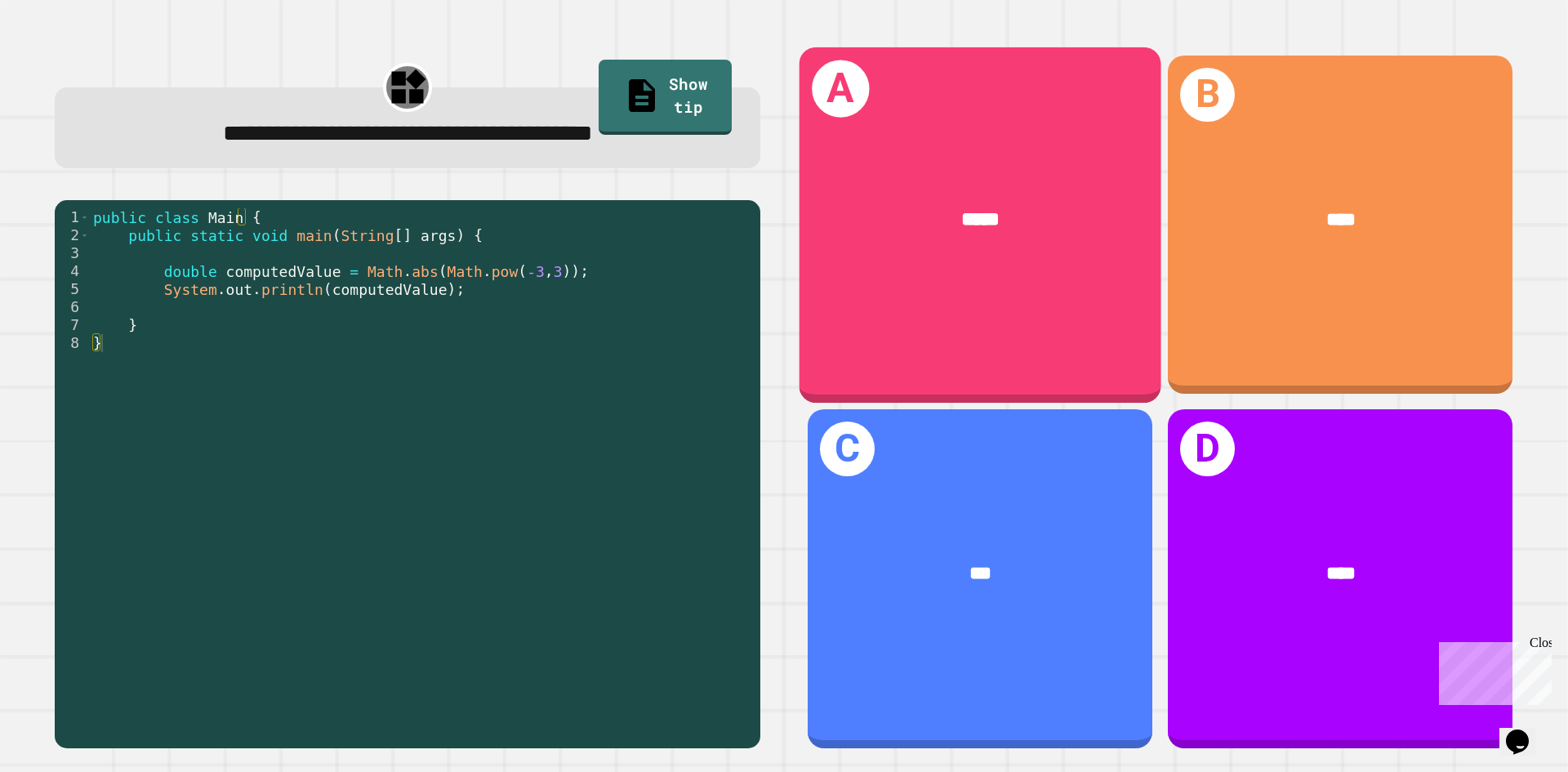
click at [968, 239] on div "*****" at bounding box center [980, 219] width 361 height 109
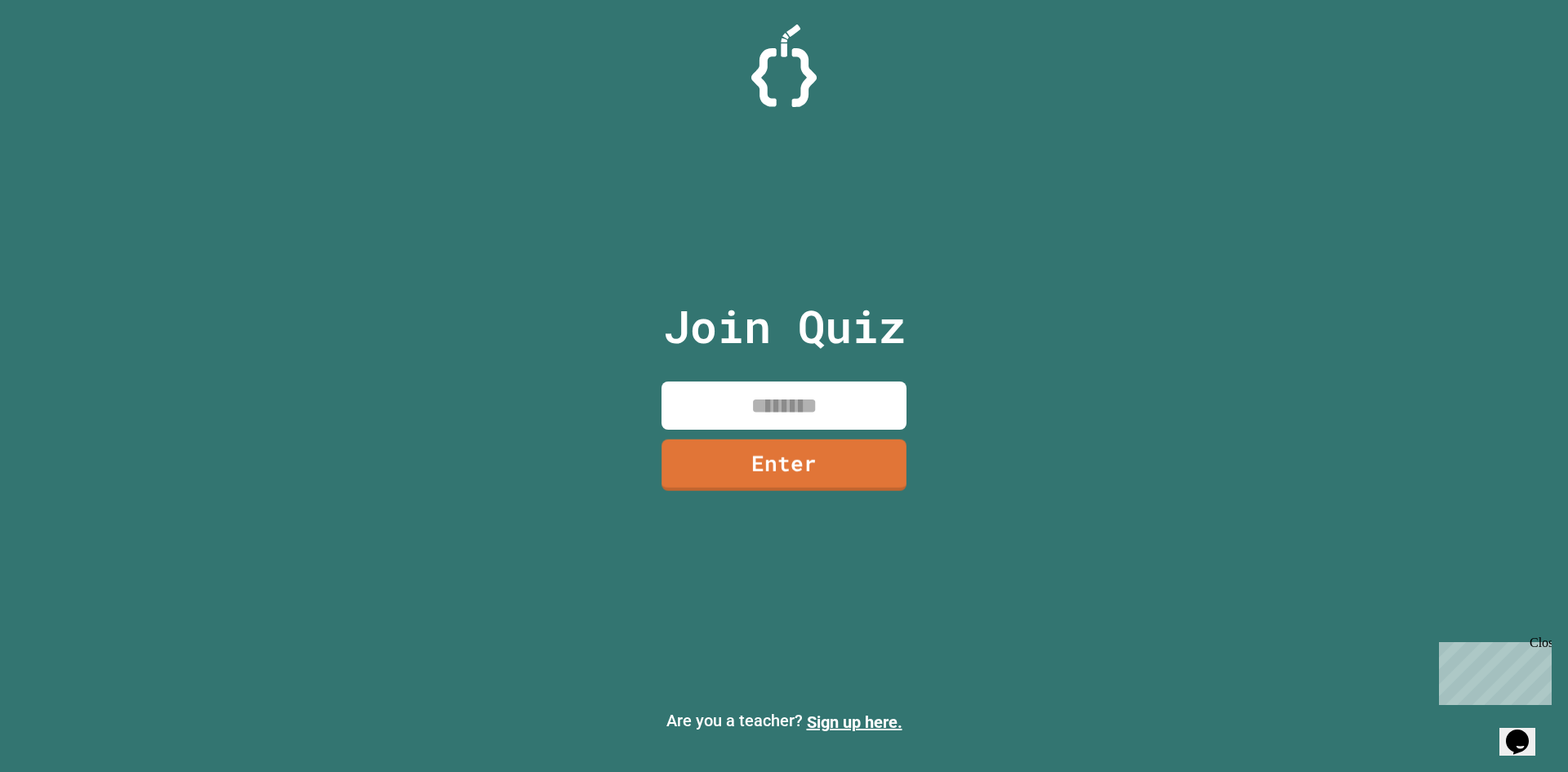
click at [783, 388] on input at bounding box center [784, 405] width 245 height 48
click at [789, 405] on input at bounding box center [784, 405] width 245 height 48
type input "********"
click at [817, 460] on link "Enter" at bounding box center [784, 465] width 245 height 51
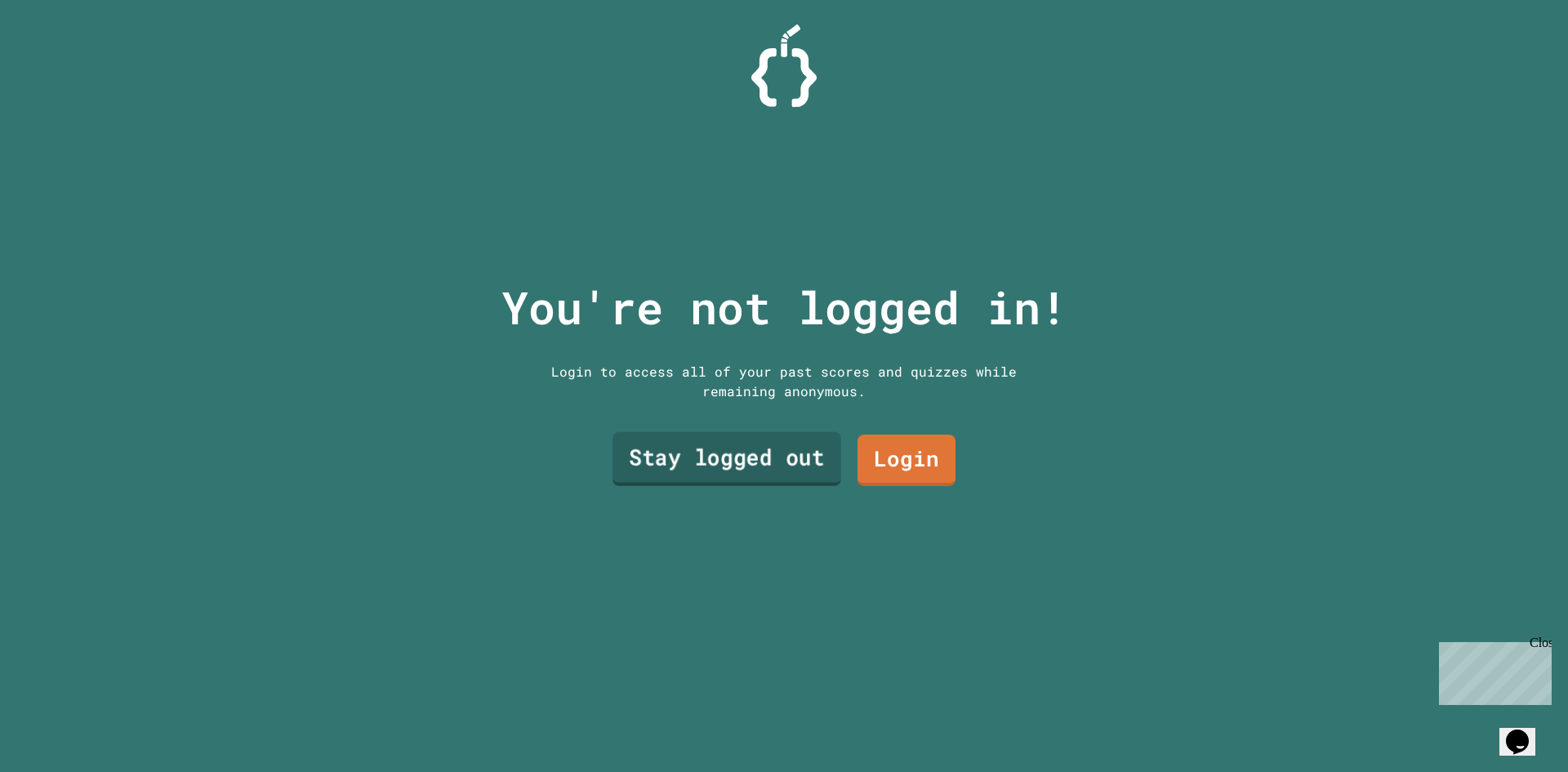
click at [680, 459] on link "Stay logged out" at bounding box center [727, 459] width 228 height 54
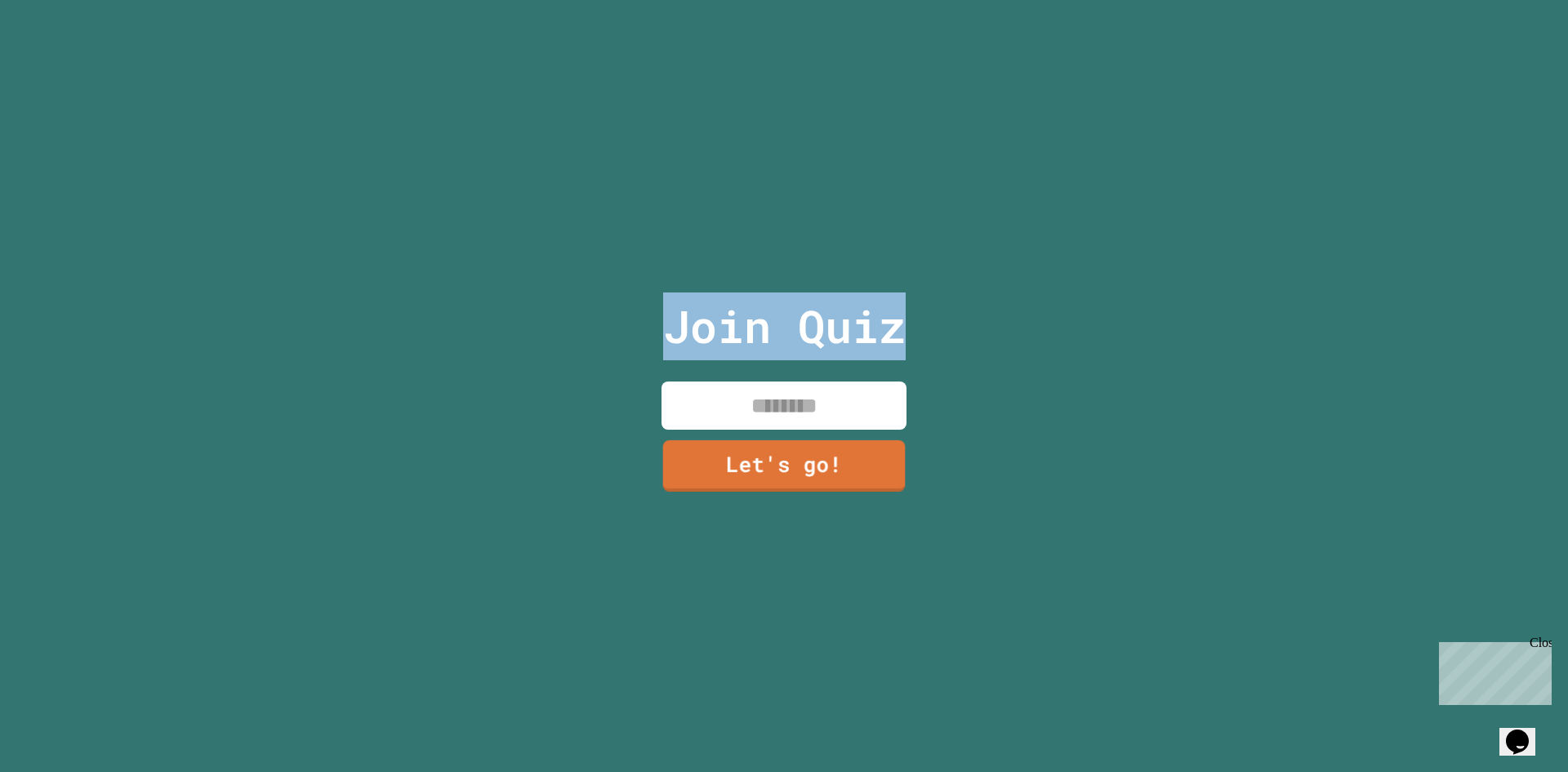
click at [772, 394] on input at bounding box center [784, 405] width 245 height 48
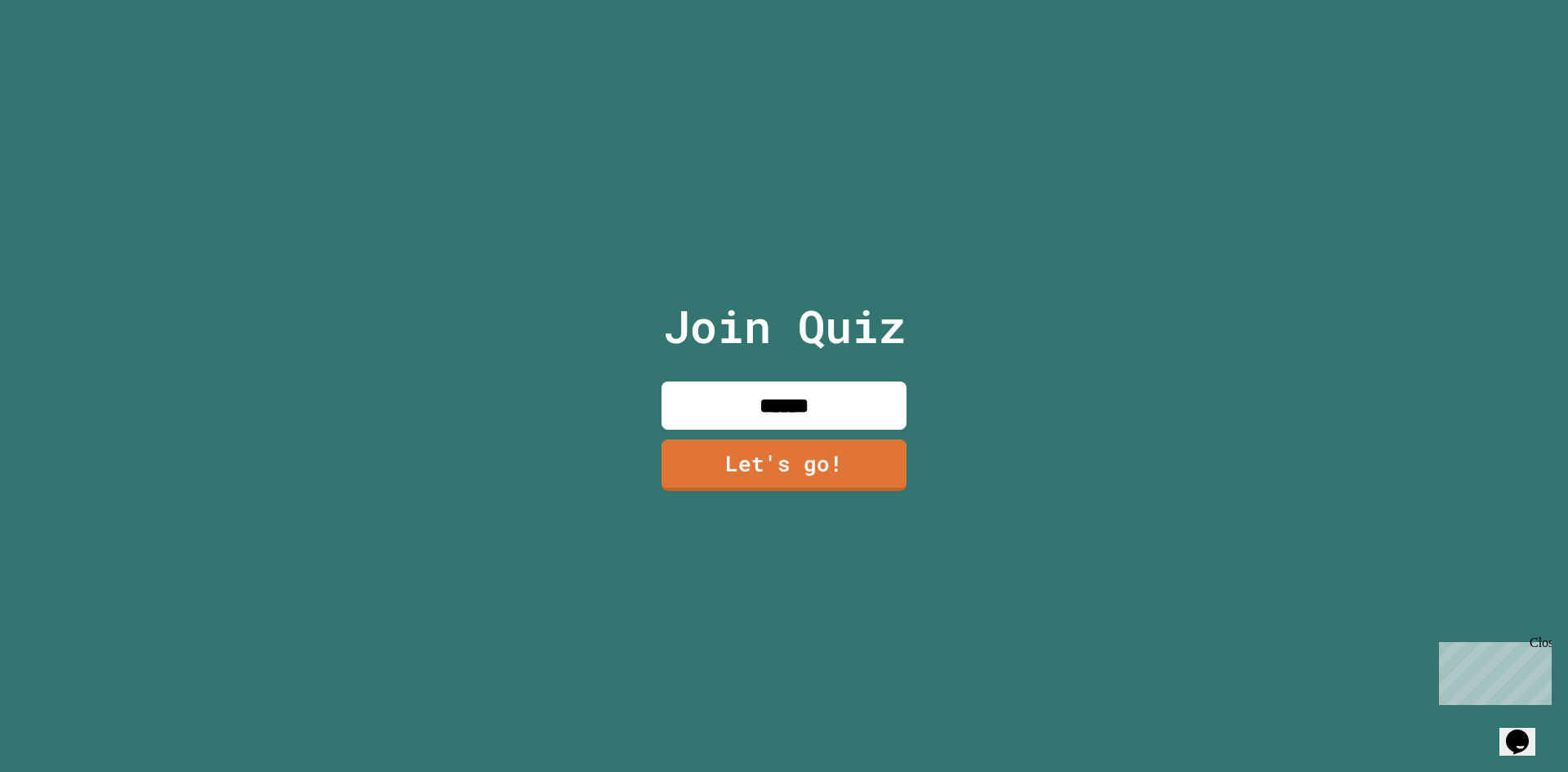
type input "******"
click at [811, 477] on link "Let's go!" at bounding box center [784, 462] width 225 height 54
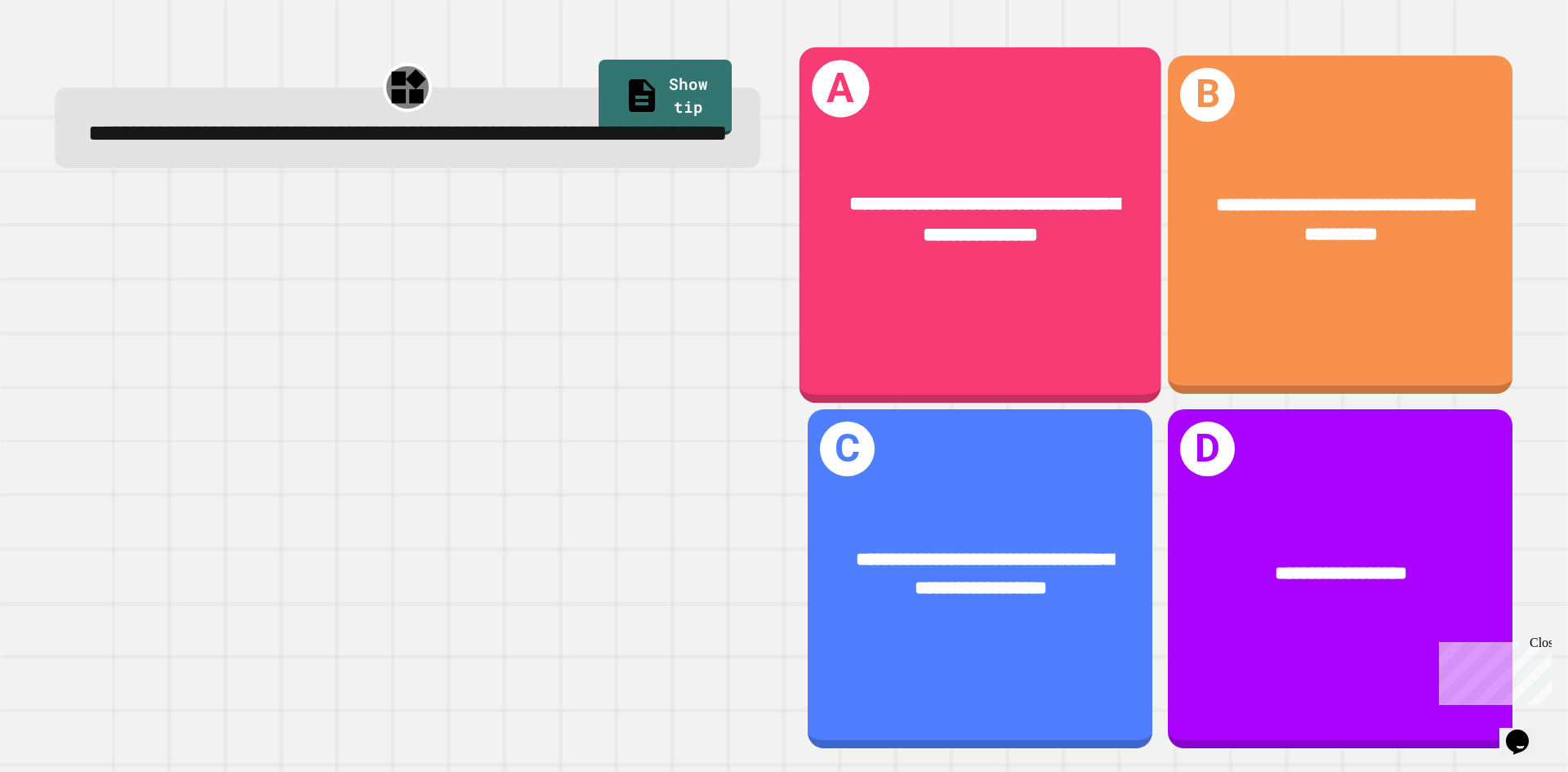
click at [885, 174] on div "**********" at bounding box center [980, 220] width 361 height 141
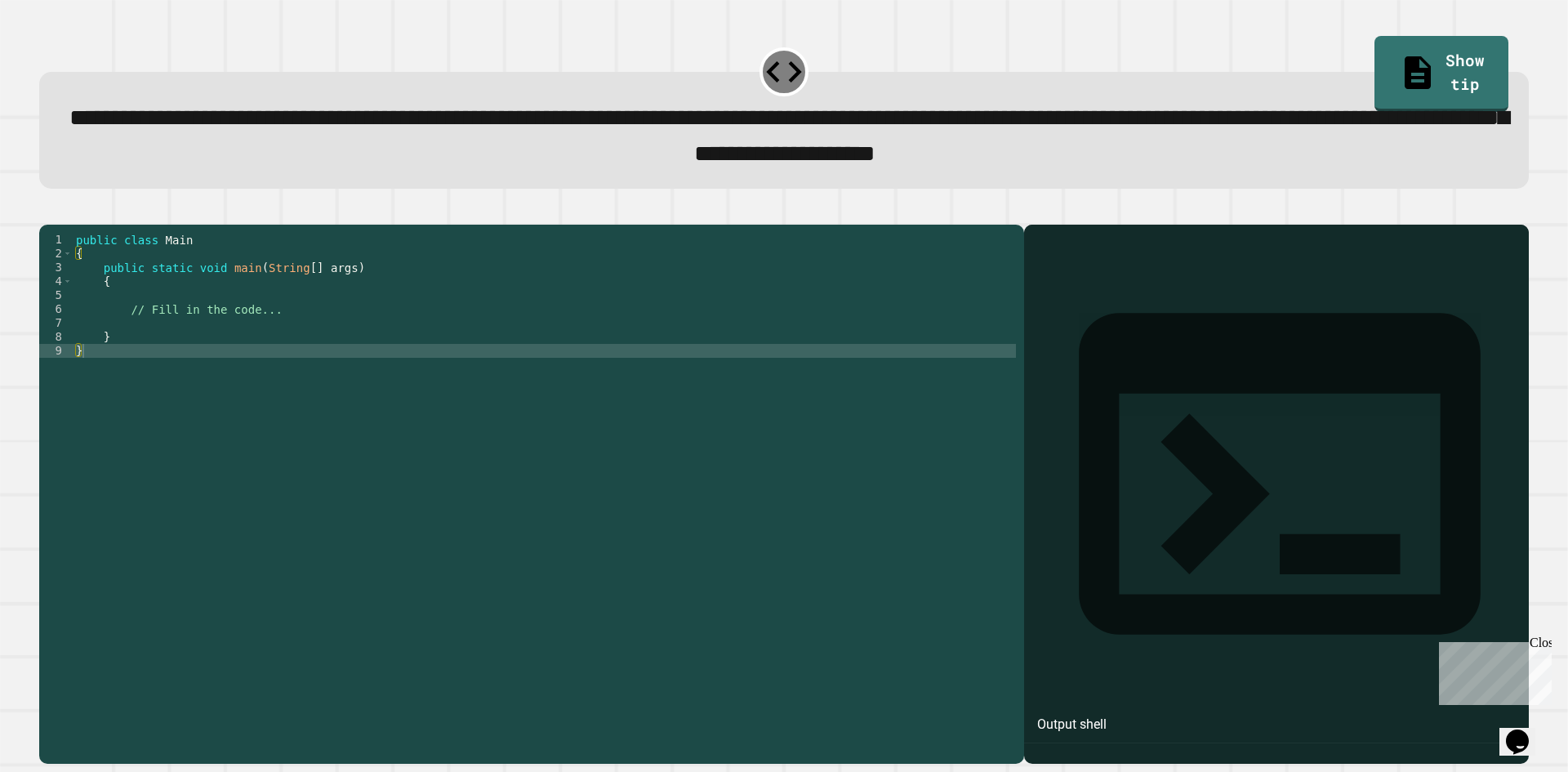
click at [157, 318] on div "public class Main { public static void main ( String [ ] args ) { // Fill in th…" at bounding box center [544, 476] width 944 height 486
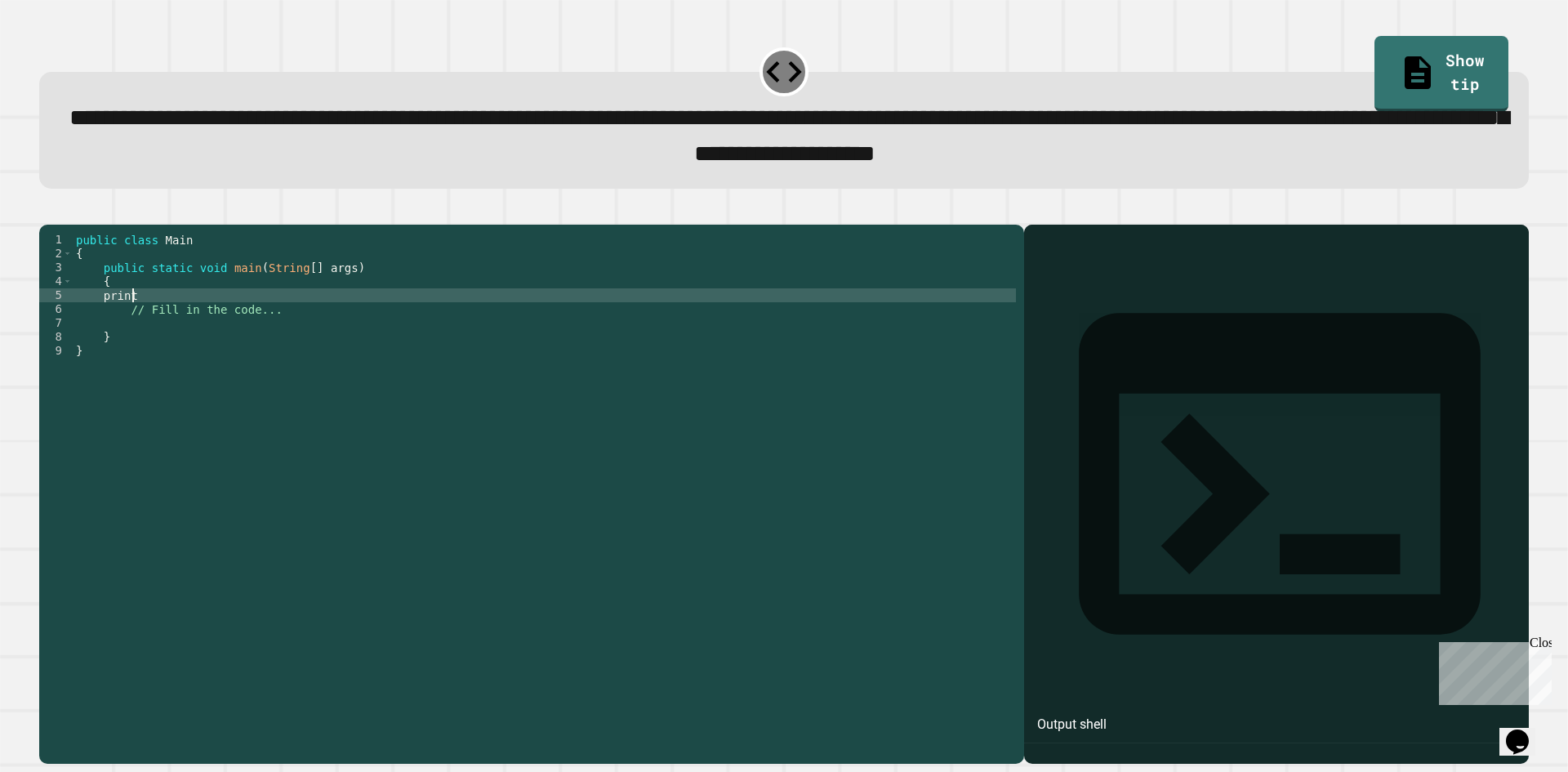
scroll to position [0, 4]
type textarea "*"
type textarea "**********"
click at [359, 318] on div "public class Main { public static void main ( String [ ] args ) { System . out …" at bounding box center [544, 476] width 944 height 486
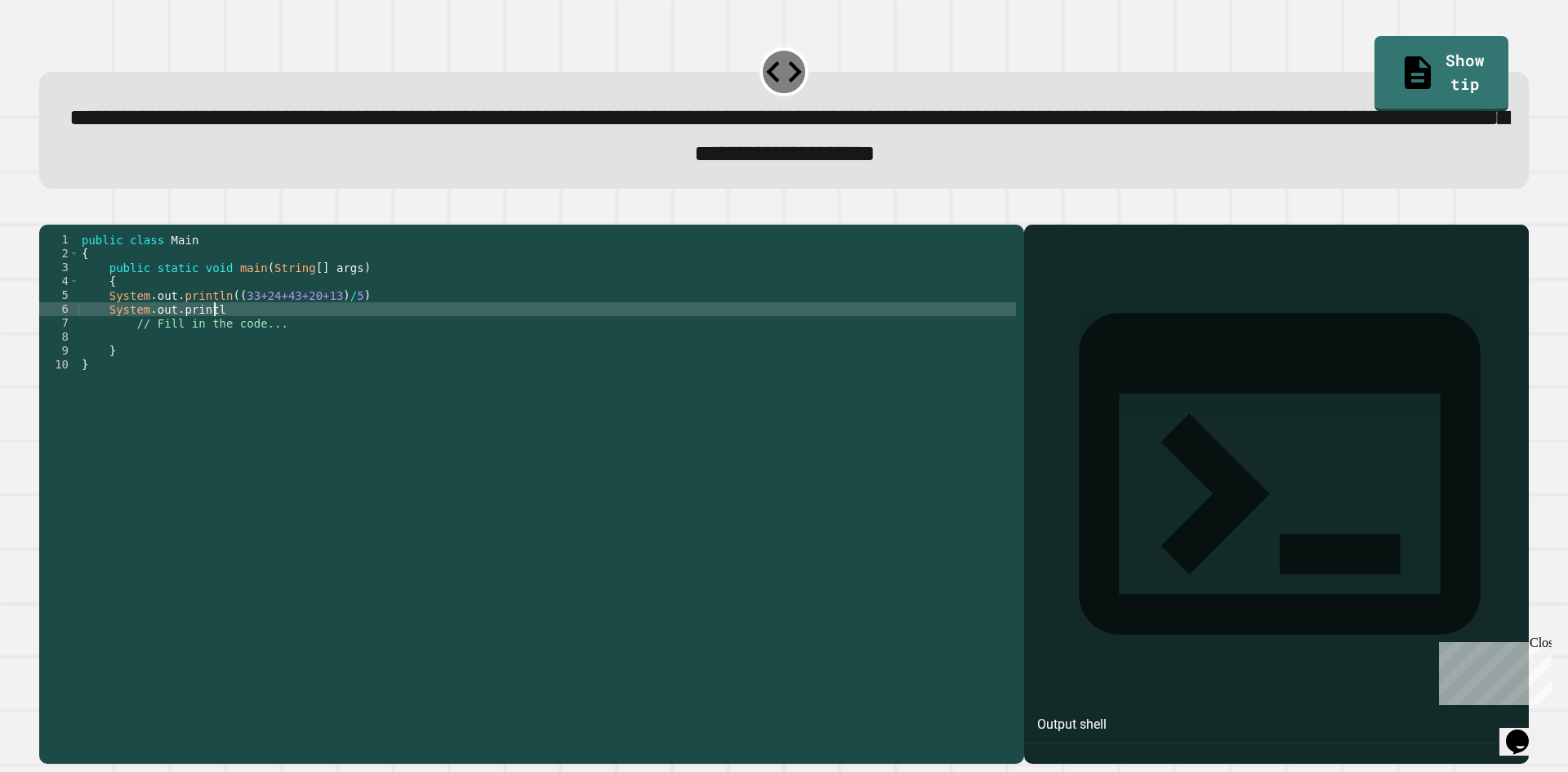
scroll to position [0, 9]
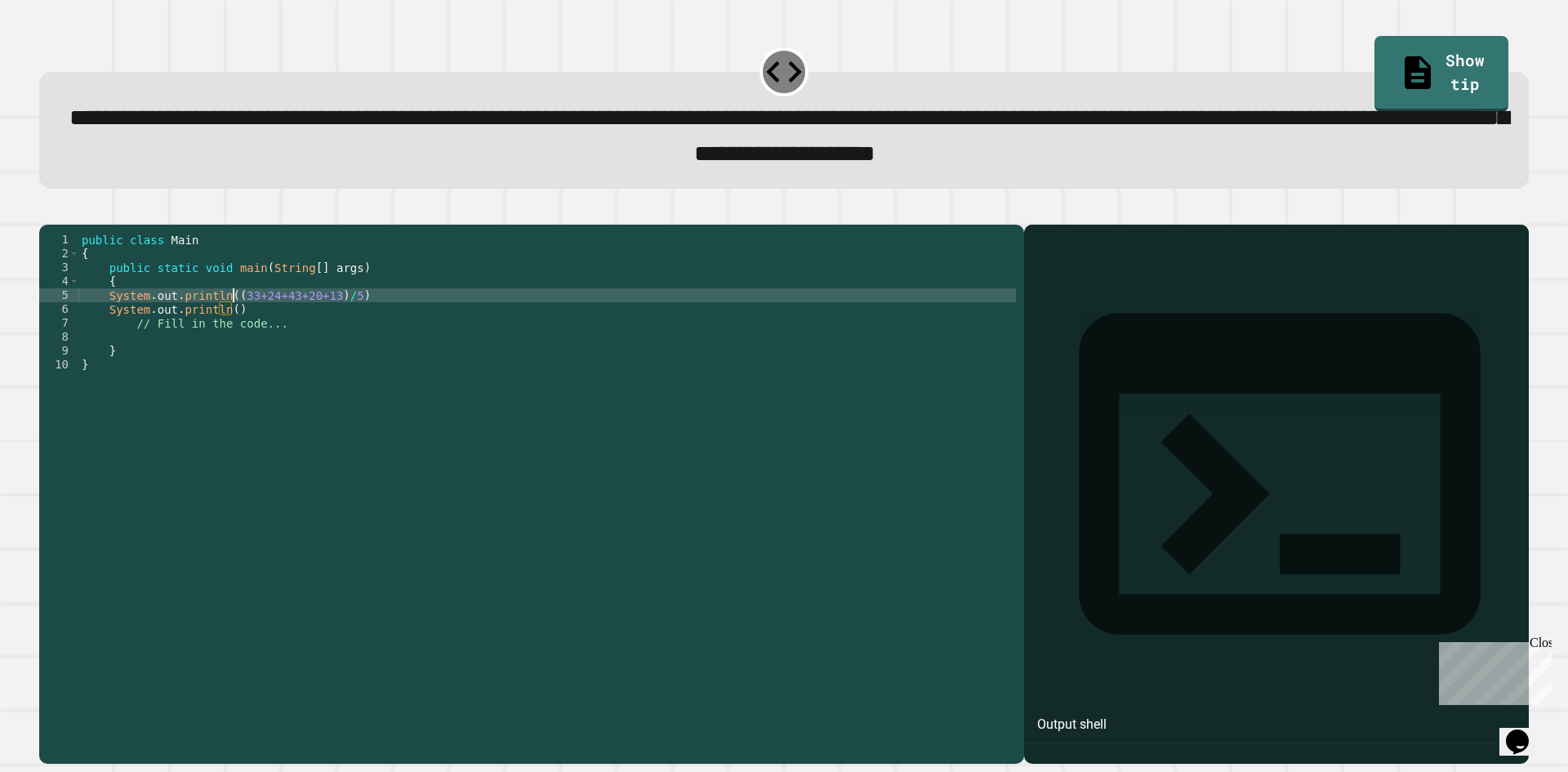
click at [233, 323] on div "public class Main { public static void main ( String [ ] args ) { System . out …" at bounding box center [547, 476] width 938 height 486
click at [222, 328] on div "public class Main { public static void main ( String [ ] args ) { System . out …" at bounding box center [547, 476] width 938 height 486
click at [228, 329] on div "public class Main { public static void main ( String [ ] args ) { System . out …" at bounding box center [547, 476] width 938 height 486
click at [355, 318] on div "public class Main { public static void main ( String [ ] args ) { System . out …" at bounding box center [547, 476] width 938 height 486
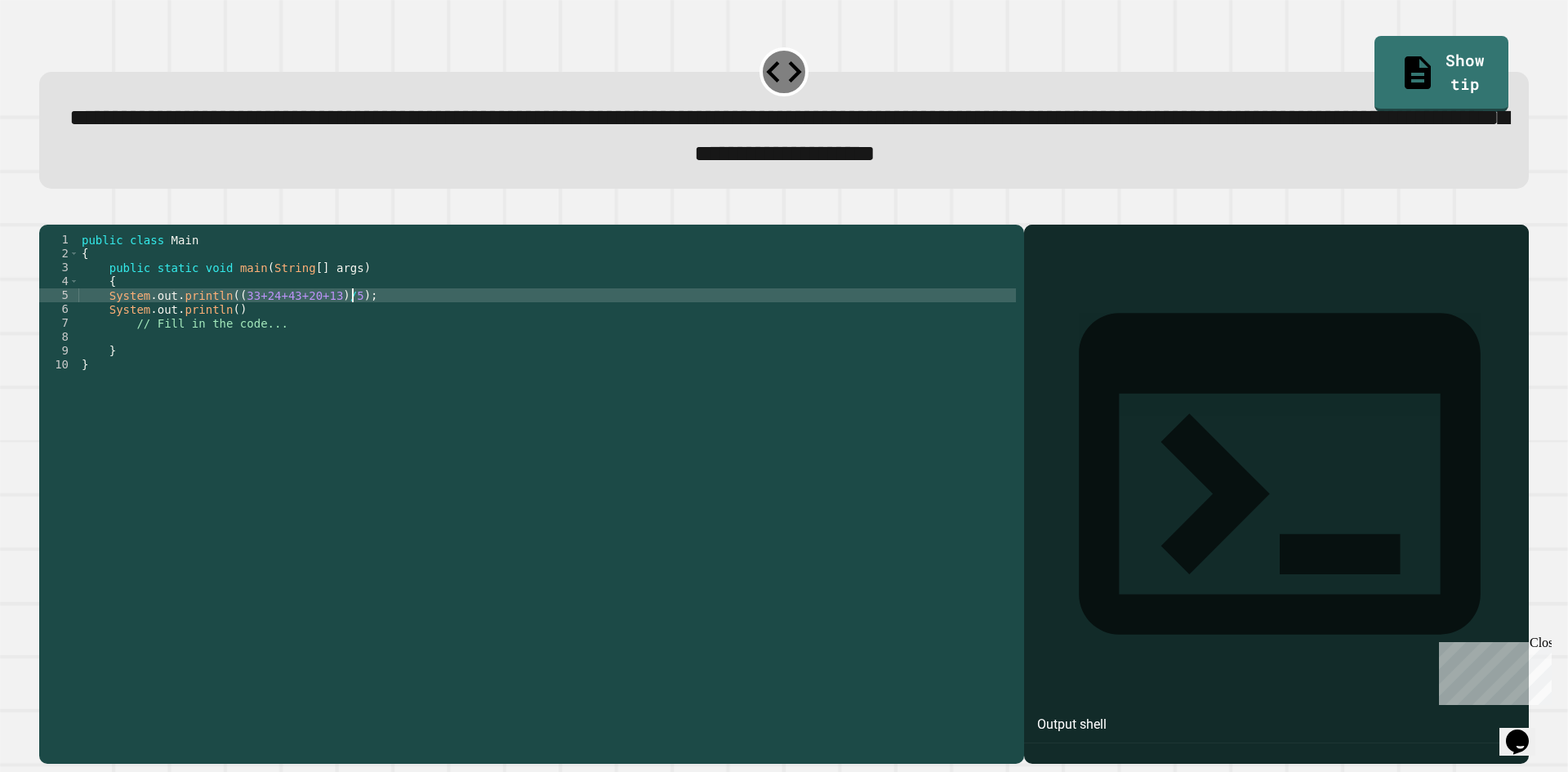
click at [224, 332] on div "public class Main { public static void main ( String [ ] args ) { System . out …" at bounding box center [547, 476] width 938 height 486
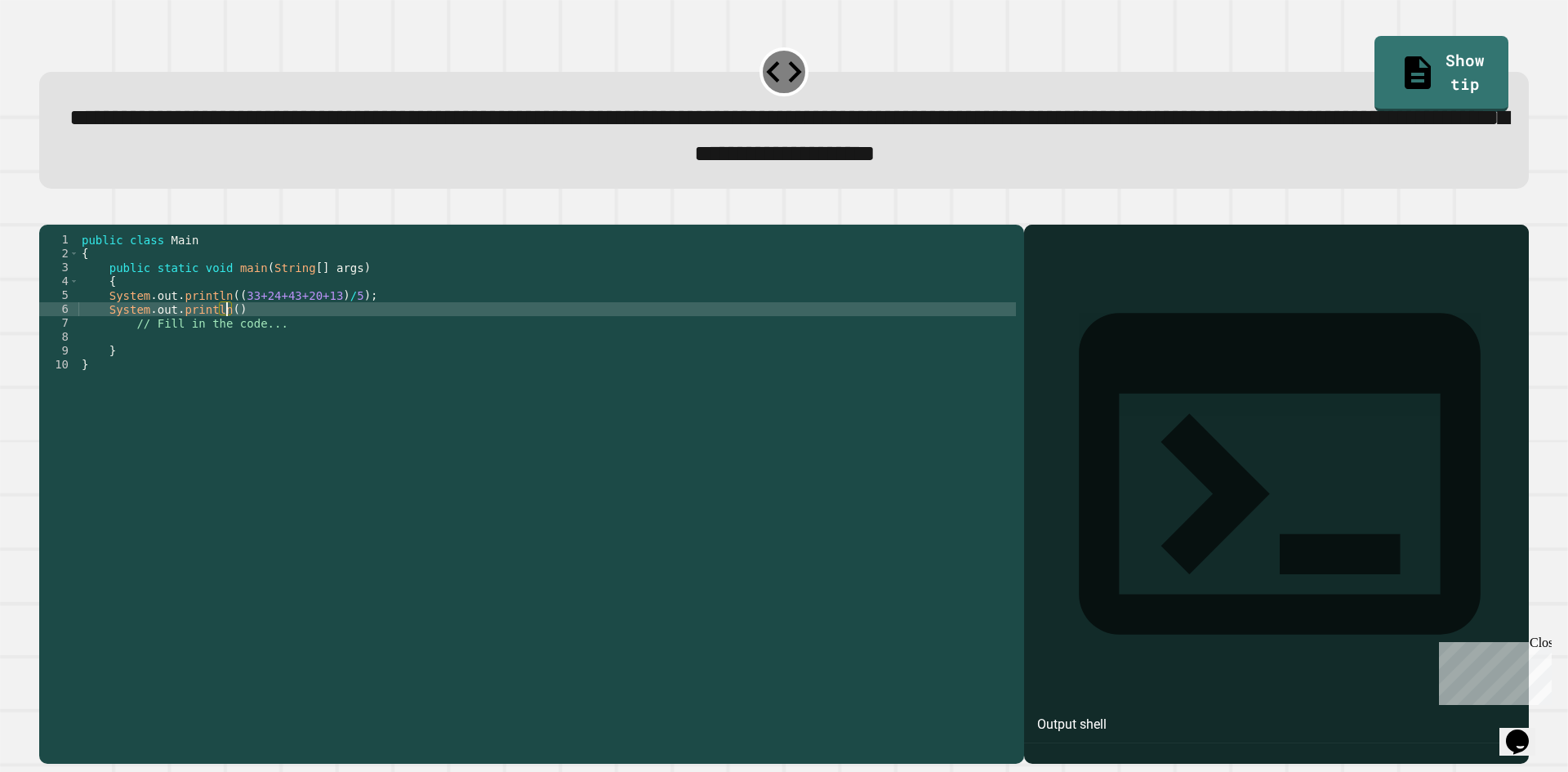
scroll to position [0, 10]
click at [63, 226] on icon "button" at bounding box center [59, 221] width 9 height 11
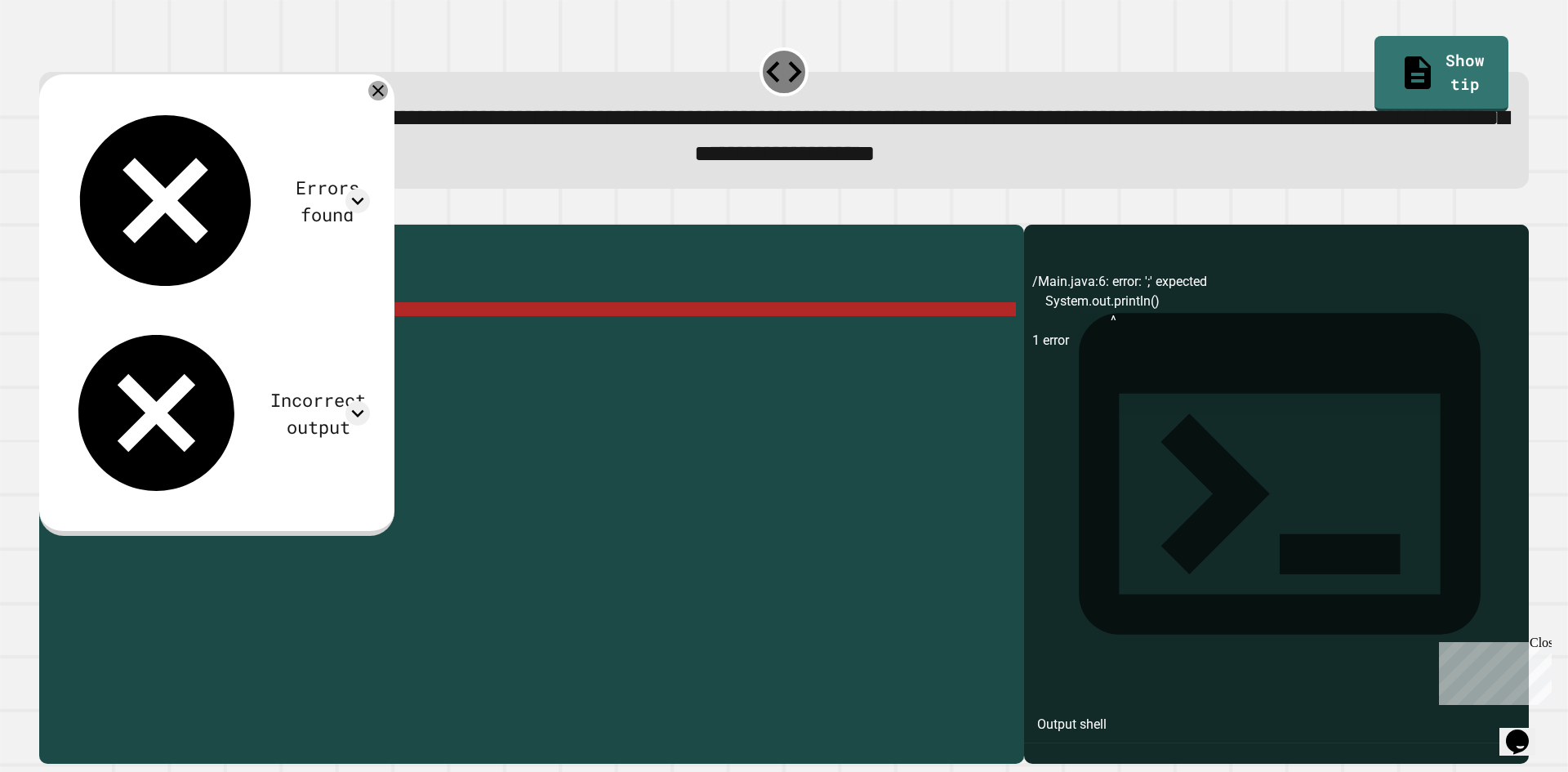
click at [388, 95] on icon at bounding box center [377, 90] width 20 height 20
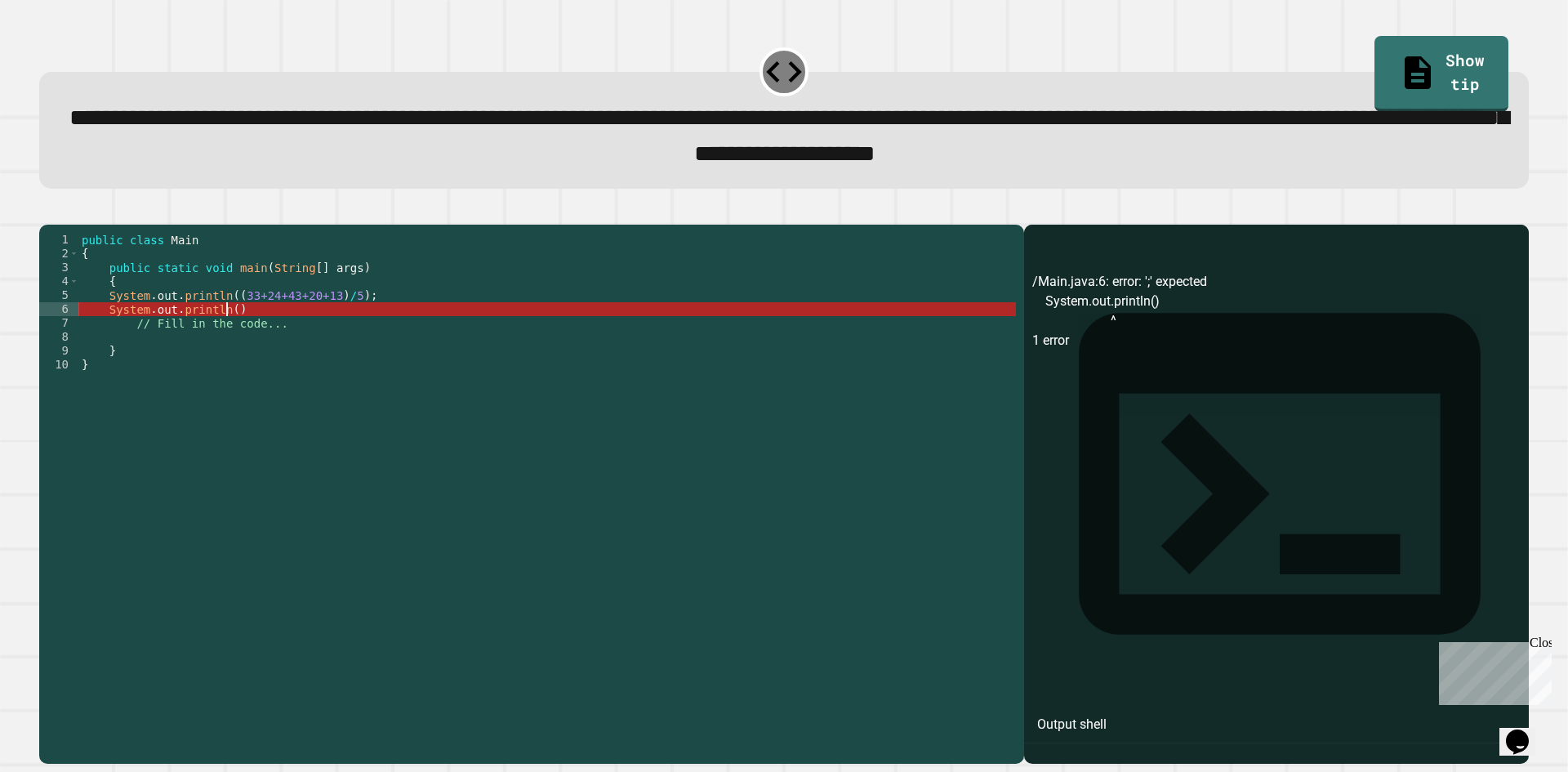
click at [224, 338] on div "public class Main { public static void main ( String [ ] args ) { System . out …" at bounding box center [547, 476] width 938 height 486
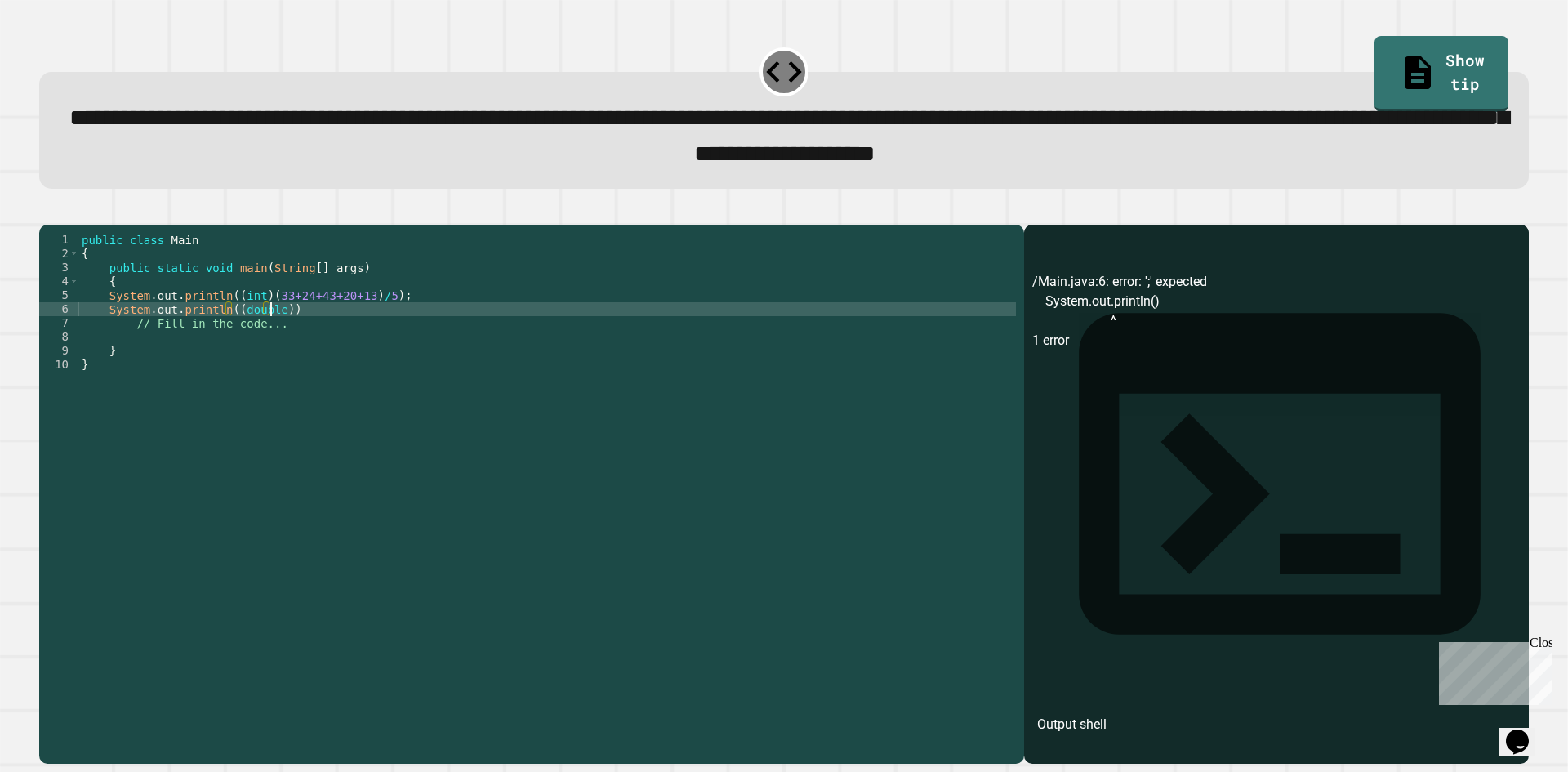
scroll to position [0, 13]
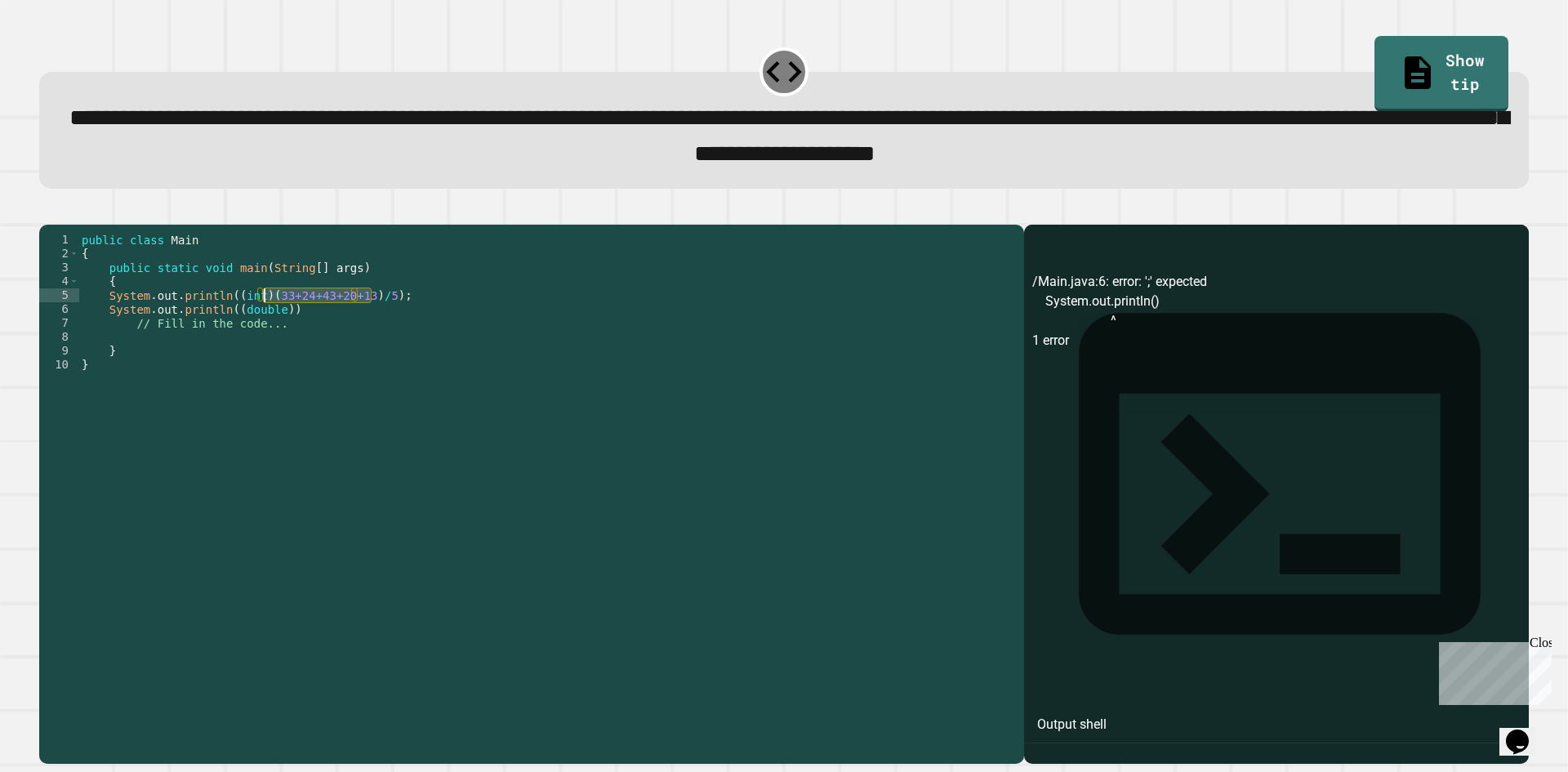
drag, startPoint x: 370, startPoint y: 328, endPoint x: 265, endPoint y: 315, distance: 105.8
click at [265, 315] on div "public class Main { public static void main ( String [ ] args ) { System . out …" at bounding box center [547, 476] width 938 height 486
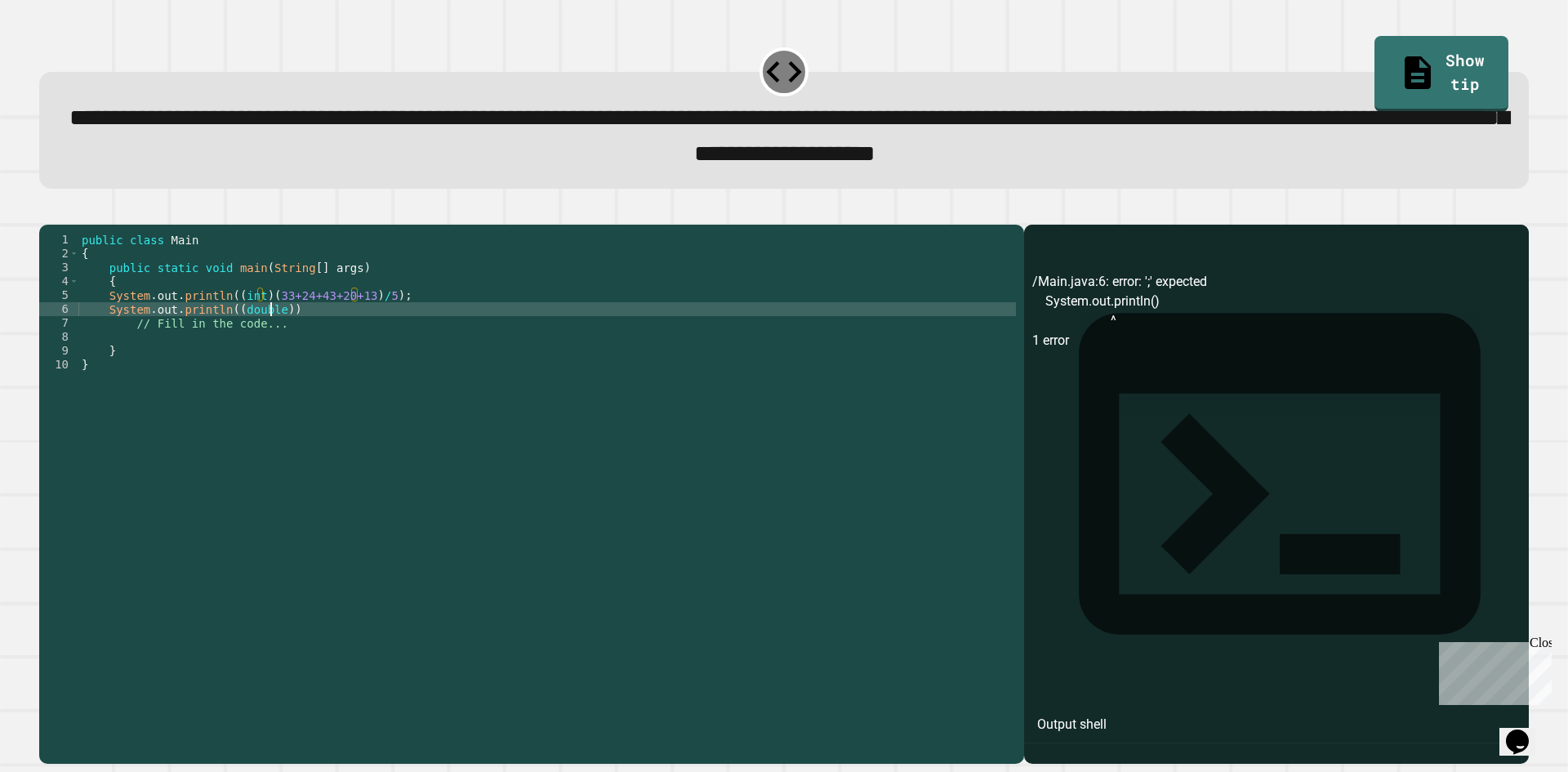
click at [273, 334] on div "public class Main { public static void main ( String [ ] args ) { System . out …" at bounding box center [547, 476] width 938 height 486
click at [277, 334] on div "public class Main { public static void main ( String [ ] args ) { System . out …" at bounding box center [547, 476] width 938 height 486
paste textarea "**********"
type textarea "**********"
click at [412, 334] on div "public class Main { public static void main ( String [ ] args ) { System . out …" at bounding box center [547, 476] width 938 height 486
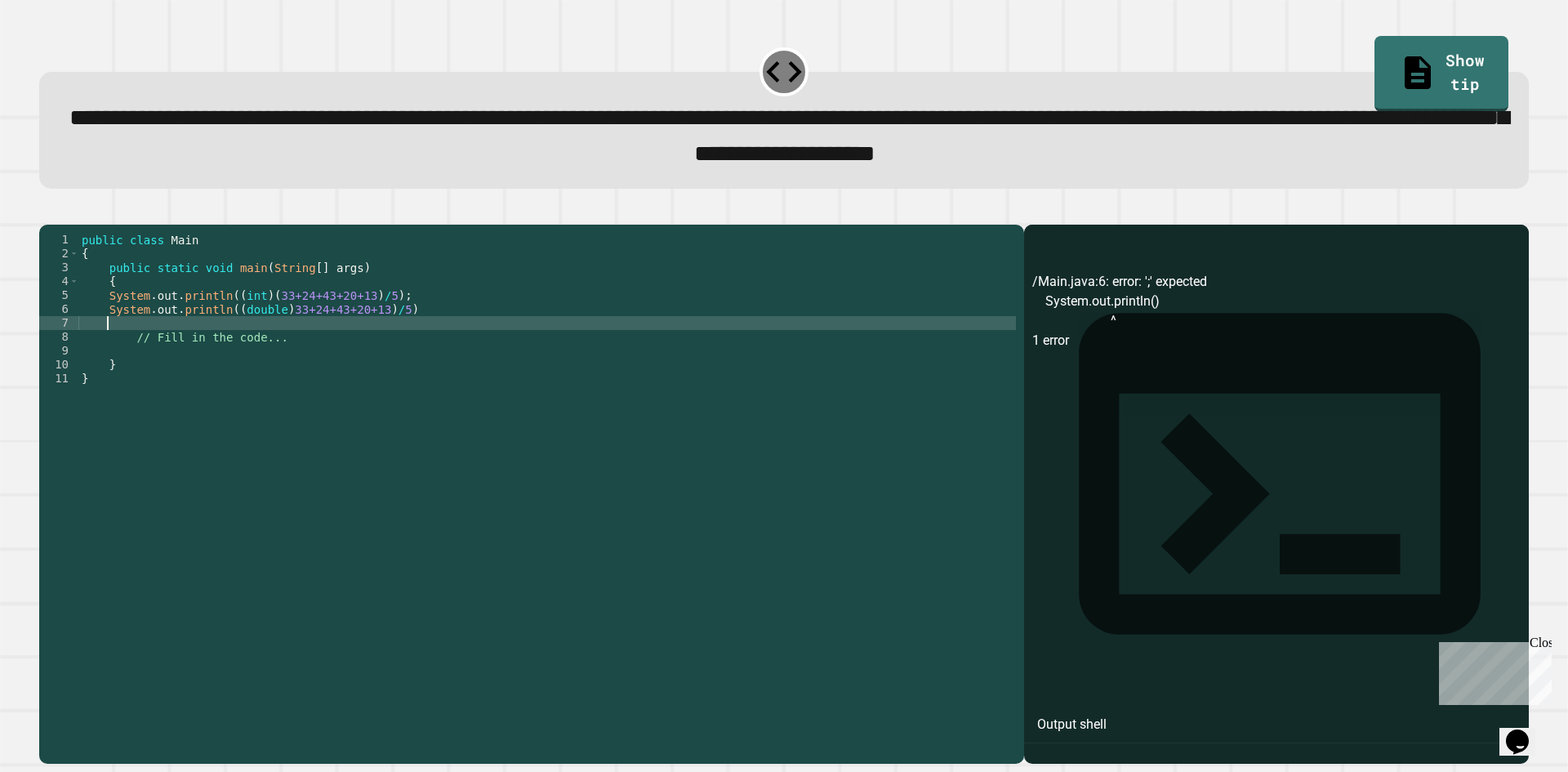
scroll to position [0, 1]
click at [48, 210] on icon "button" at bounding box center [48, 210] width 0 height 0
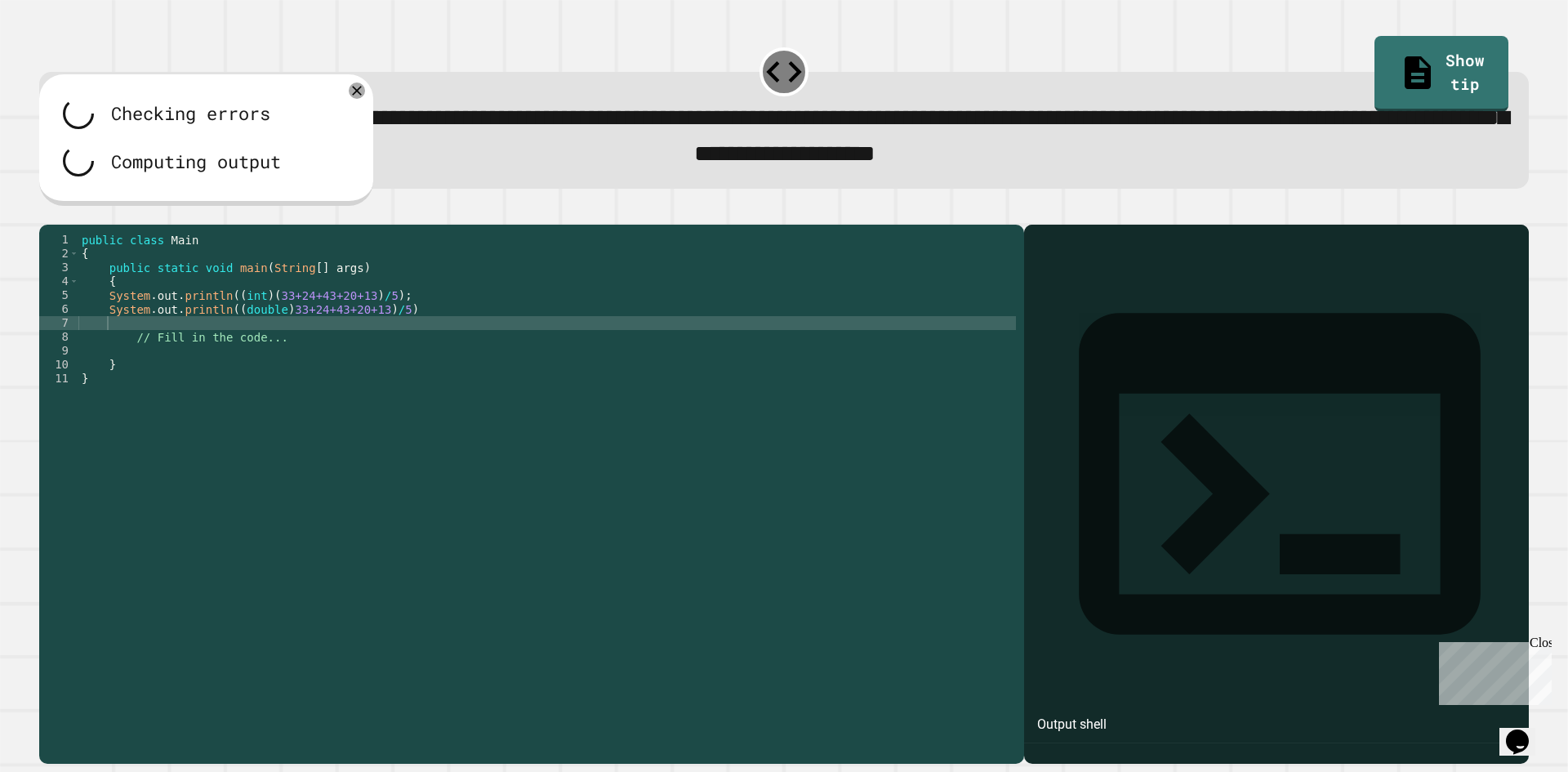
click at [404, 341] on div "public class Main { public static void main ( String [ ] args ) { System . out …" at bounding box center [547, 476] width 938 height 486
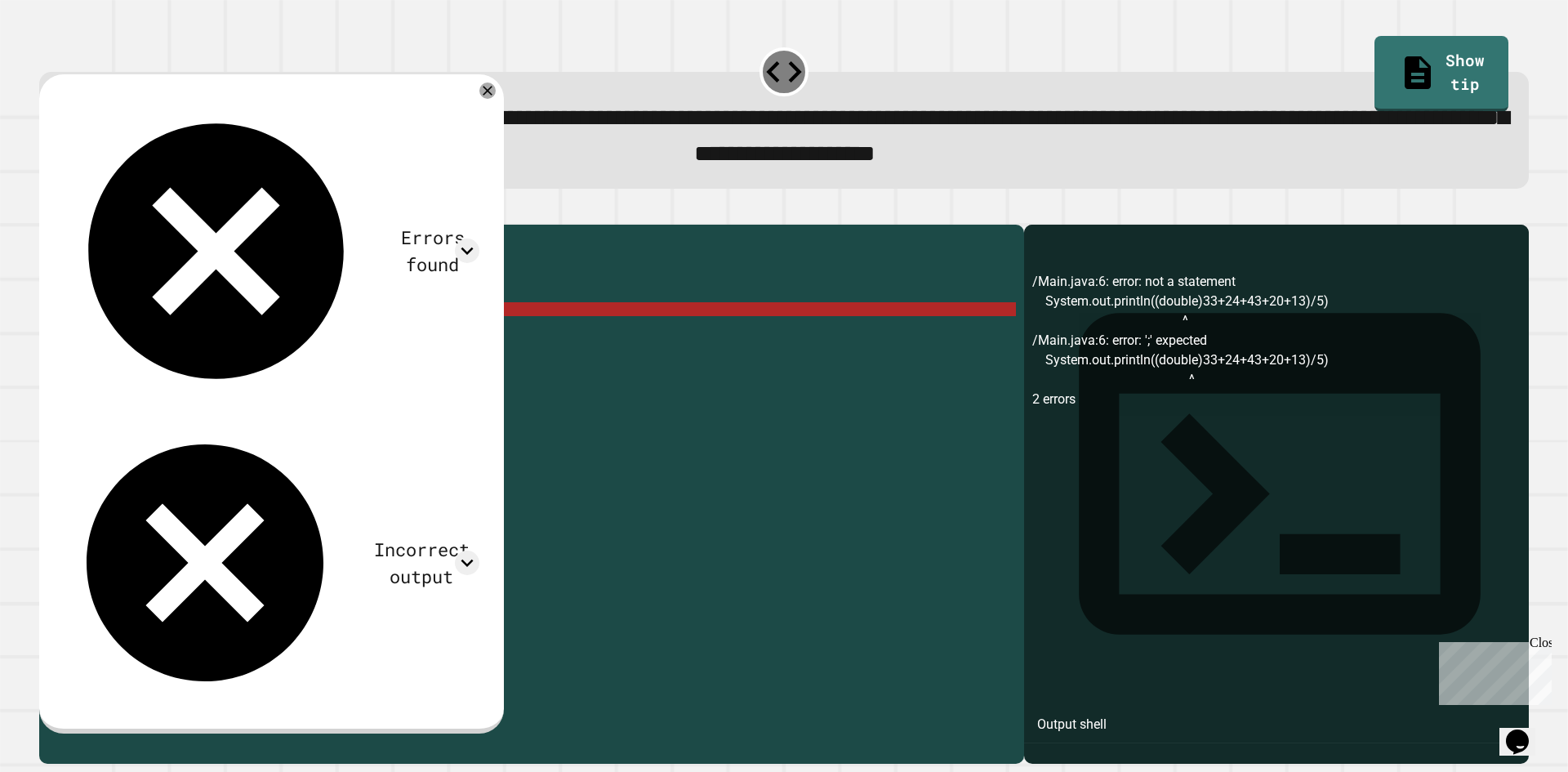
scroll to position [0, 21]
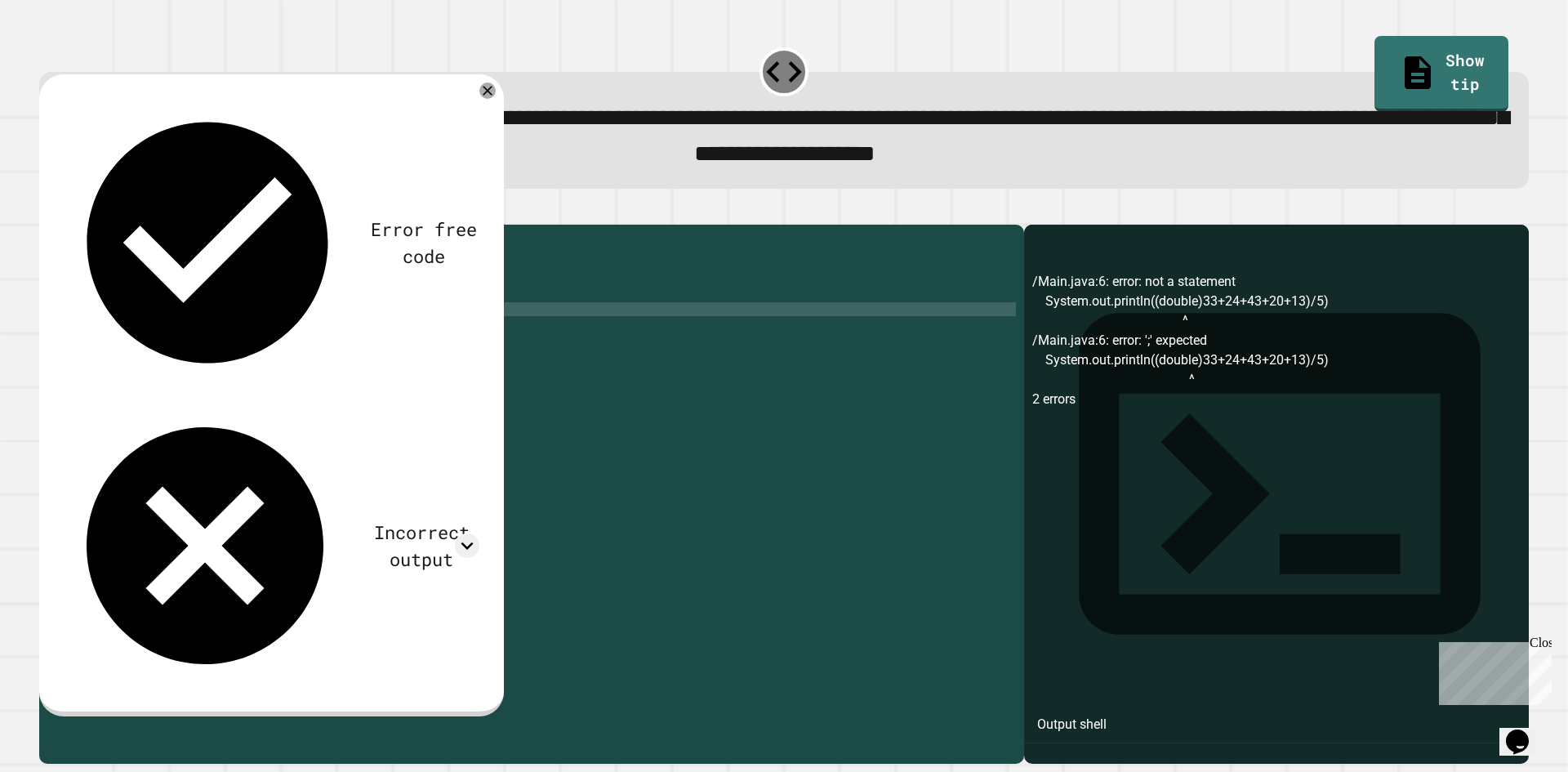
click at [48, 210] on icon "button" at bounding box center [48, 210] width 0 height 0
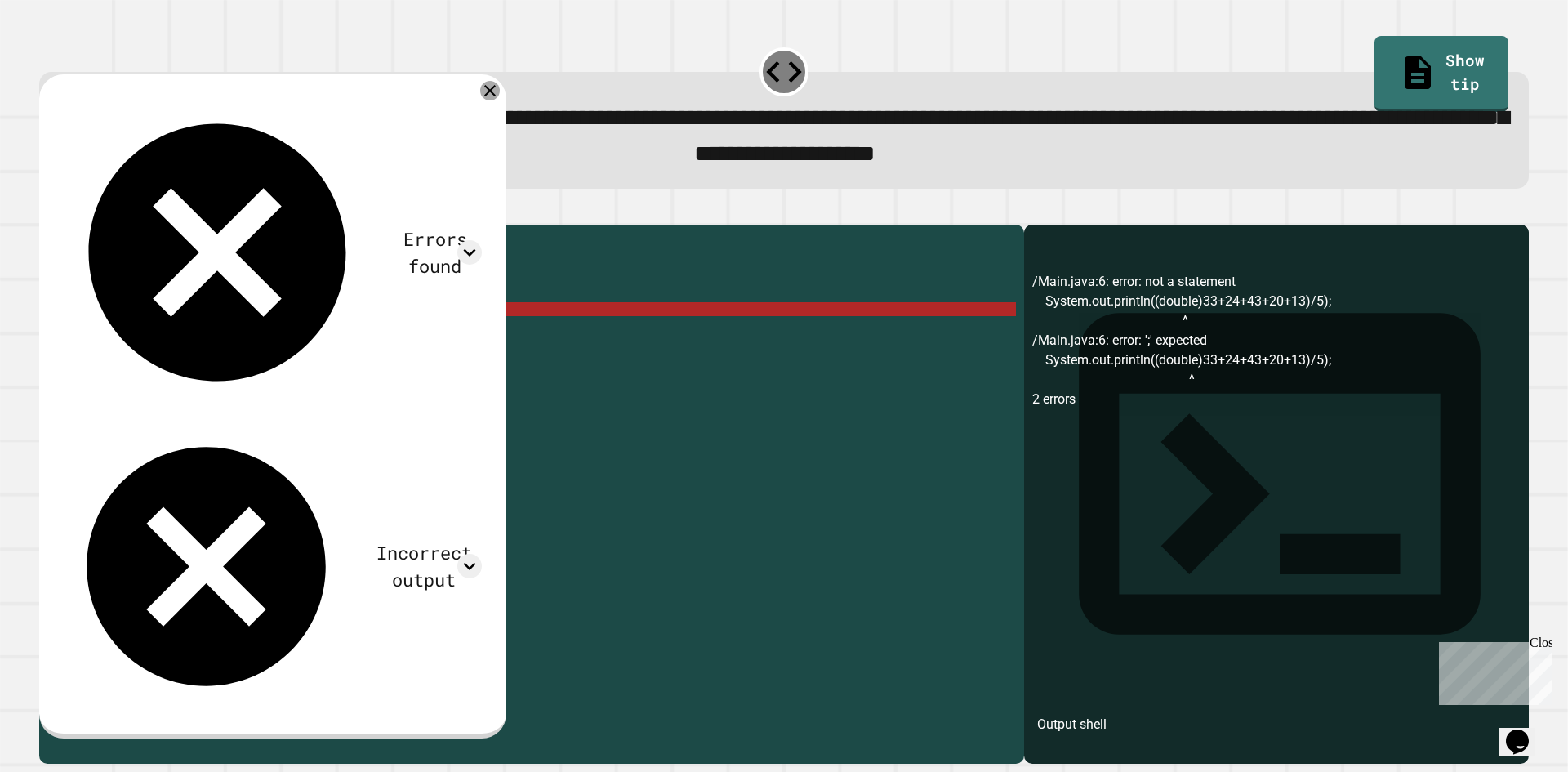
click at [500, 96] on icon at bounding box center [490, 90] width 20 height 20
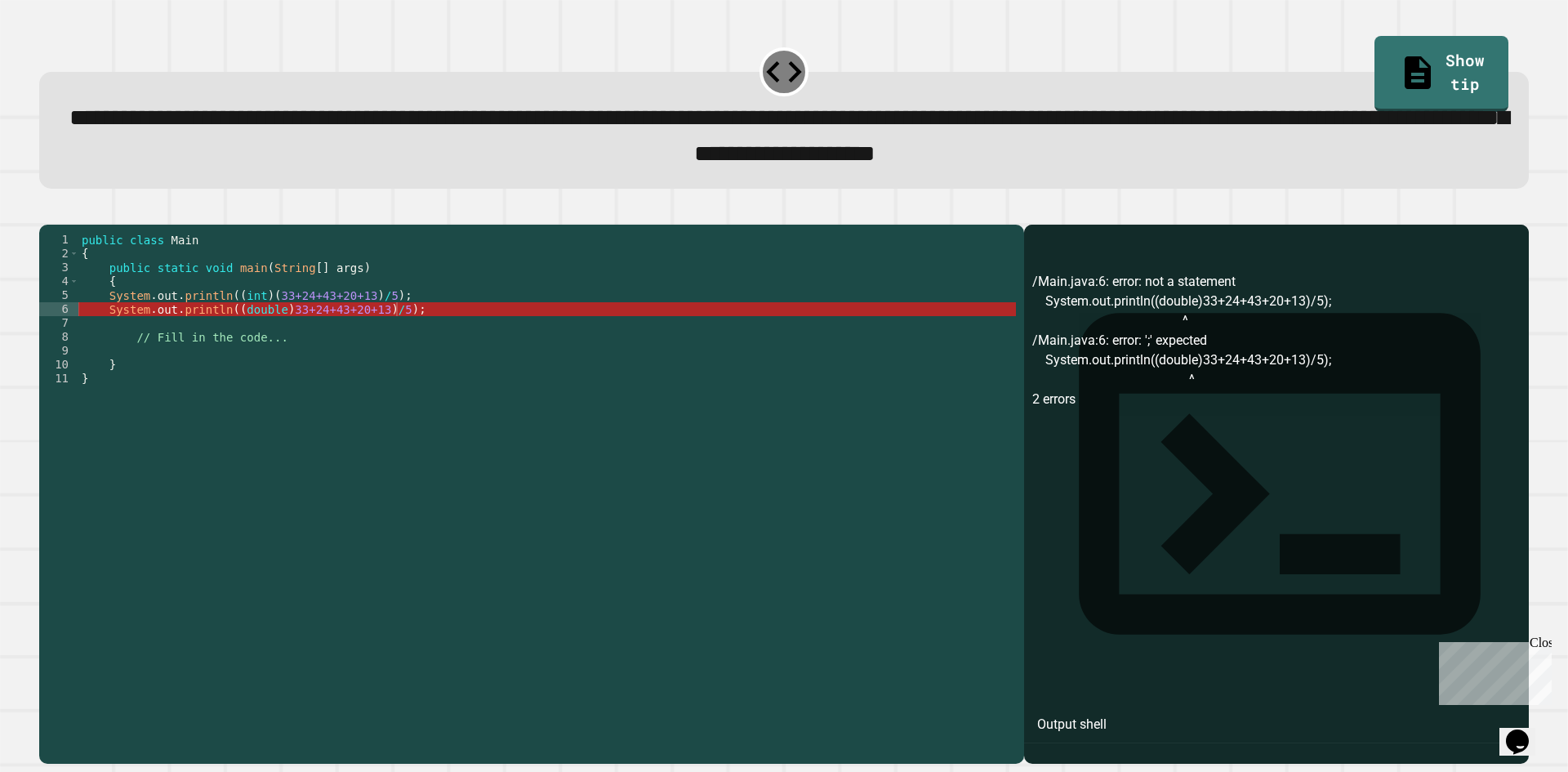
click at [275, 332] on div "public class Main { public static void main ( String [ ] args ) { System . out …" at bounding box center [547, 476] width 938 height 486
click at [263, 321] on div "public class Main { public static void main ( String [ ] args ) { System . out …" at bounding box center [547, 476] width 938 height 486
click at [277, 335] on div "public class Main { public static void main ( String [ ] args ) { System . out …" at bounding box center [547, 476] width 938 height 486
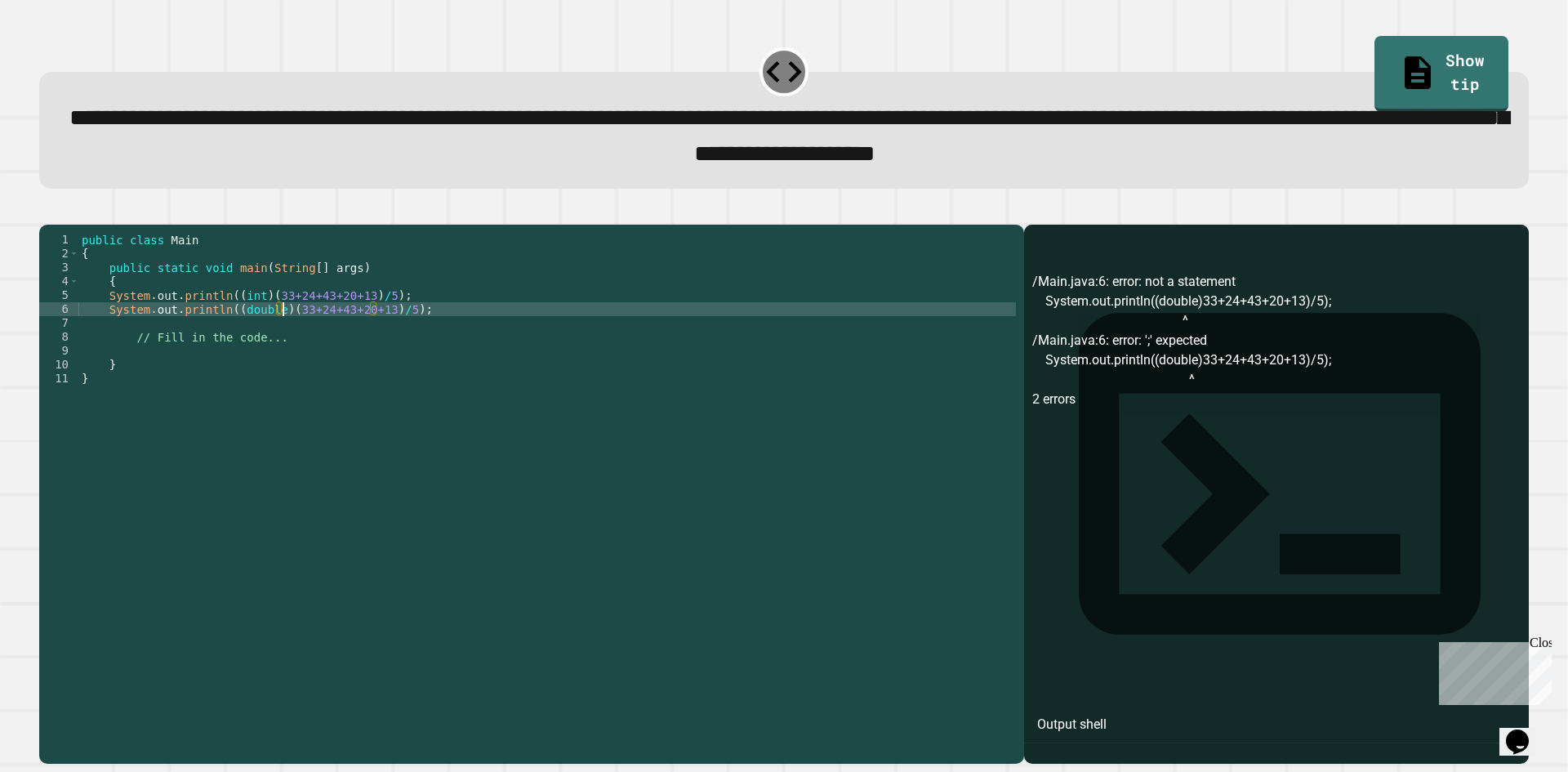
type textarea "**********"
click at [48, 210] on icon "button" at bounding box center [48, 210] width 0 height 0
